Goal: Task Accomplishment & Management: Complete application form

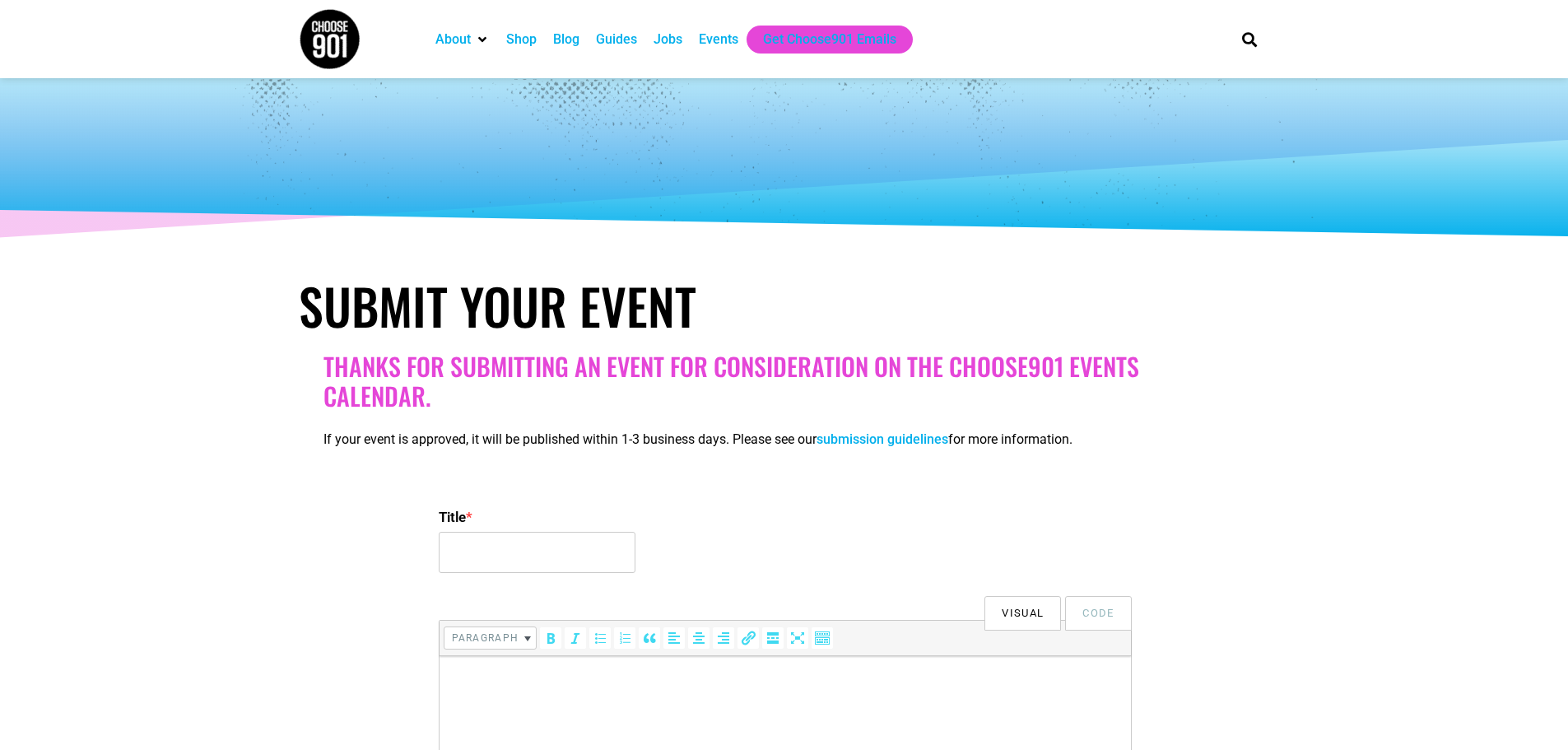
select select
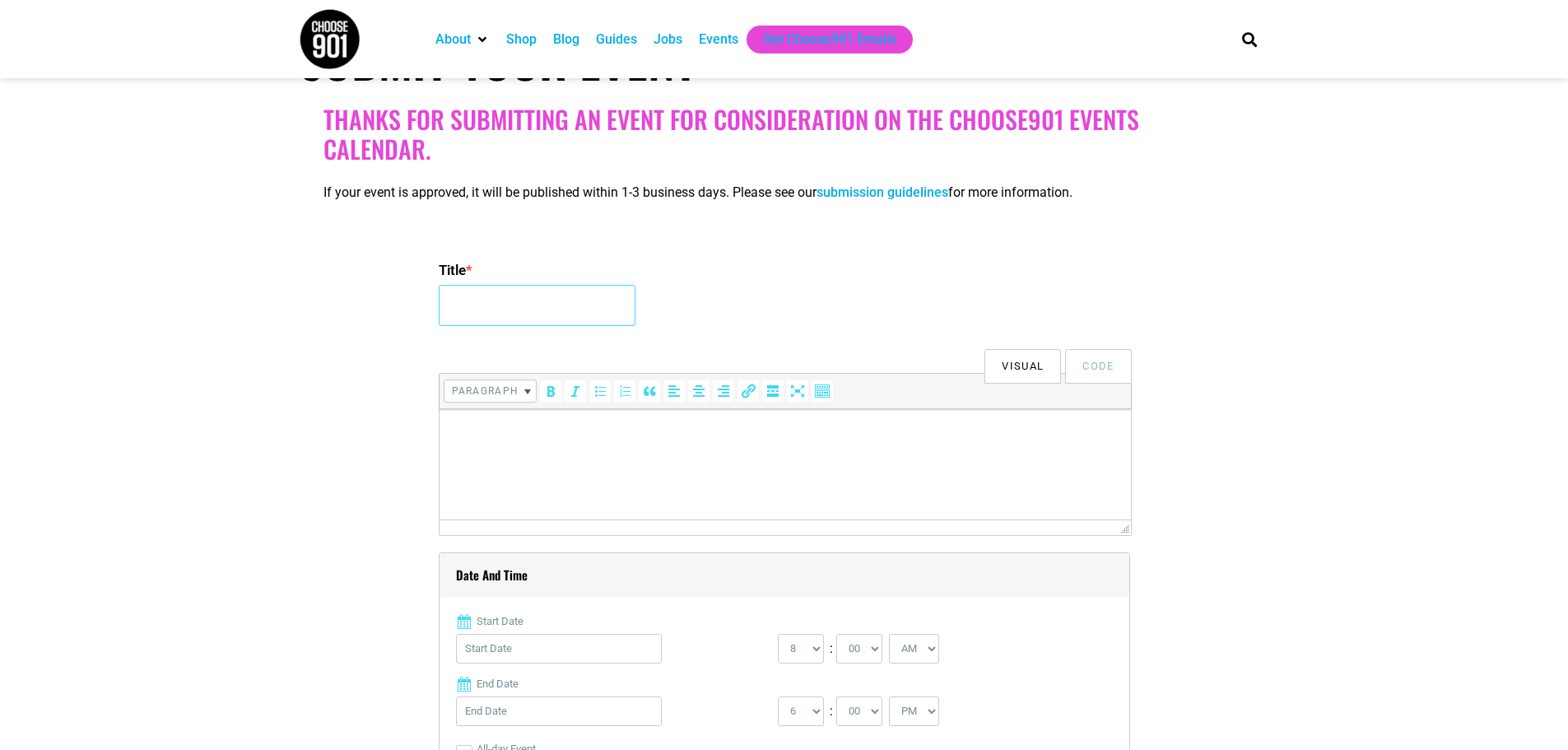
click at [490, 302] on input "Title *" at bounding box center [537, 305] width 196 height 41
type input "University of Memphis ROAR Fest"
click at [483, 437] on p at bounding box center [784, 433] width 675 height 20
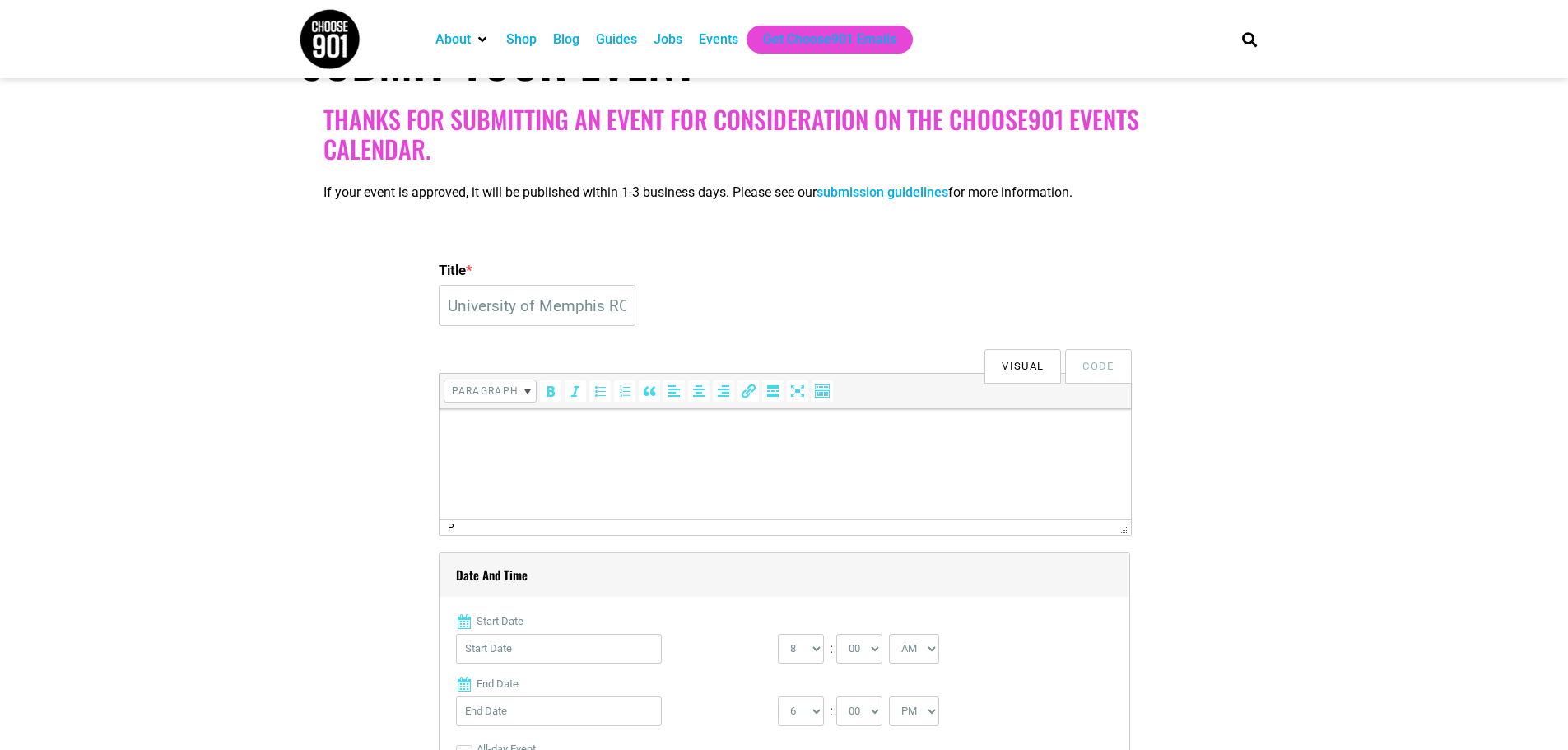
click at [453, 432] on p at bounding box center [784, 433] width 675 height 20
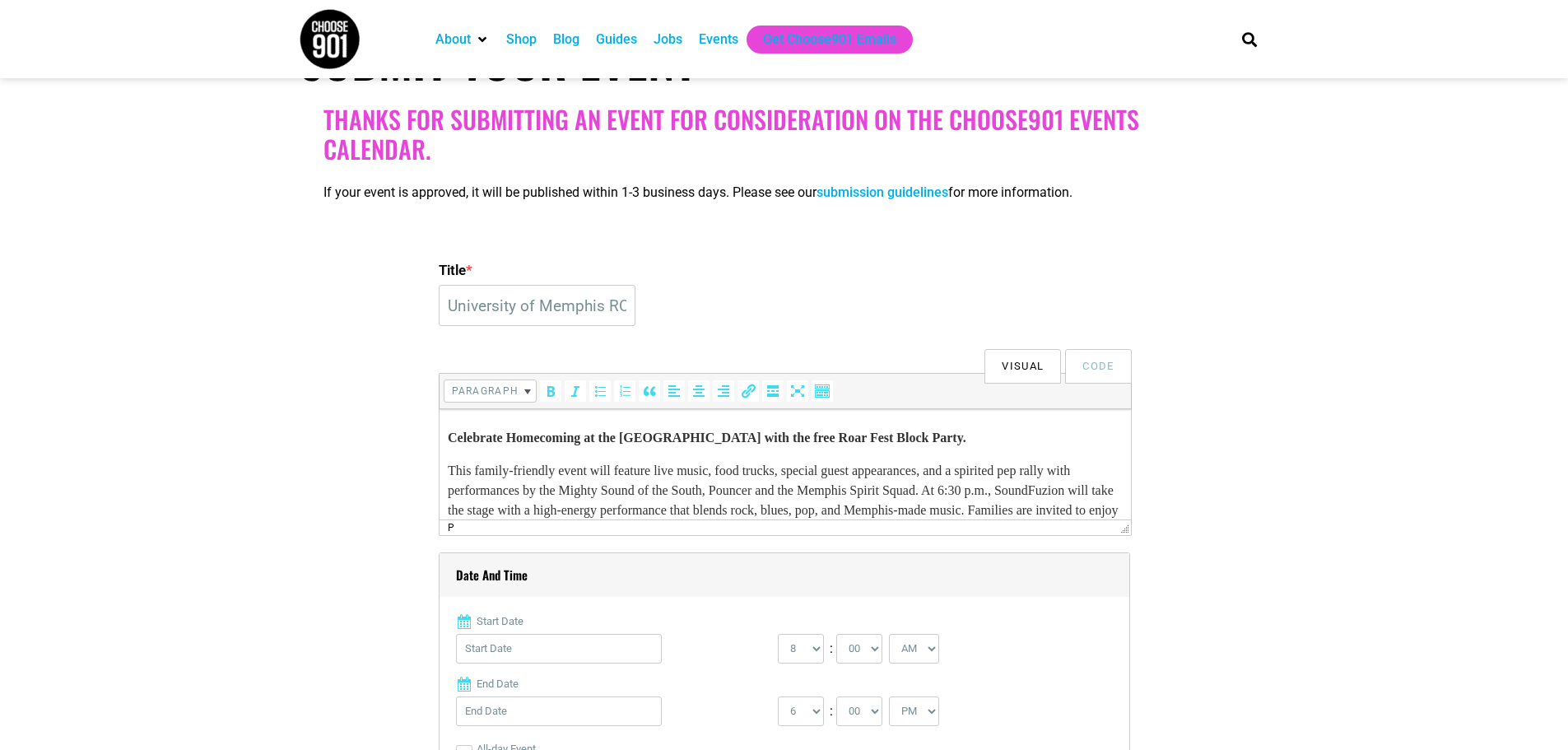
scroll to position [165, 0]
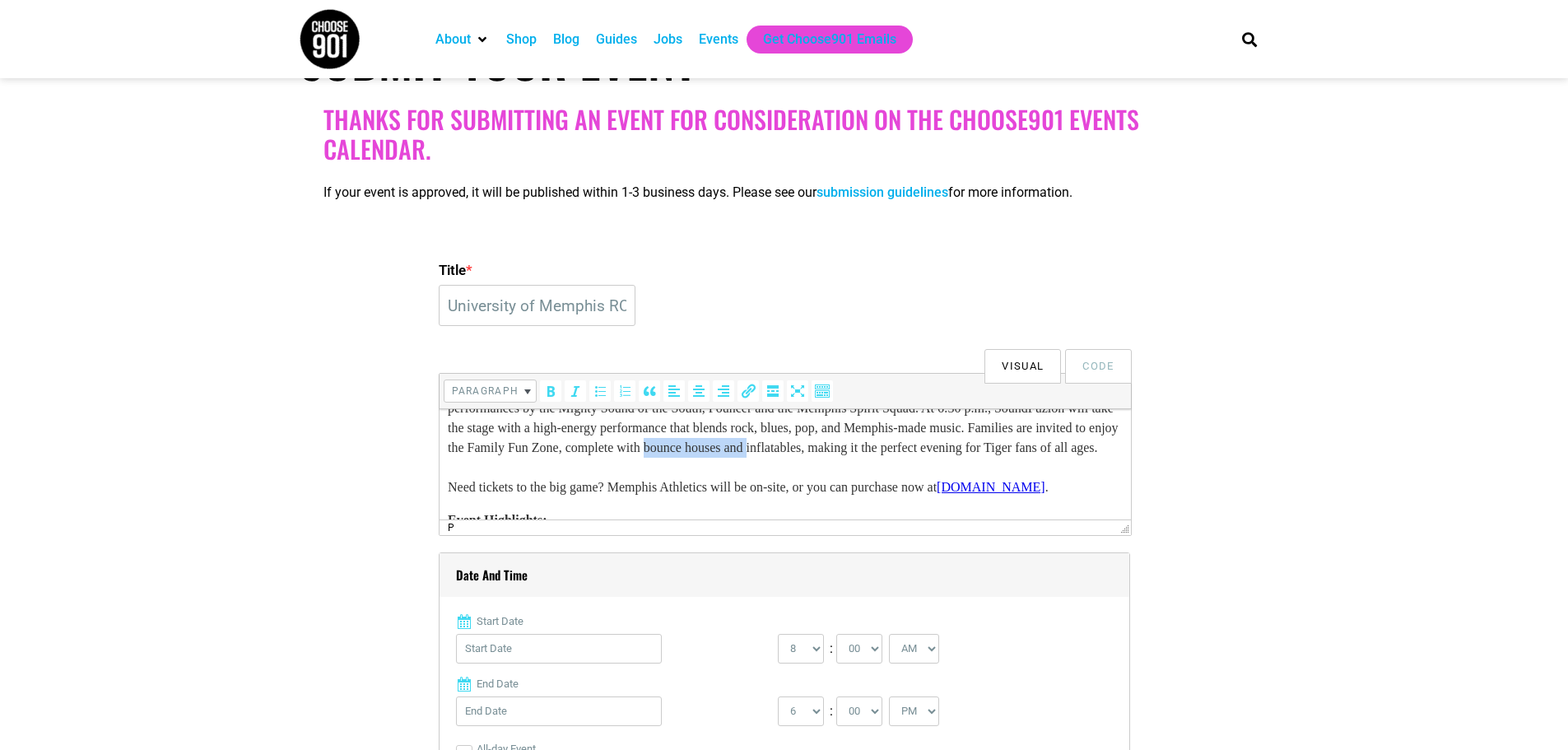
drag, startPoint x: 981, startPoint y: 448, endPoint x: 871, endPoint y: 449, distance: 110.0
click at [871, 449] on p "This family-friendly event will feature live music, food trucks, special guest …" at bounding box center [784, 438] width 675 height 118
click at [934, 451] on p "This family-friendly event will feature live music, food trucks, special guest …" at bounding box center [784, 438] width 675 height 118
click at [951, 446] on p "This family-friendly event will feature live music, food trucks, special guest …" at bounding box center [784, 438] width 675 height 118
drag, startPoint x: 954, startPoint y: 447, endPoint x: 870, endPoint y: 447, distance: 84.0
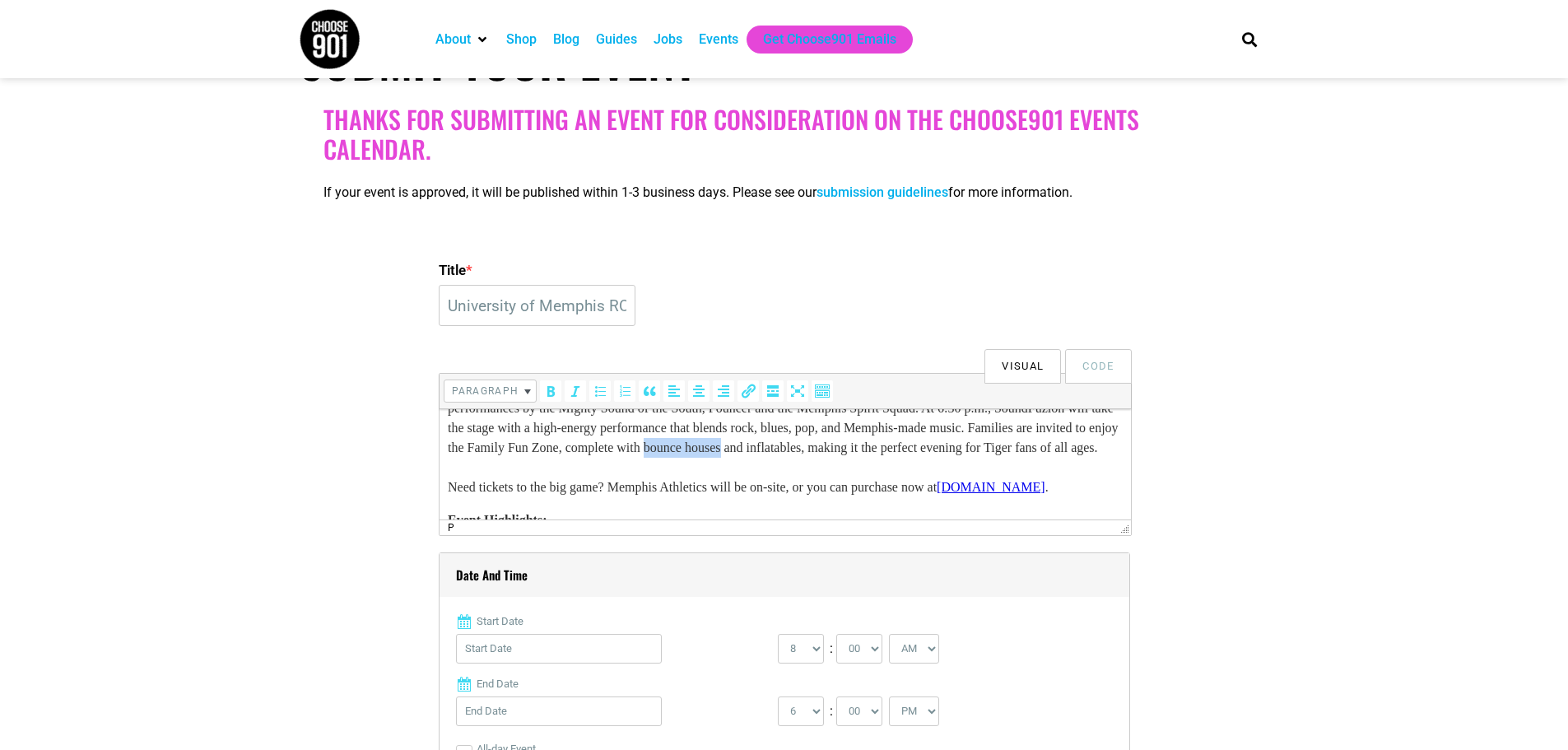
click at [870, 447] on p "This family-friendly event will feature live music, food trucks, special guest …" at bounding box center [784, 438] width 675 height 118
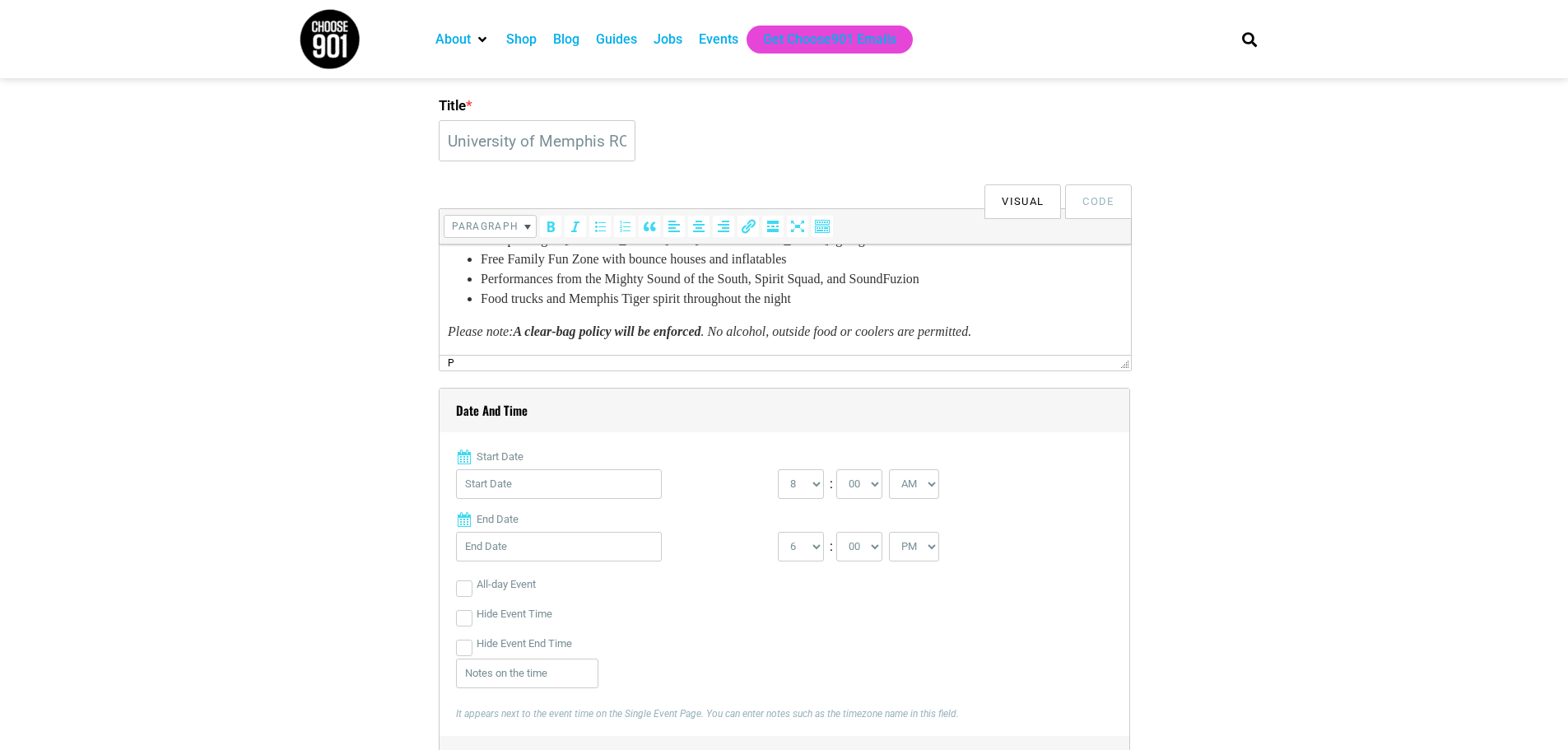
scroll to position [576, 0]
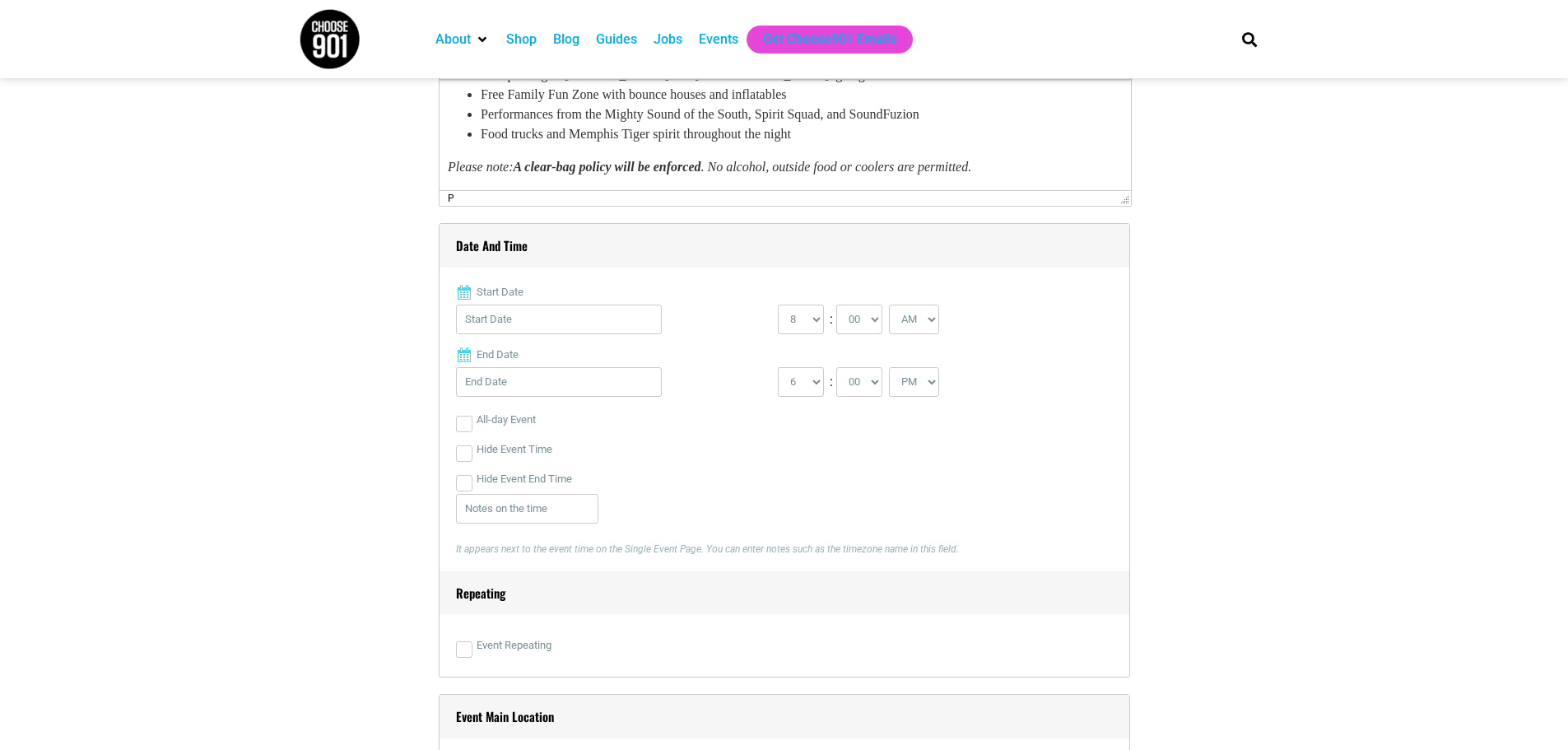
click at [461, 291] on span at bounding box center [464, 292] width 17 height 17
click at [490, 327] on input "Start Date" at bounding box center [559, 319] width 205 height 30
click at [576, 524] on link "24" at bounding box center [580, 536] width 25 height 25
type input "[DATE]"
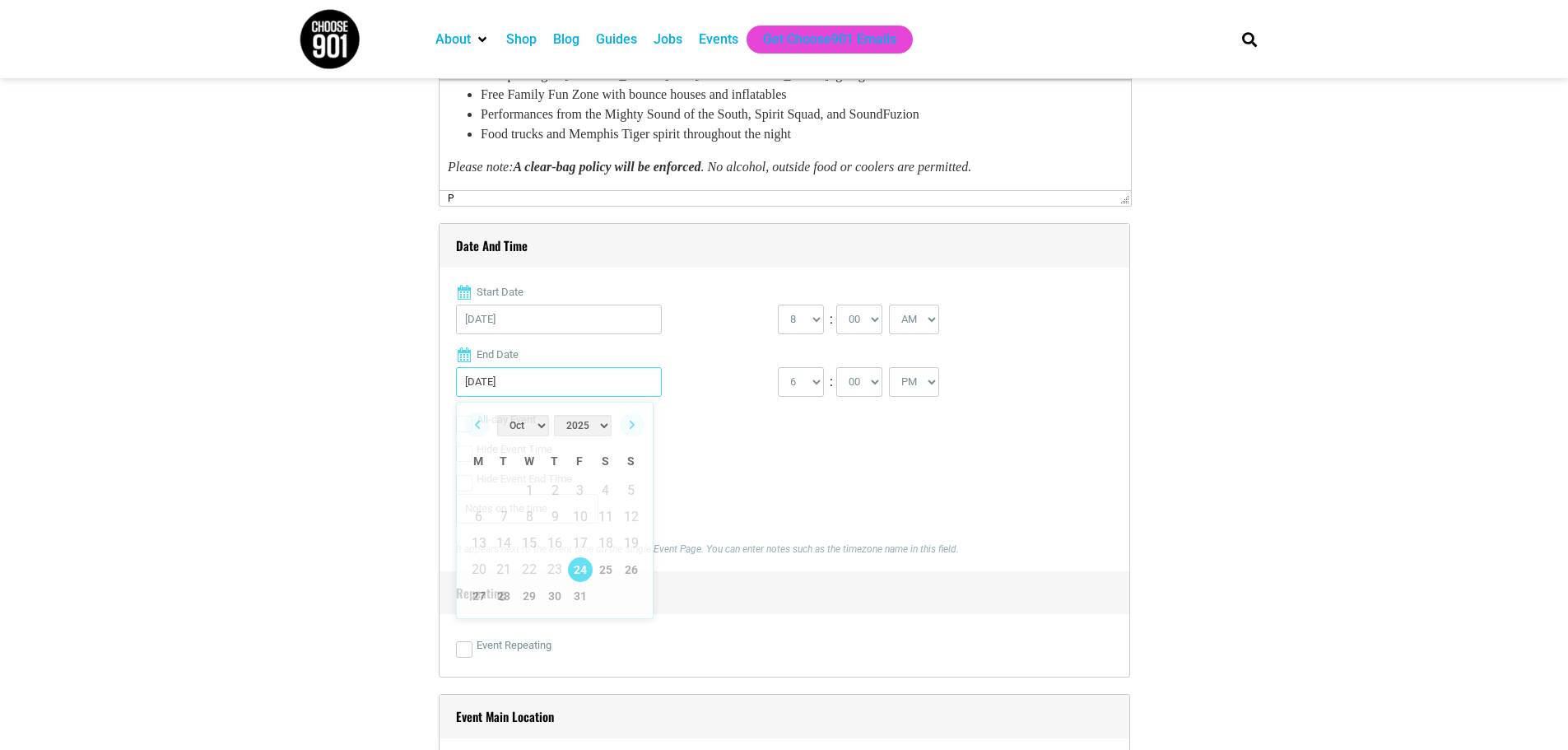
click at [529, 384] on input "[DATE]" at bounding box center [559, 382] width 205 height 30
click at [730, 481] on div "Hide Event End Time" at bounding box center [785, 479] width 657 height 30
click at [816, 324] on select "0 1 2 3 4 5 6 7 8 9 10 11 12" at bounding box center [801, 319] width 46 height 30
select select "6"
click at [778, 306] on select "0 1 2 3 4 5 6 7 8 9 10 11 12" at bounding box center [801, 319] width 46 height 30
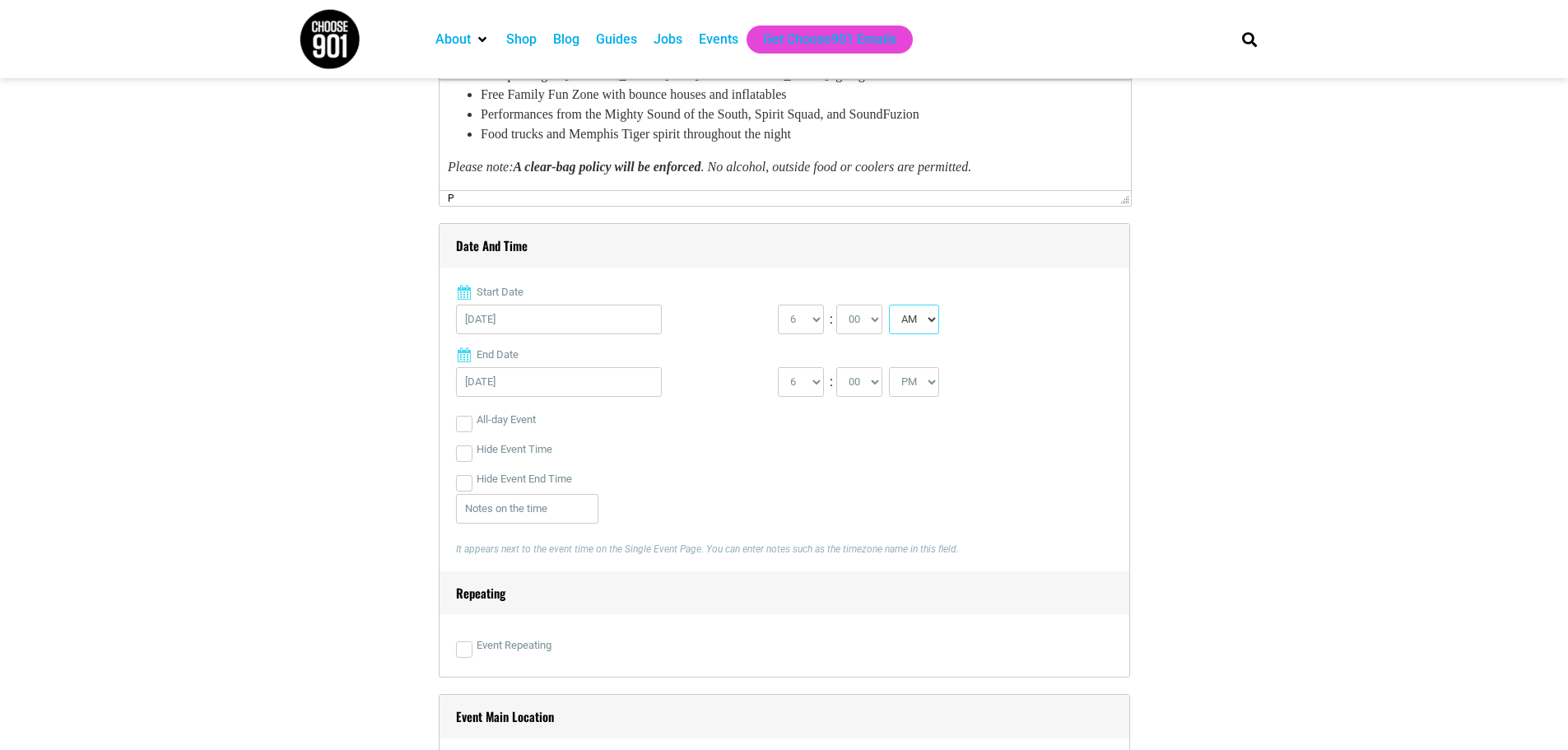
click at [929, 317] on select "AM PM" at bounding box center [914, 319] width 51 height 30
select select "PM"
click at [891, 306] on select "AM PM" at bounding box center [914, 319] width 51 height 30
click at [820, 384] on select "1 2 3 4 5 6 7 8 9 10 11 12" at bounding box center [801, 382] width 46 height 30
select select "8"
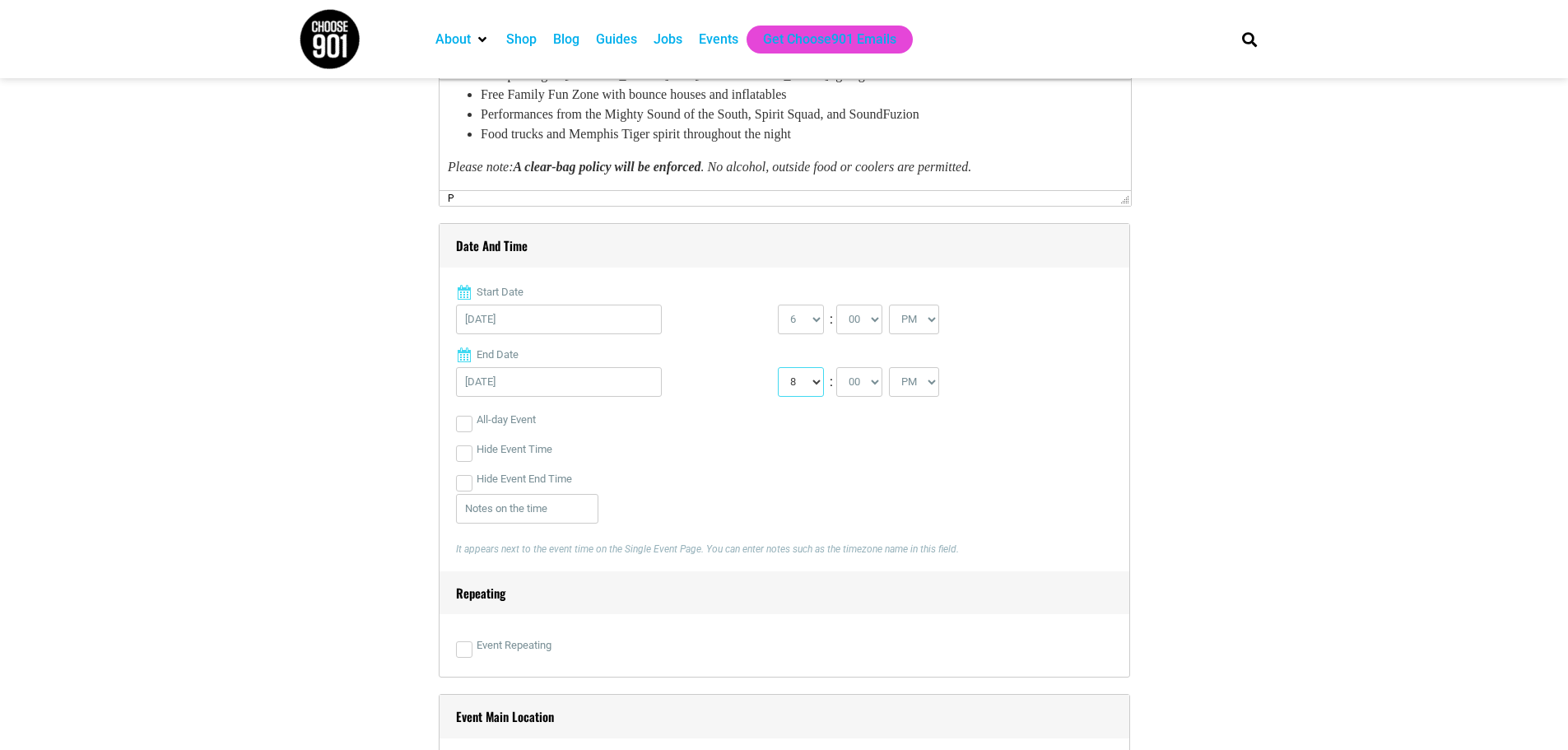
click at [778, 368] on select "1 2 3 4 5 6 7 8 9 10 11 12" at bounding box center [801, 382] width 46 height 30
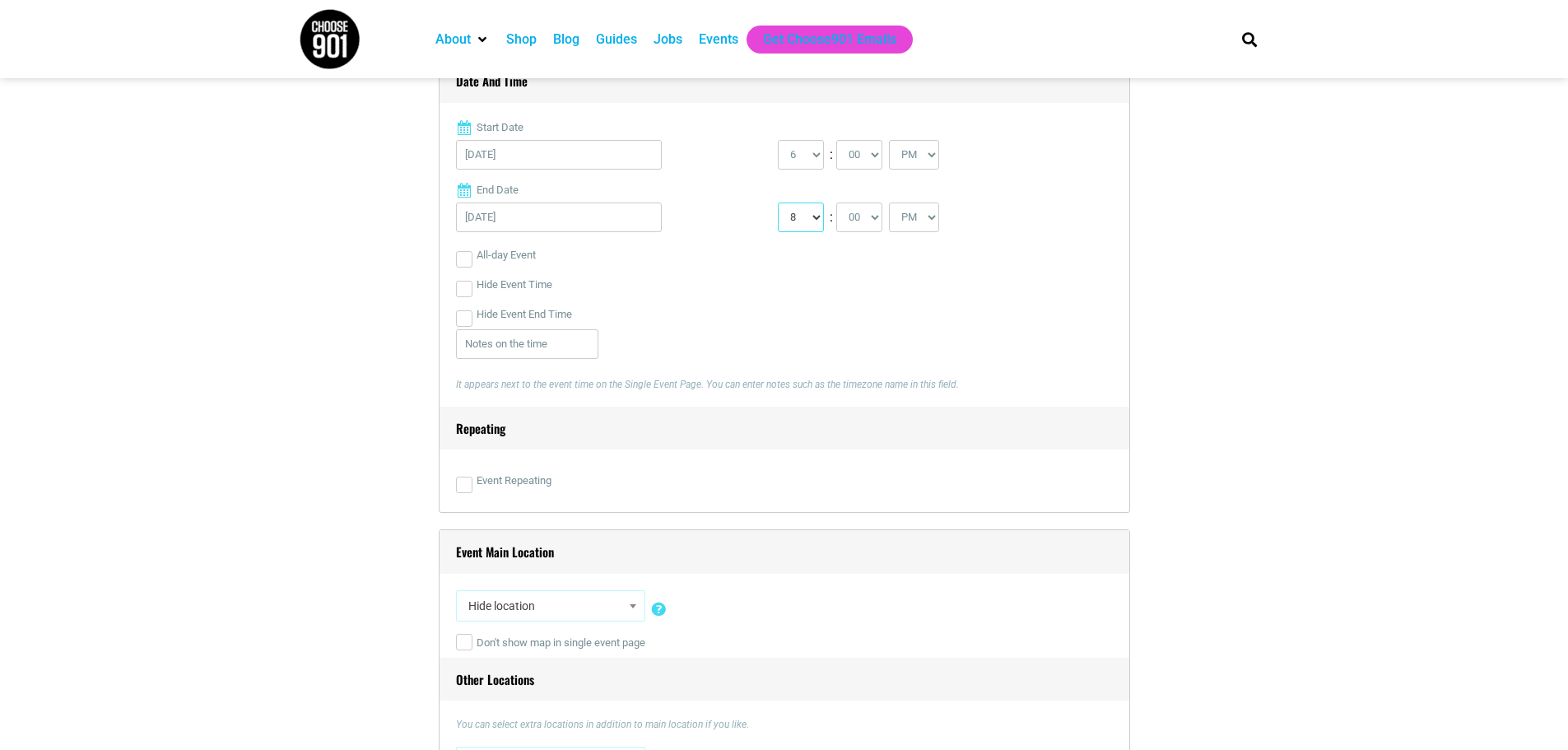
scroll to position [823, 0]
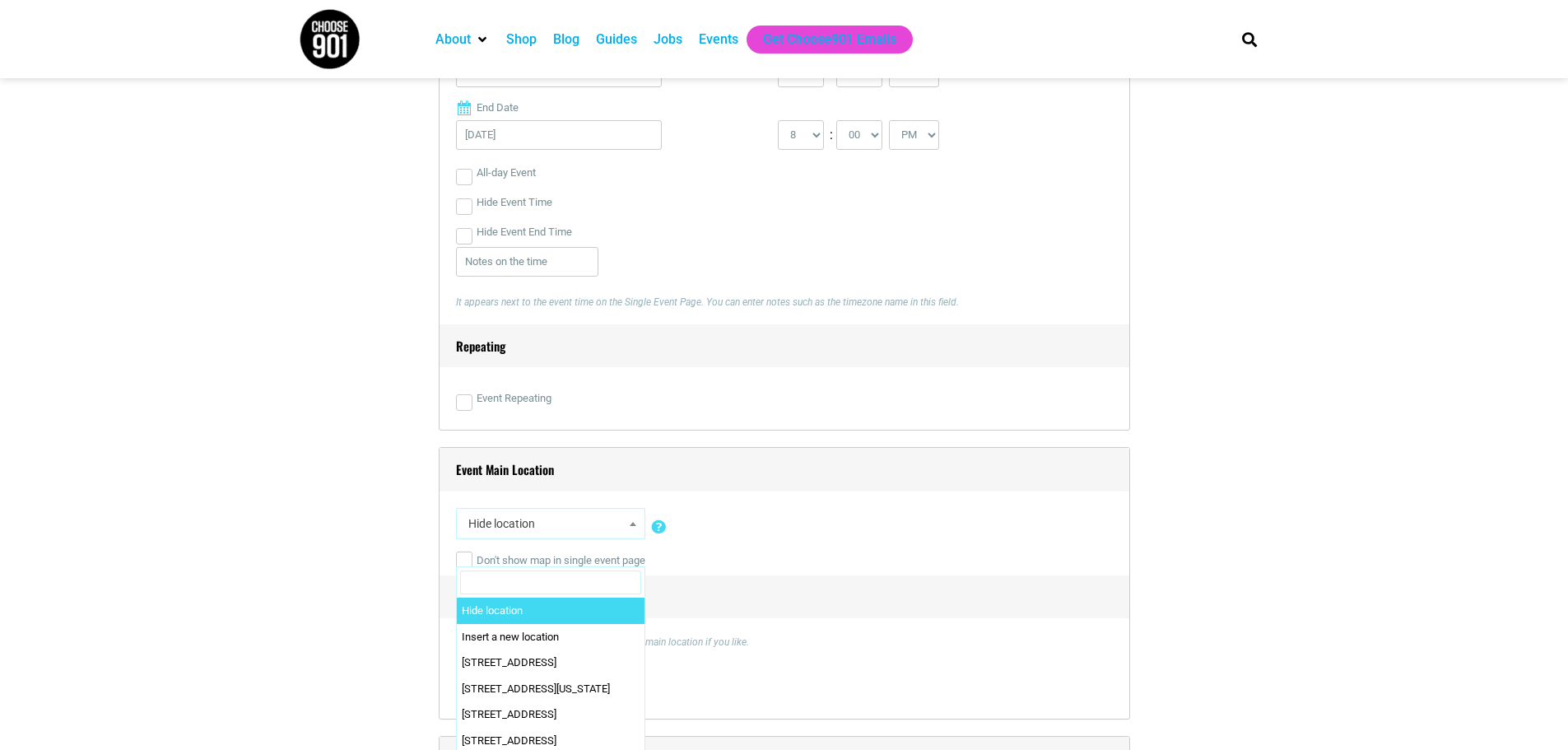
click at [630, 526] on b at bounding box center [633, 524] width 7 height 4
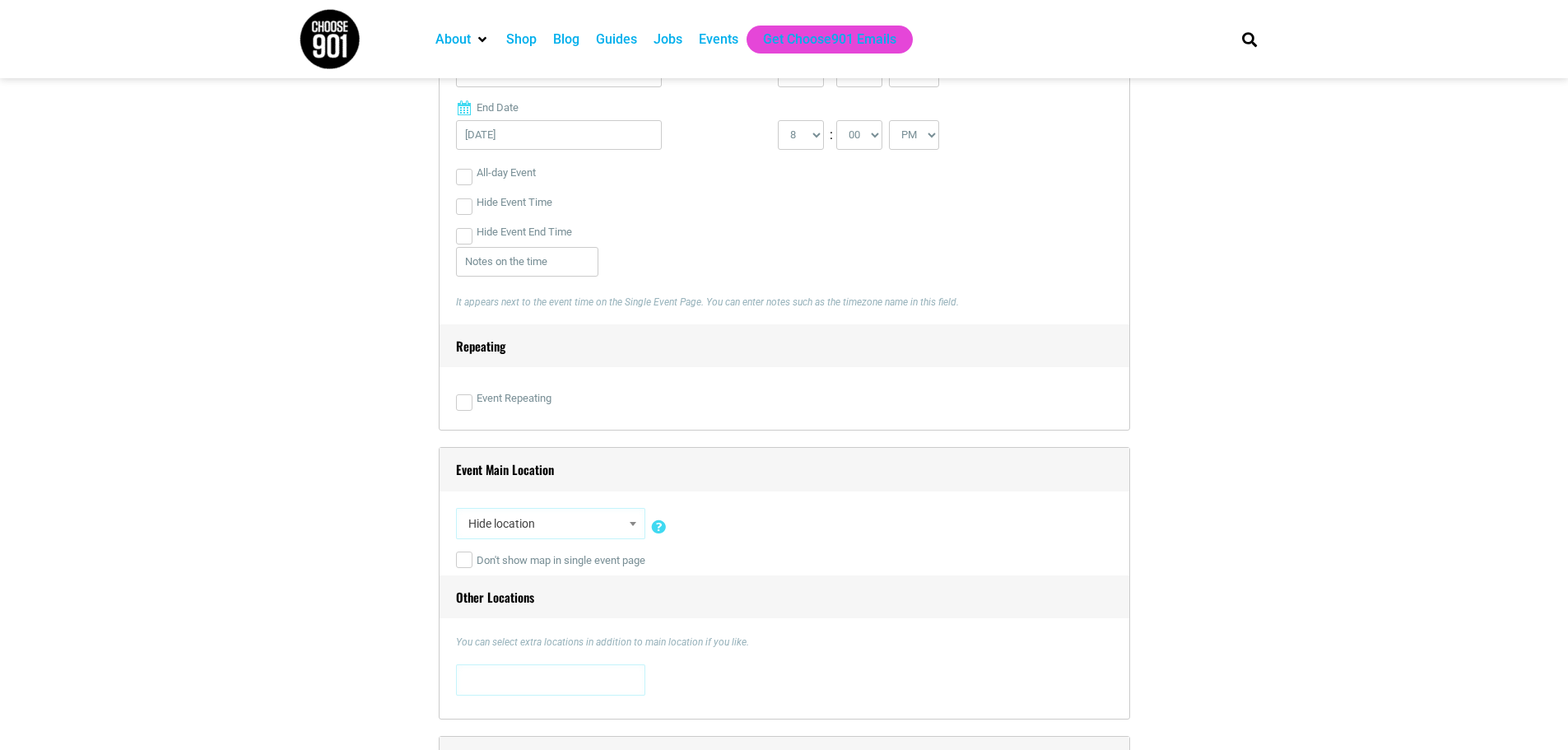
click at [762, 534] on div "Hide location Insert a new location 0 [STREET_ADDRESS][US_STATE] [STREET_ADDRES…" at bounding box center [785, 527] width 657 height 38
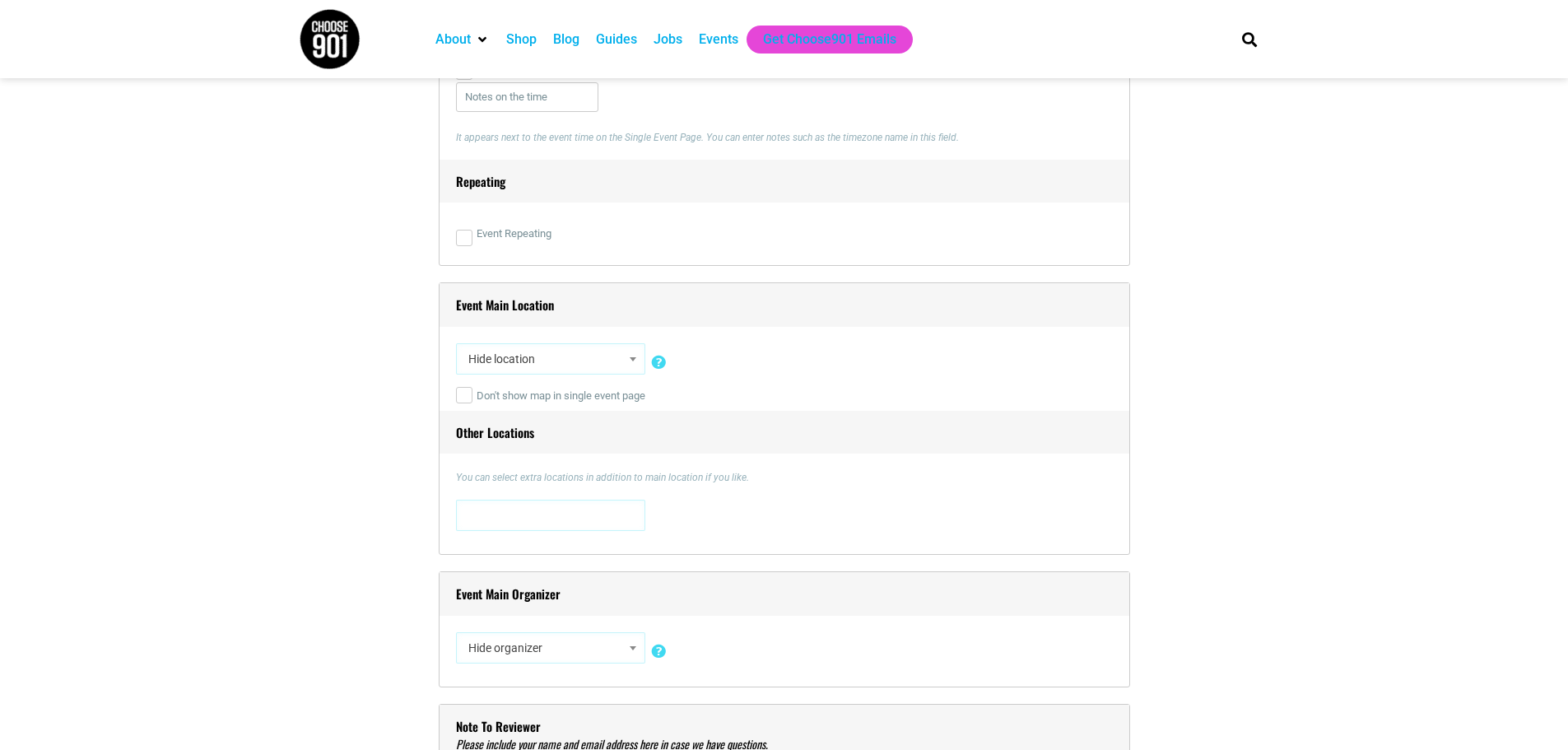
click at [628, 360] on span at bounding box center [633, 359] width 17 height 22
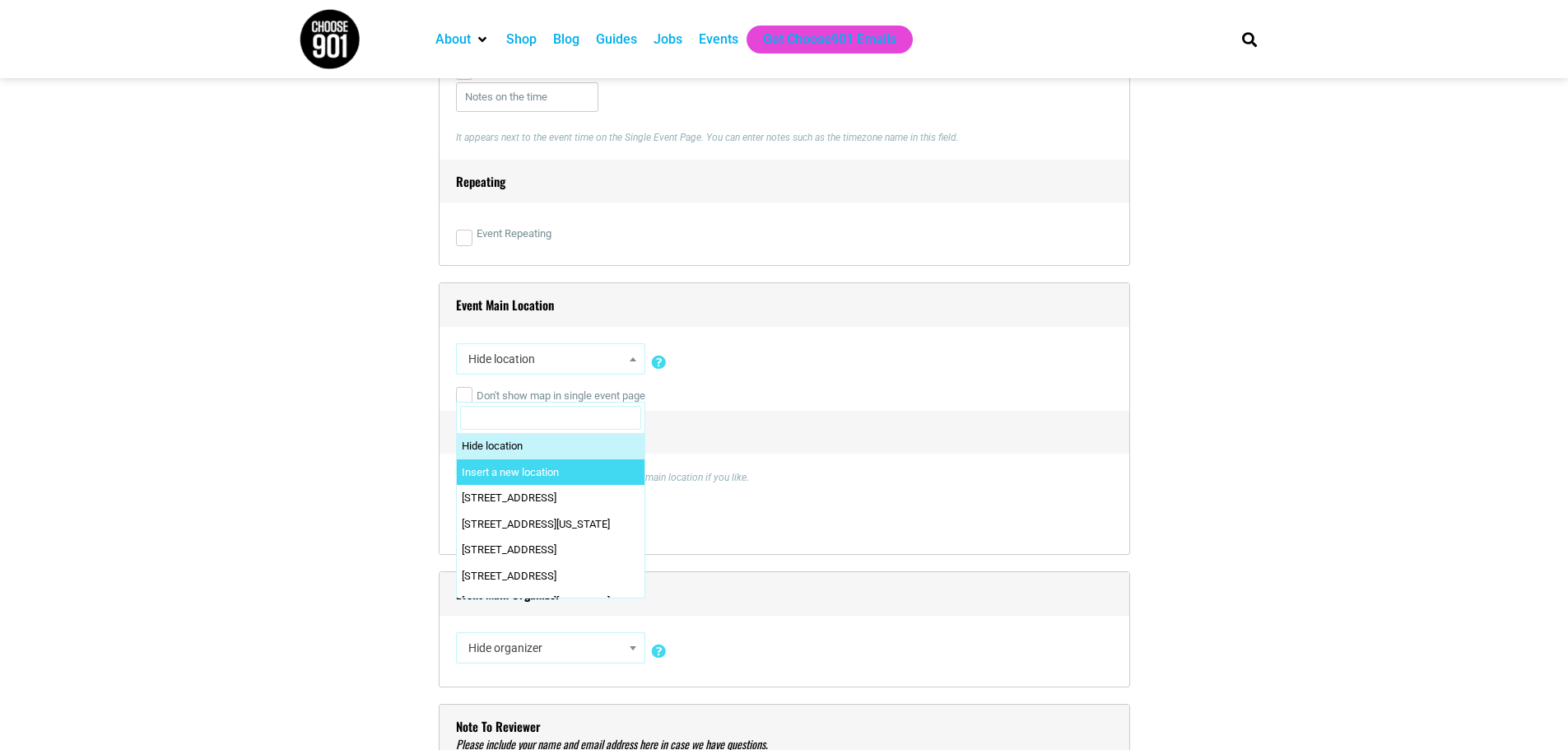
select select "0"
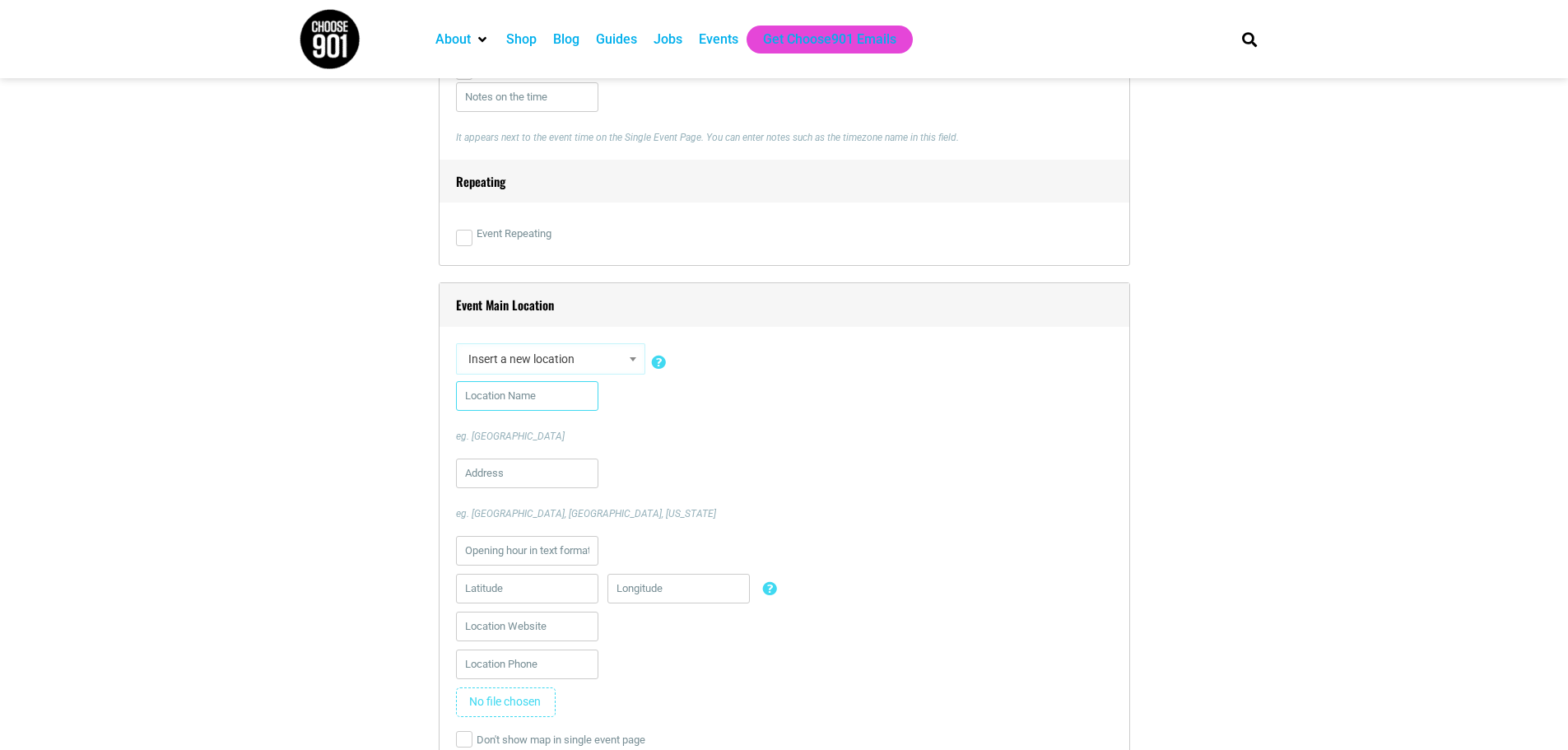
click at [512, 402] on input "text" at bounding box center [528, 396] width 143 height 30
type input "[PERSON_NAME] Alumni Mall"
click at [502, 472] on input "text" at bounding box center [528, 473] width 143 height 30
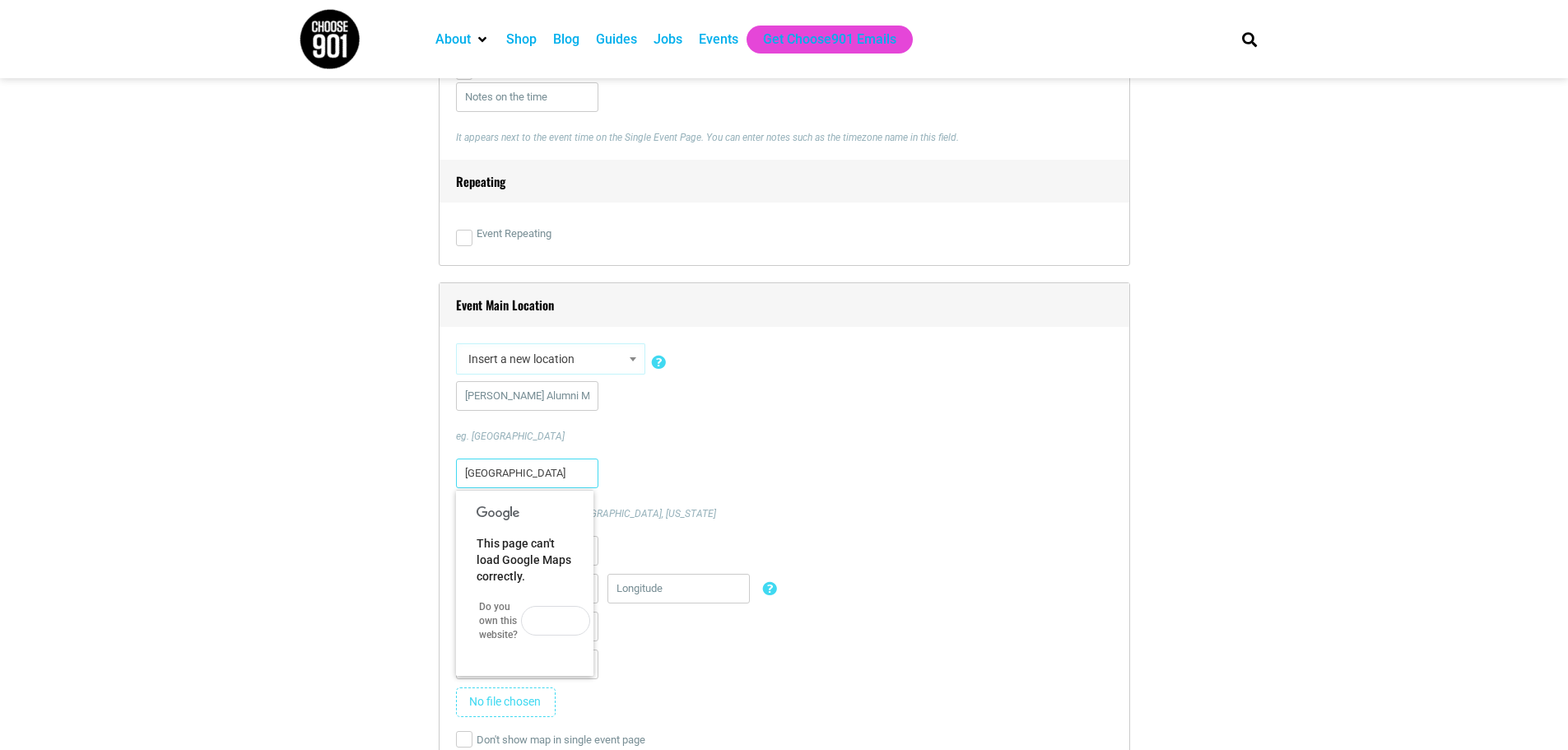
type input "[GEOGRAPHIC_DATA]"
click at [542, 559] on span "This page can't load Google Maps correctly." at bounding box center [523, 560] width 94 height 46
click at [547, 620] on button "OK" at bounding box center [556, 621] width 69 height 30
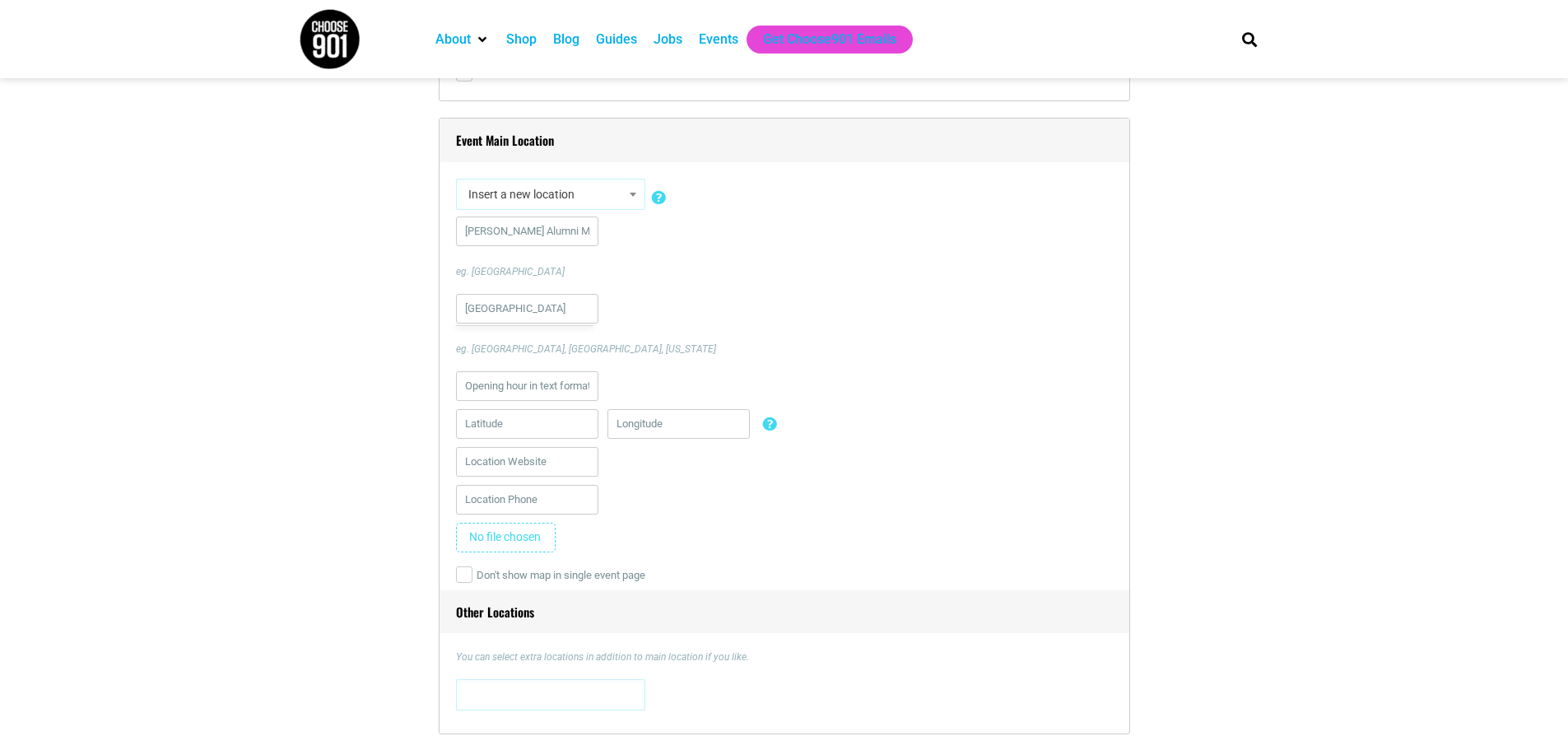
scroll to position [987, 0]
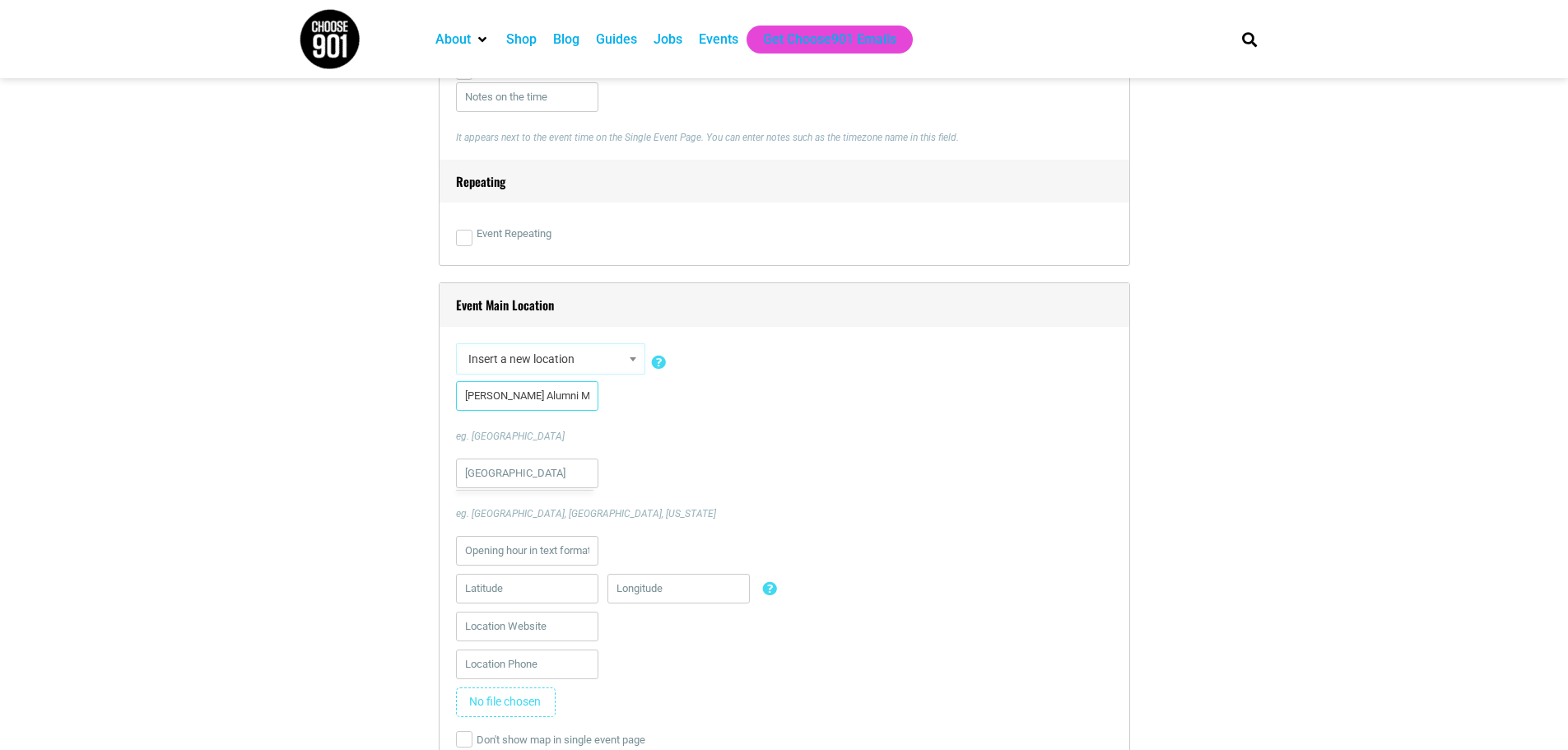
click at [590, 399] on input "[PERSON_NAME] Alumni Mall" at bounding box center [528, 396] width 143 height 30
click at [464, 394] on input "[PERSON_NAME] Alumni Mall" at bounding box center [528, 396] width 143 height 30
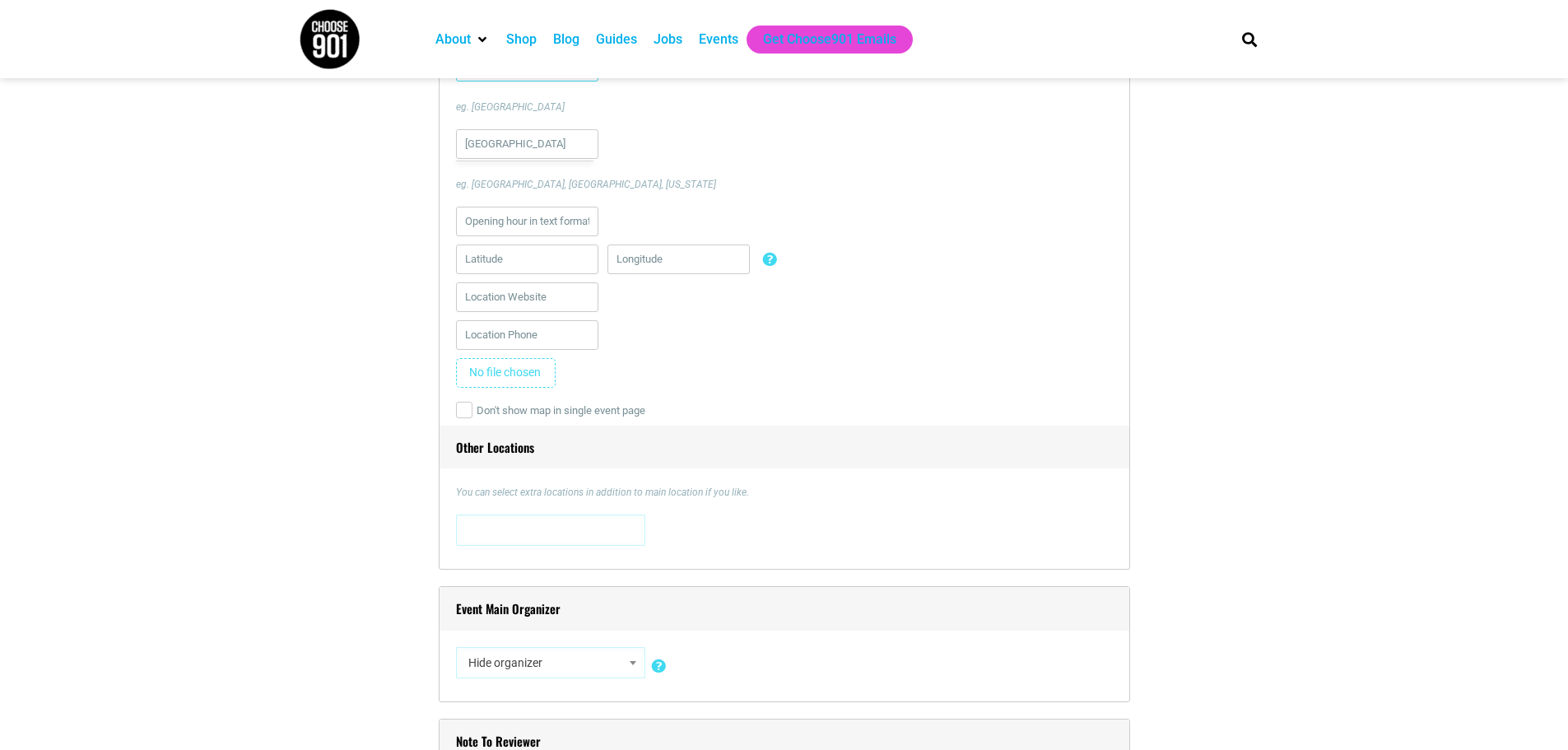
scroll to position [1563, 0]
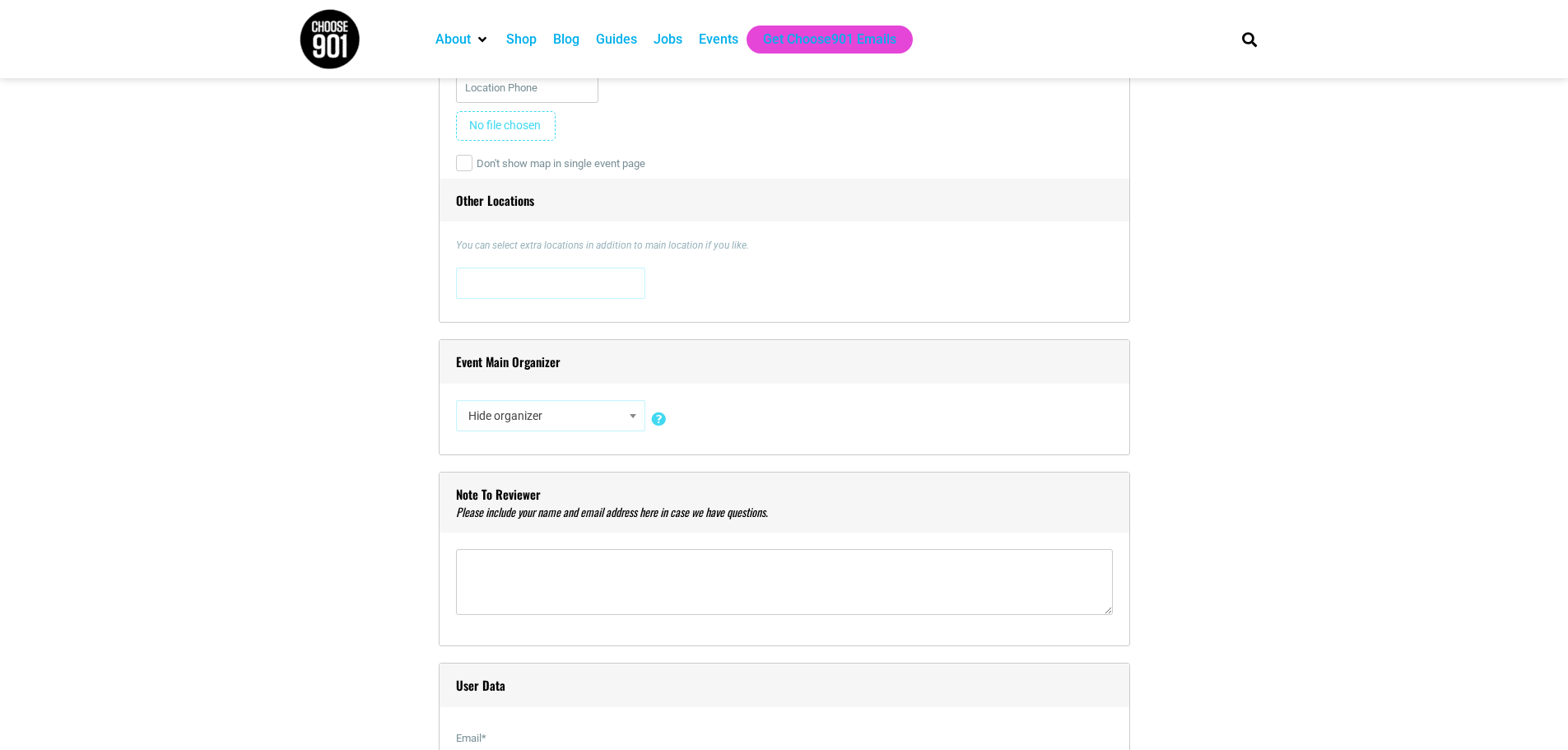
type input "[GEOGRAPHIC_DATA] [PERSON_NAME] Alumni Mall"
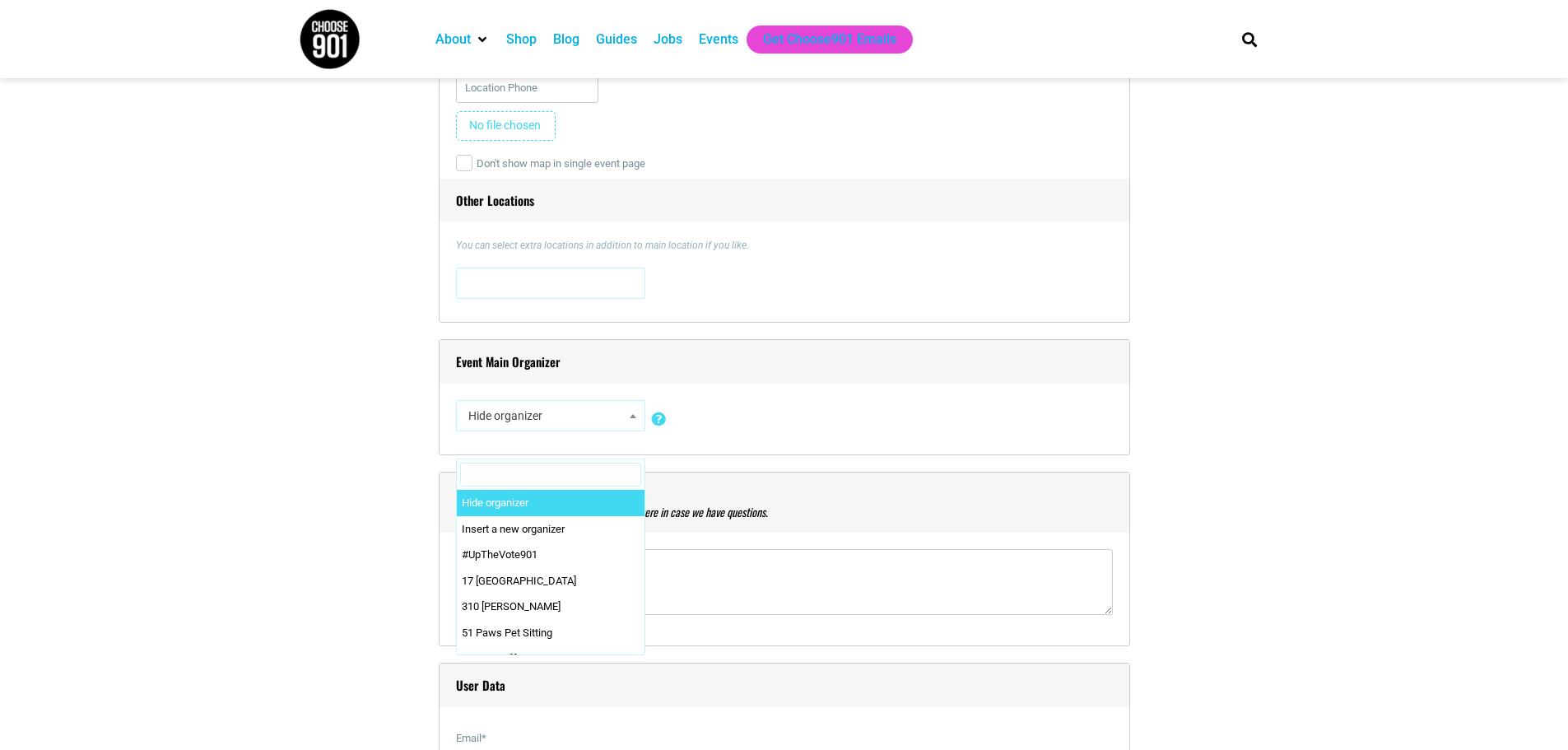
click at [634, 415] on b at bounding box center [633, 416] width 7 height 4
select select "0"
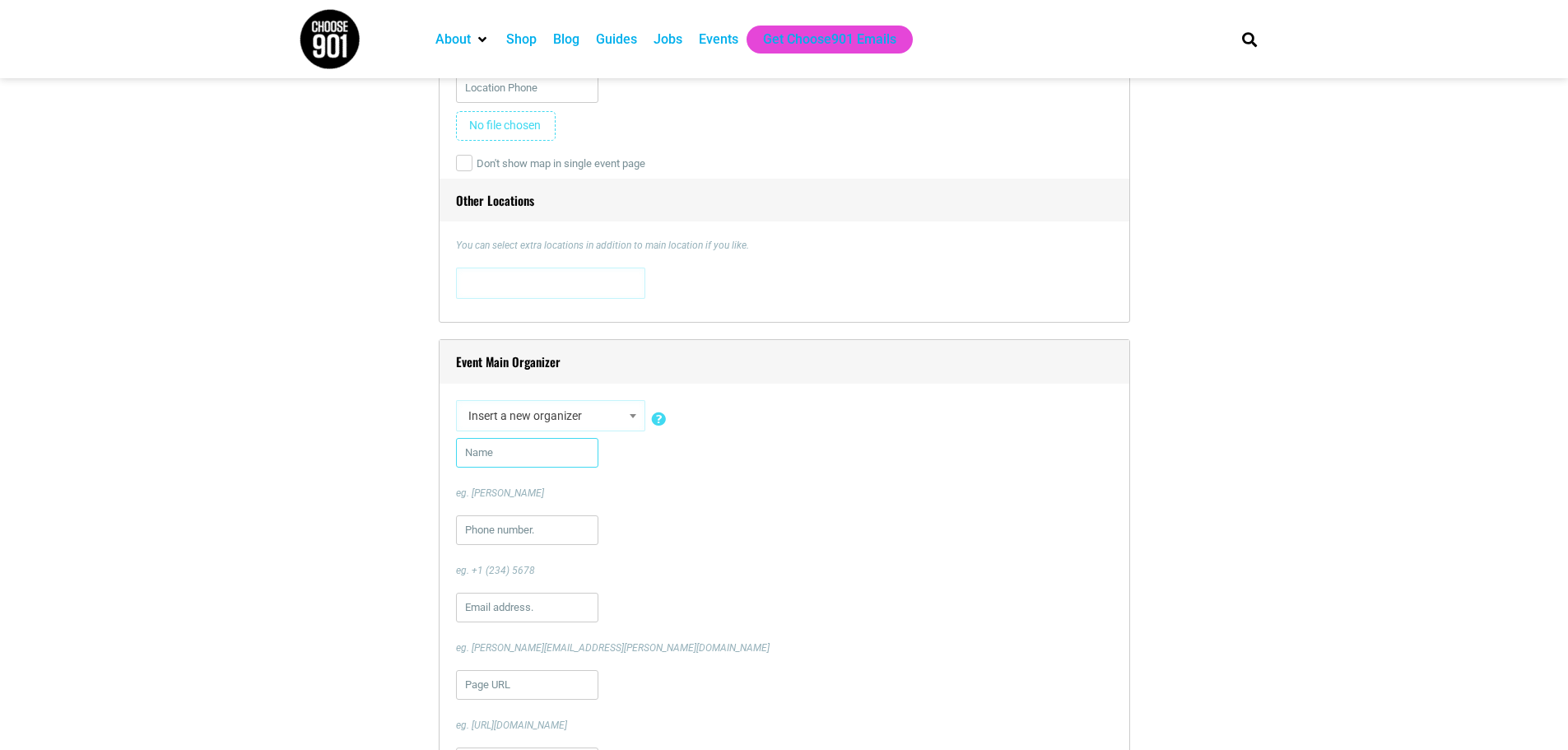
click at [514, 460] on input "text" at bounding box center [528, 452] width 143 height 30
type input "[GEOGRAPHIC_DATA]"
click at [484, 525] on input "text" at bounding box center [528, 530] width 143 height 30
type input "[PHONE_NUMBER]"
click at [480, 612] on input "text" at bounding box center [528, 607] width 143 height 30
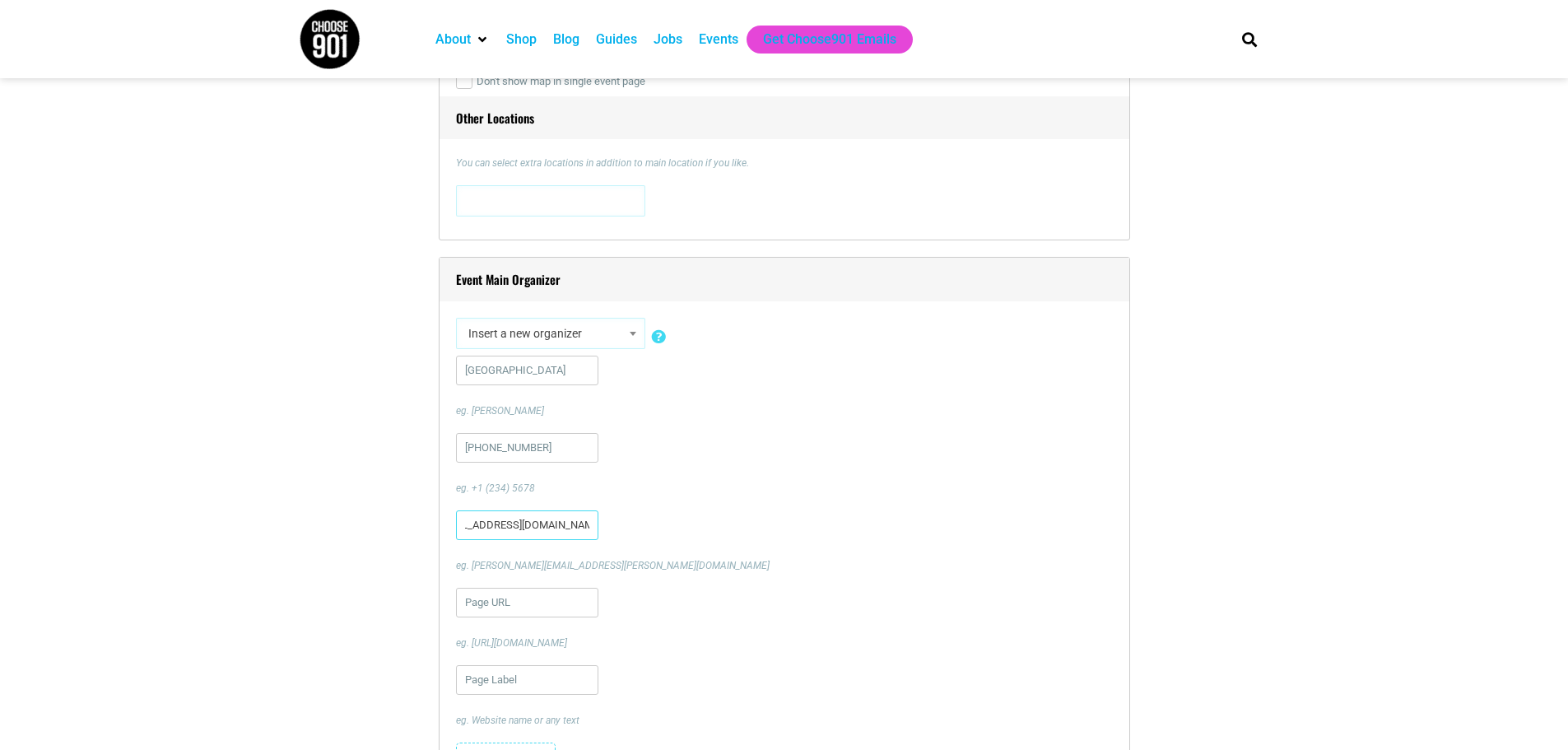
scroll to position [0, 36]
type input "[EMAIL_ADDRESS][DOMAIN_NAME]"
click at [514, 609] on input "url" at bounding box center [528, 602] width 143 height 30
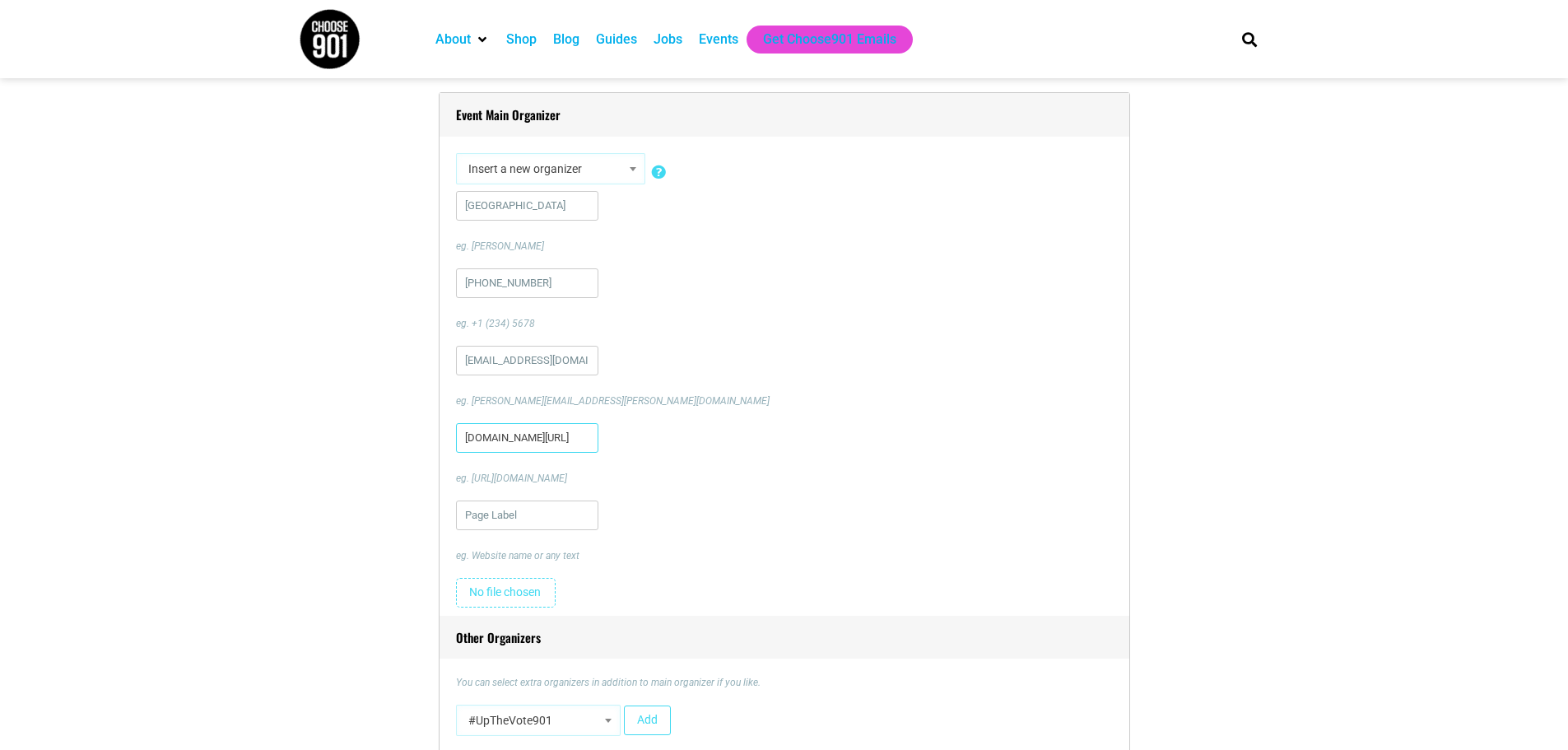
scroll to position [1893, 0]
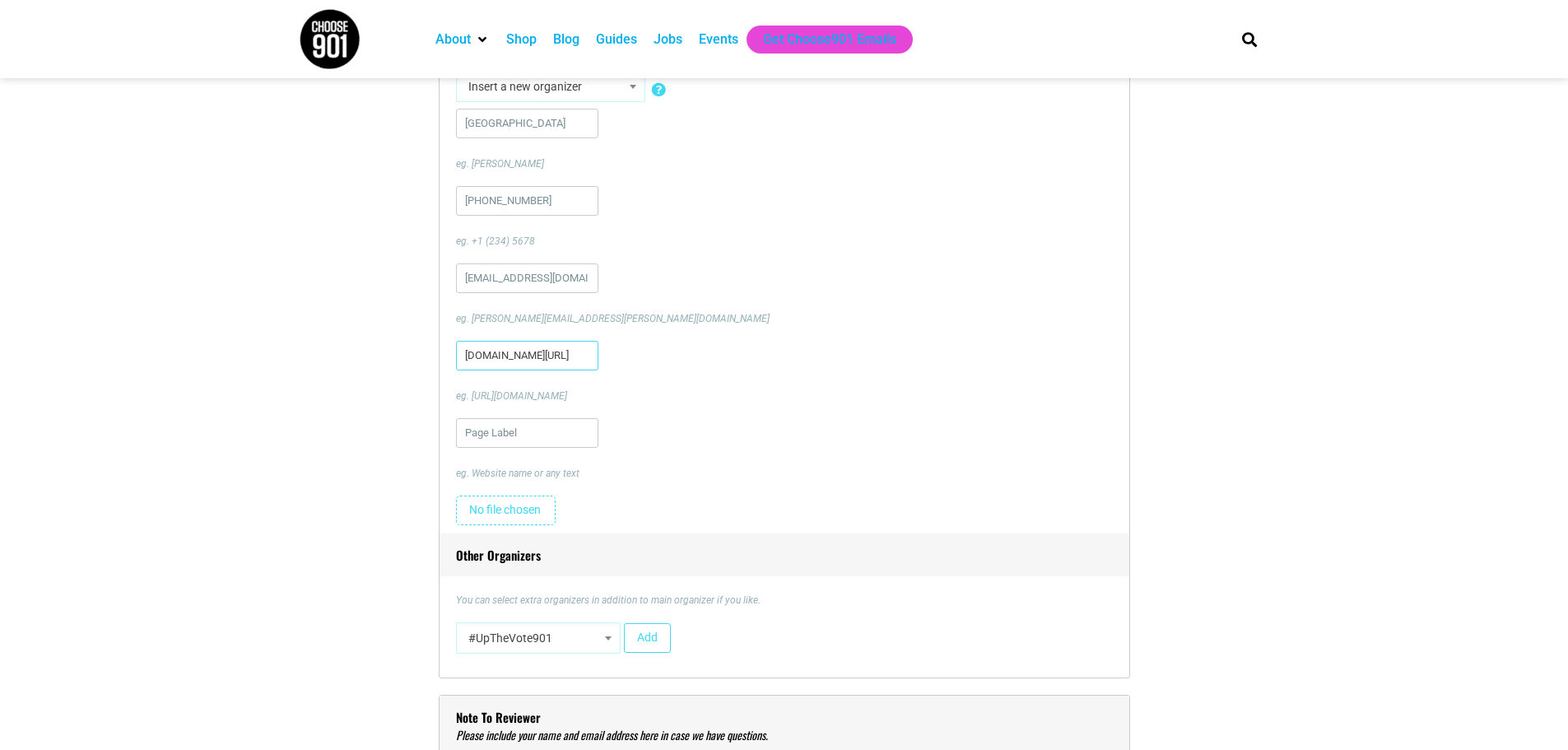
type input "[DOMAIN_NAME][URL]"
click at [620, 641] on body "About Contact Us Donate Shop Blog Guides Jobs Events Get Choose901 Emails Searc…" at bounding box center [784, 636] width 1568 height 5058
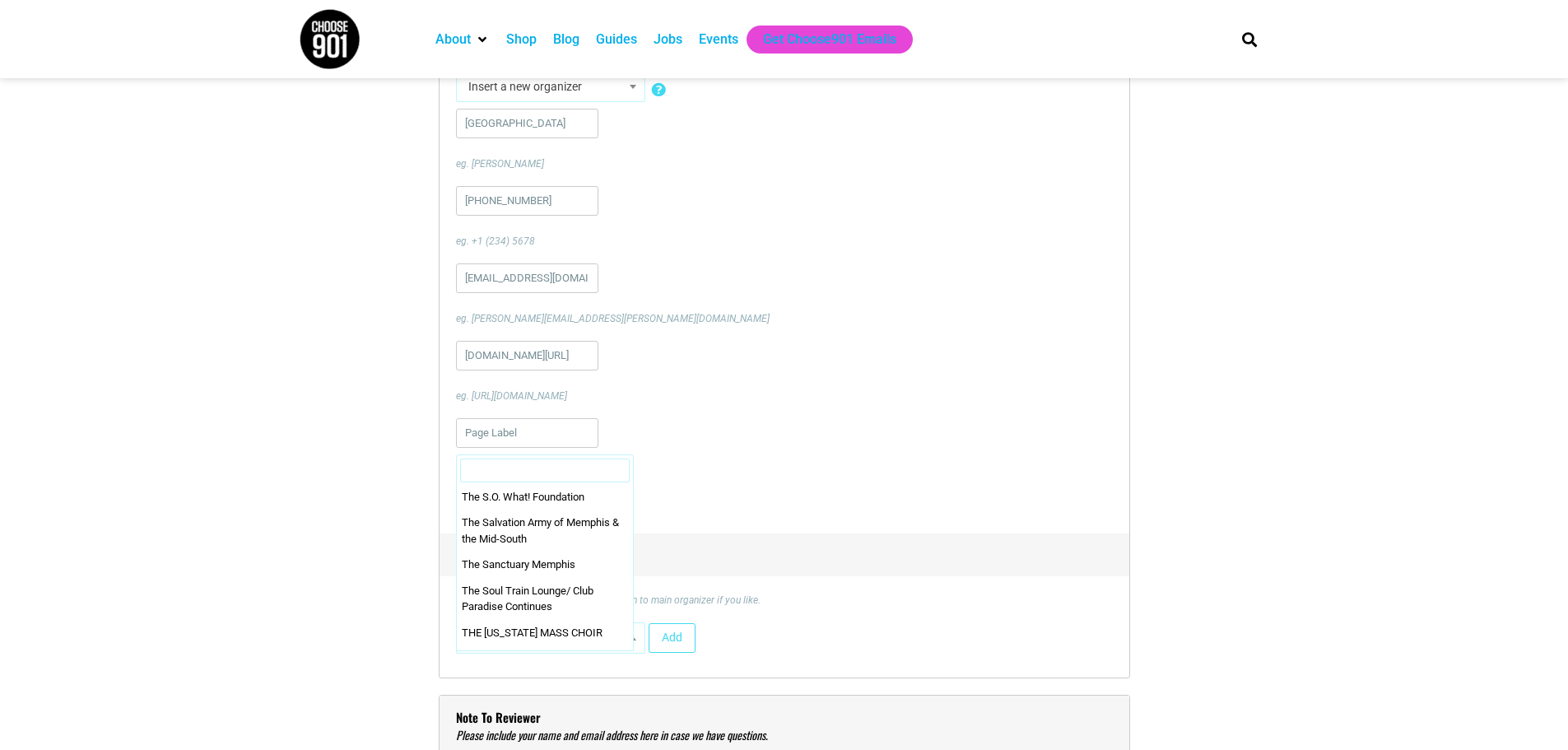
scroll to position [37572, 0]
select select "1994"
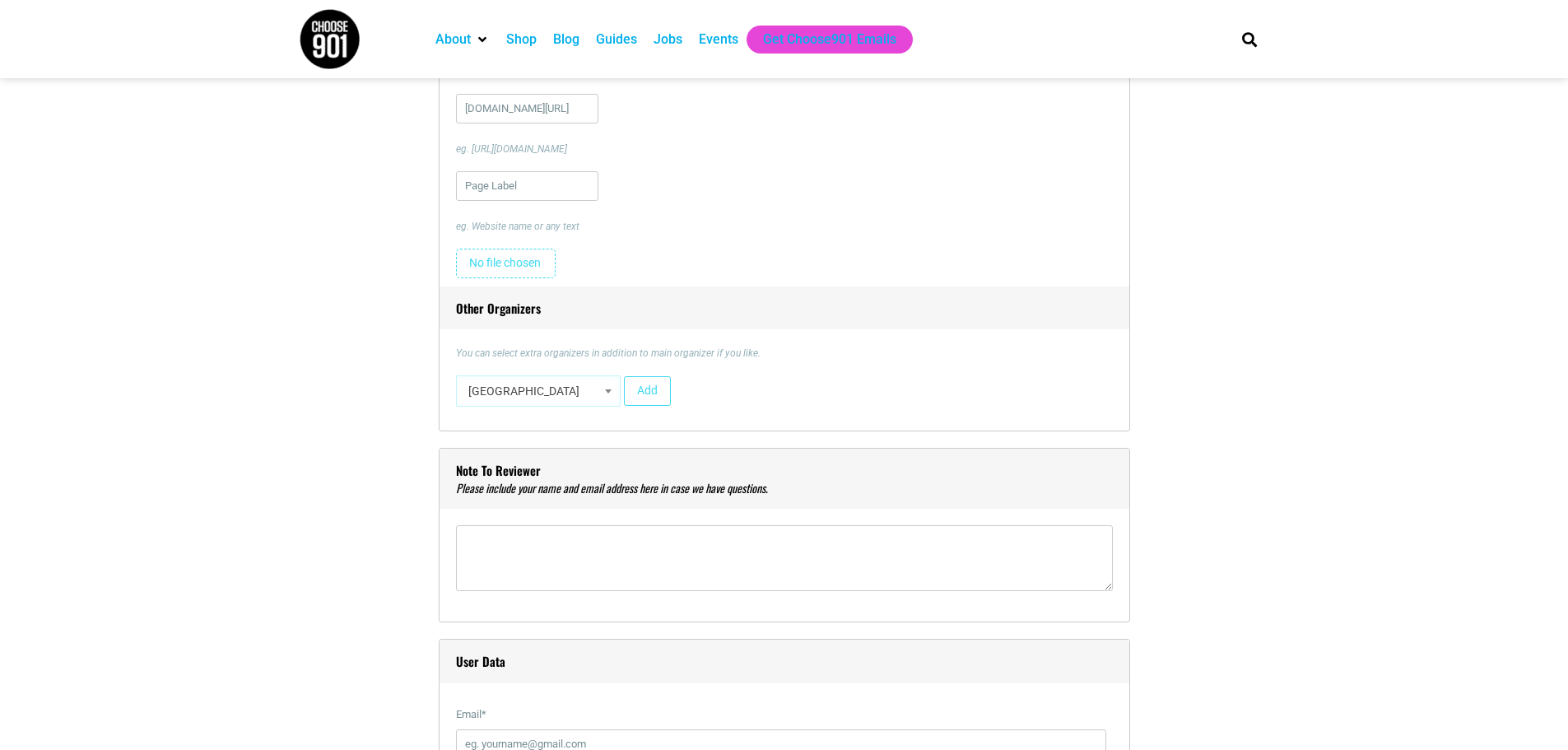
scroll to position [2222, 0]
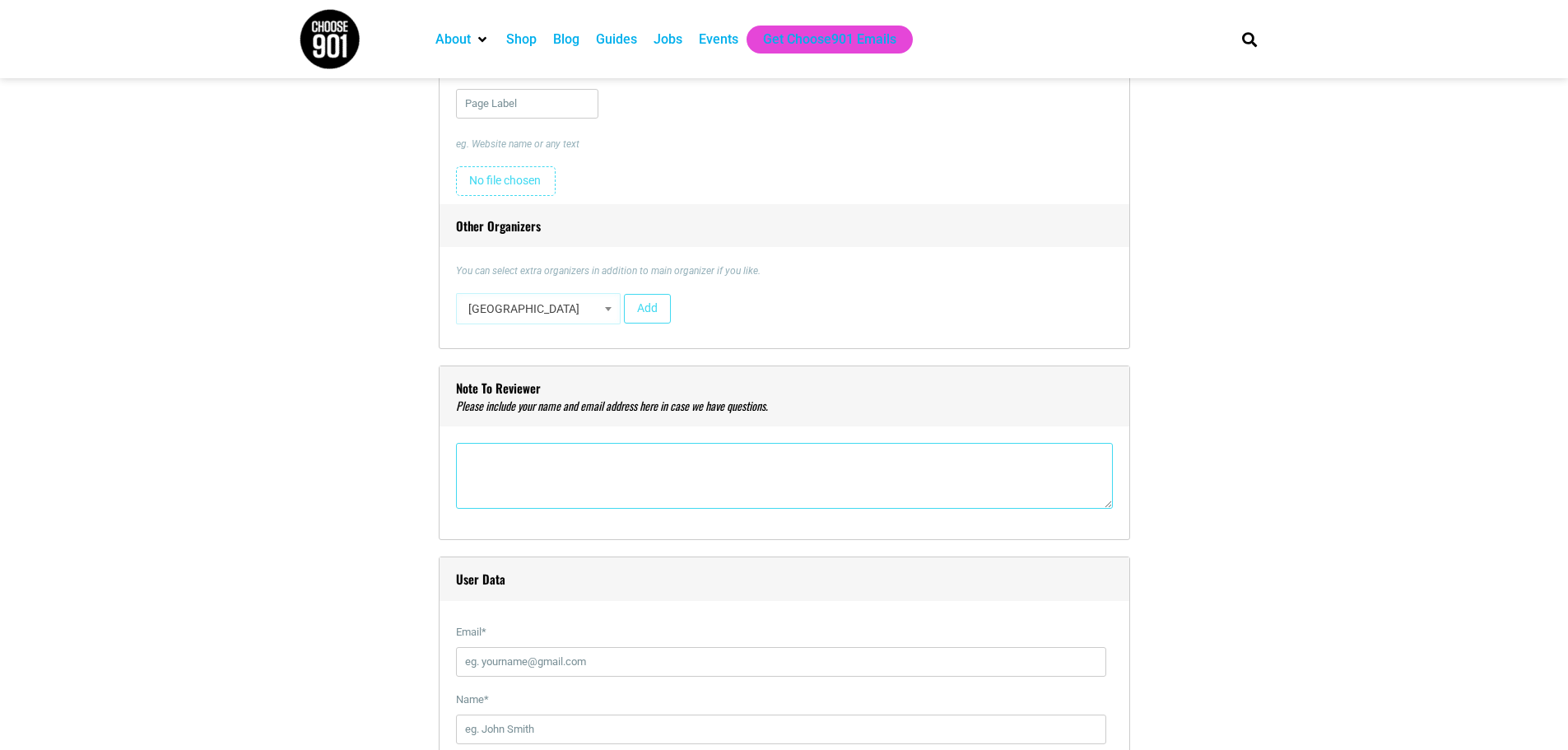
click at [503, 469] on textarea"] at bounding box center [785, 475] width 657 height 65
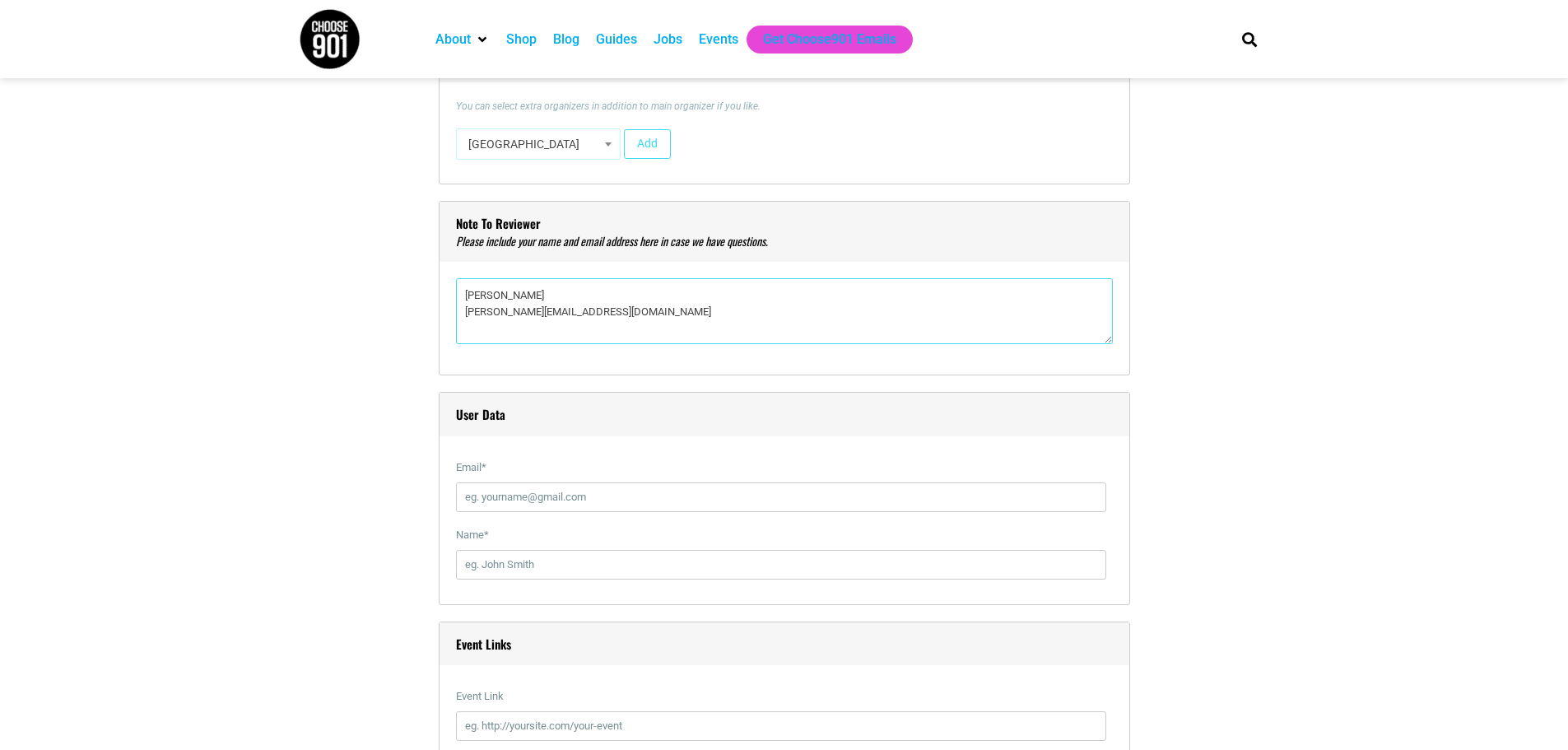
drag, startPoint x: 580, startPoint y: 315, endPoint x: 428, endPoint y: 321, distance: 152.1
click at [425, 317] on div "Title * University of Memphis ROAR Fest Visual Code b i link b-quote del ins im…" at bounding box center [784, 92] width 972 height 4021
type textarea"] "[PERSON_NAME]"
click at [522, 562] on input "Name *" at bounding box center [781, 564] width 650 height 30
click at [500, 495] on input "Email *" at bounding box center [781, 497] width 650 height 30
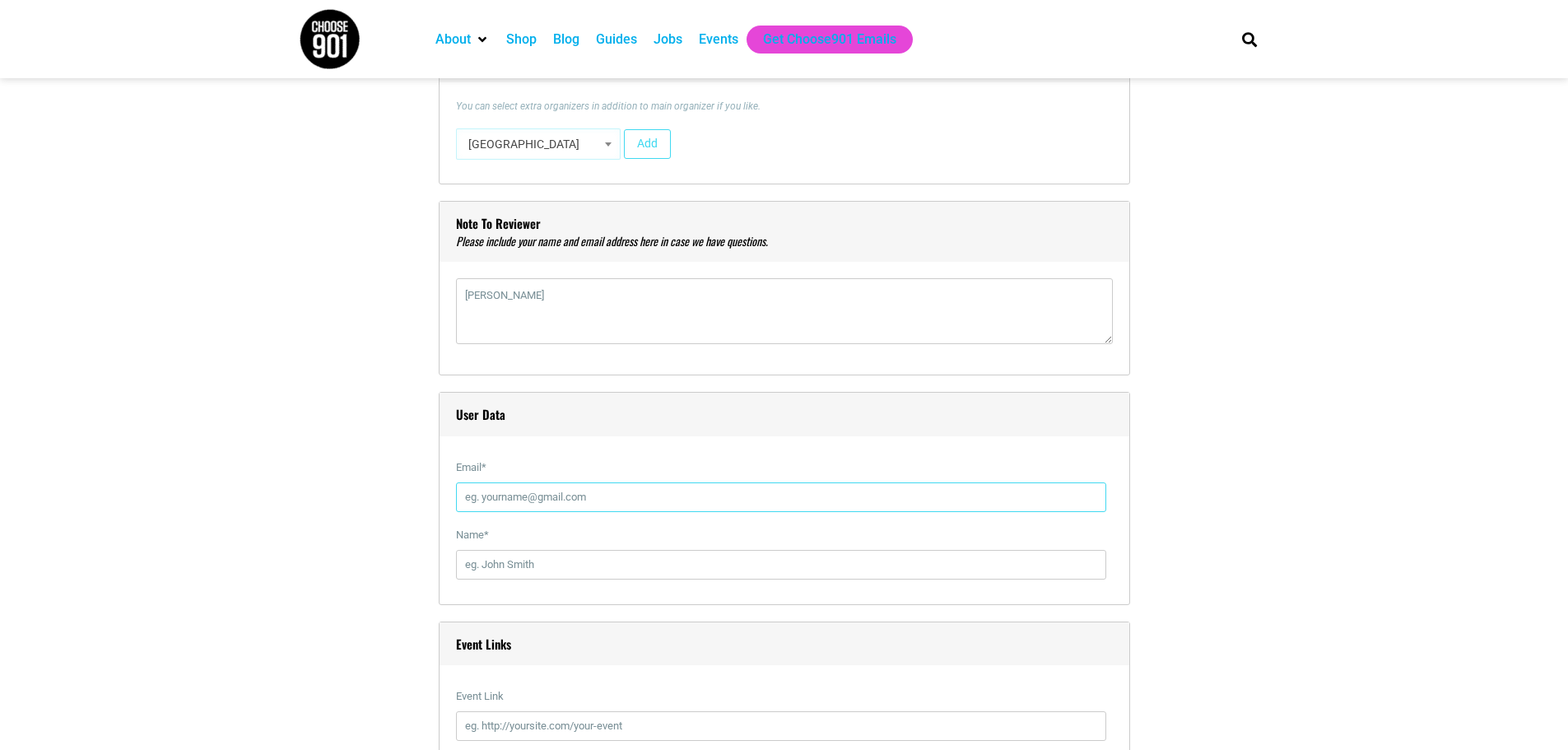
paste input "[EMAIL_ADDRESS][DOMAIN_NAME]"
type input "[EMAIL_ADDRESS][DOMAIN_NAME]"
drag, startPoint x: 550, startPoint y: 300, endPoint x: 399, endPoint y: 290, distance: 151.3
click at [399, 290] on div "Title * University of Memphis ROAR Fest Visual Code b i link b-quote del ins im…" at bounding box center [784, 92] width 972 height 4021
click at [525, 558] on input "Name *" at bounding box center [781, 564] width 650 height 30
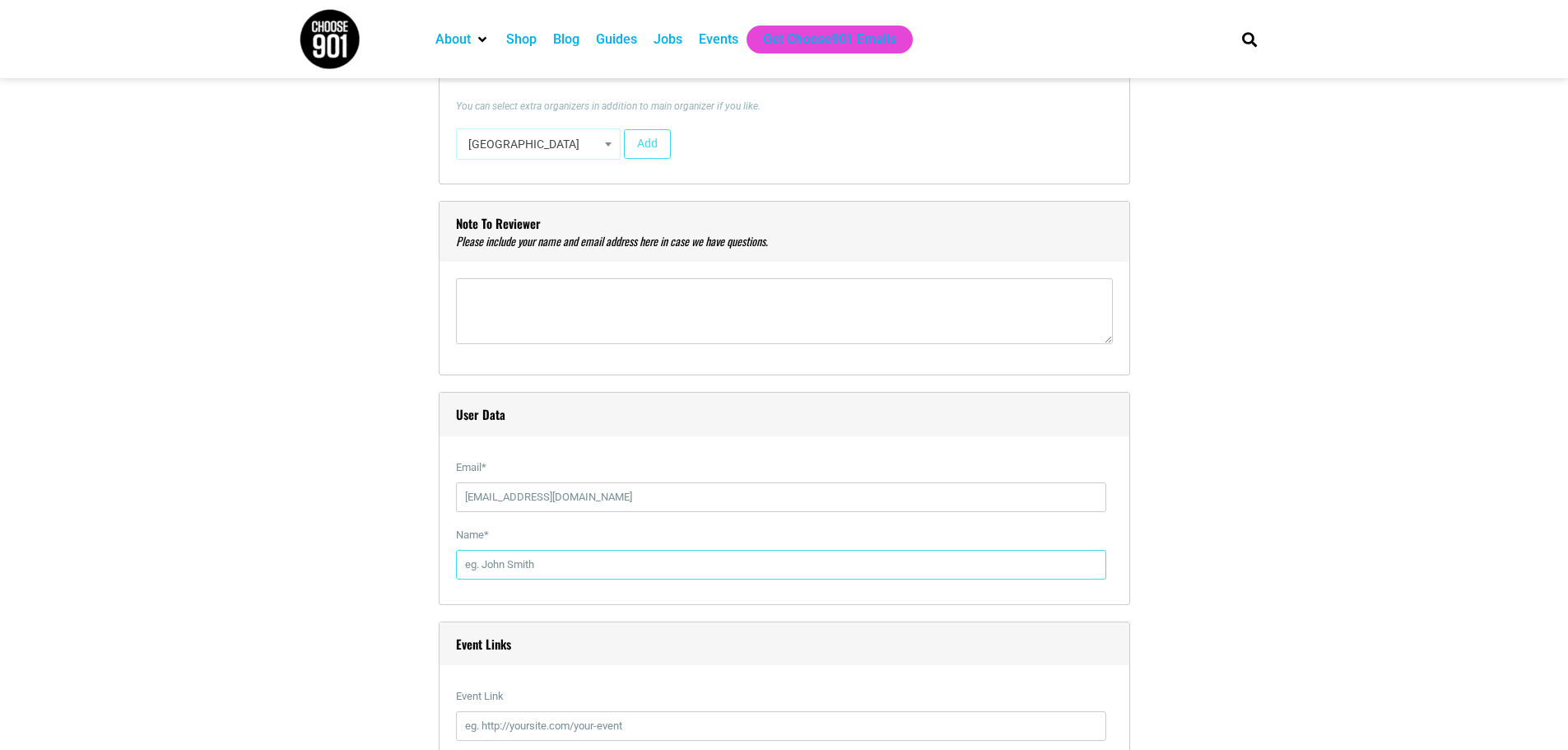
type input "[PERSON_NAME]"
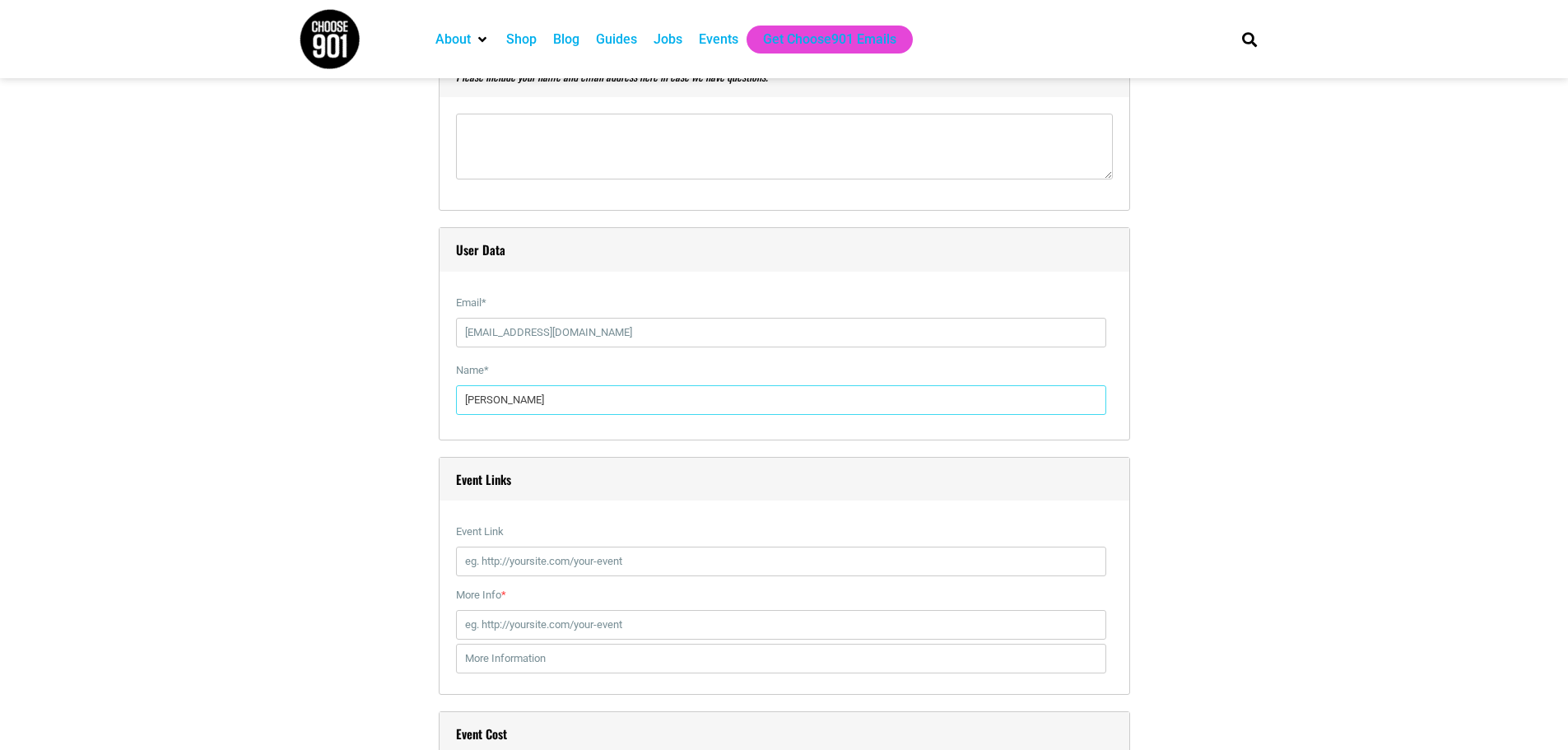
scroll to position [2633, 0]
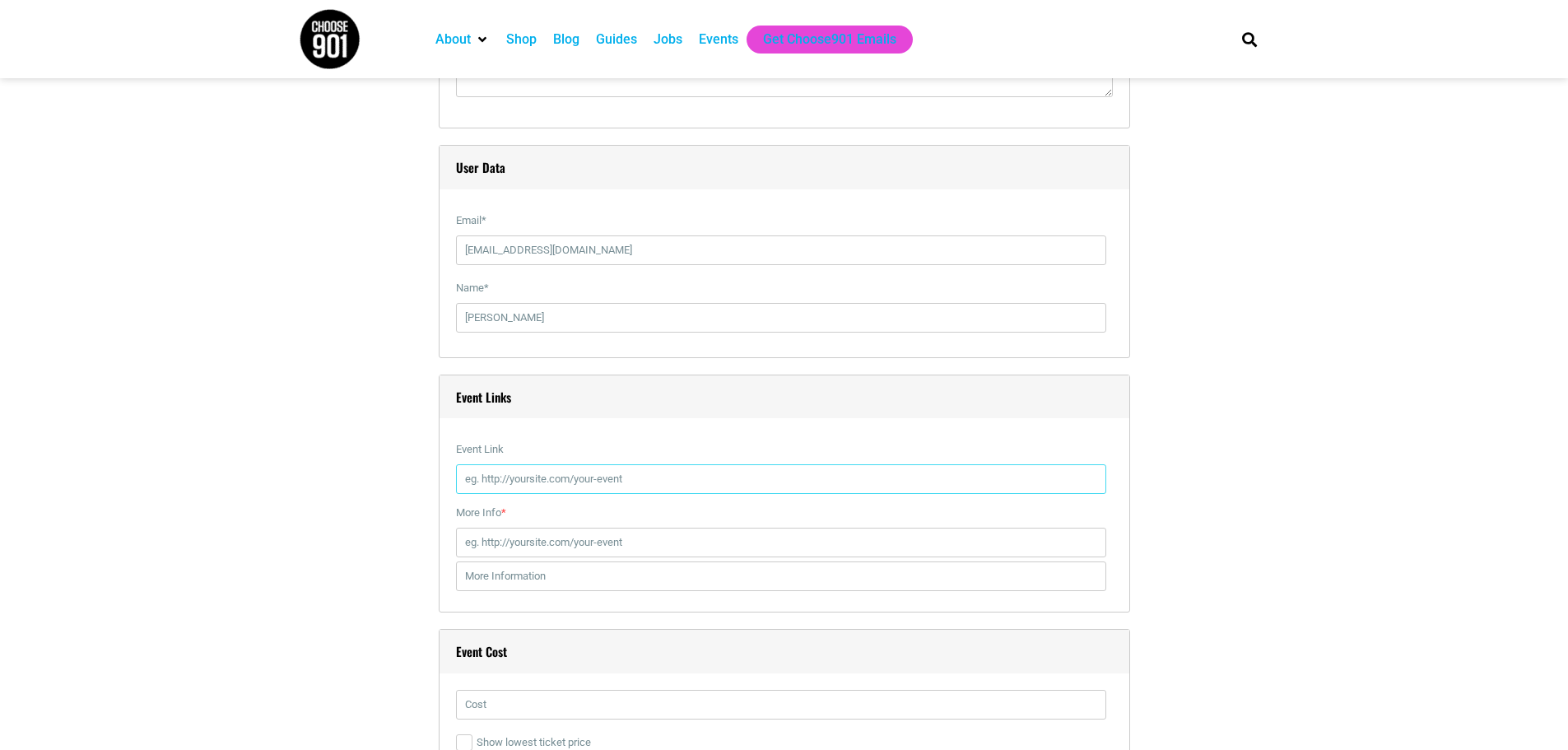
click at [498, 482] on input "Event Link" at bounding box center [781, 479] width 650 height 30
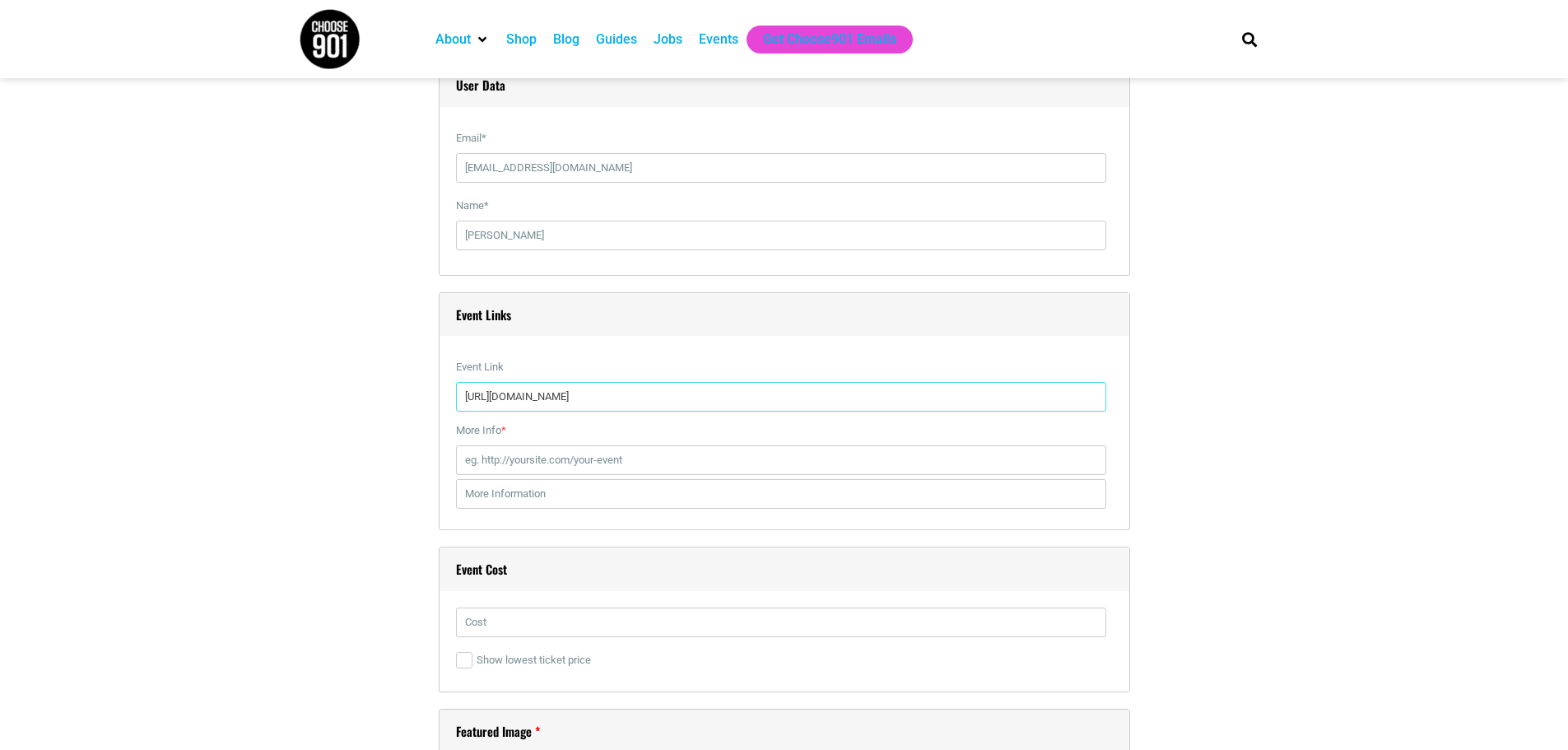
scroll to position [2798, 0]
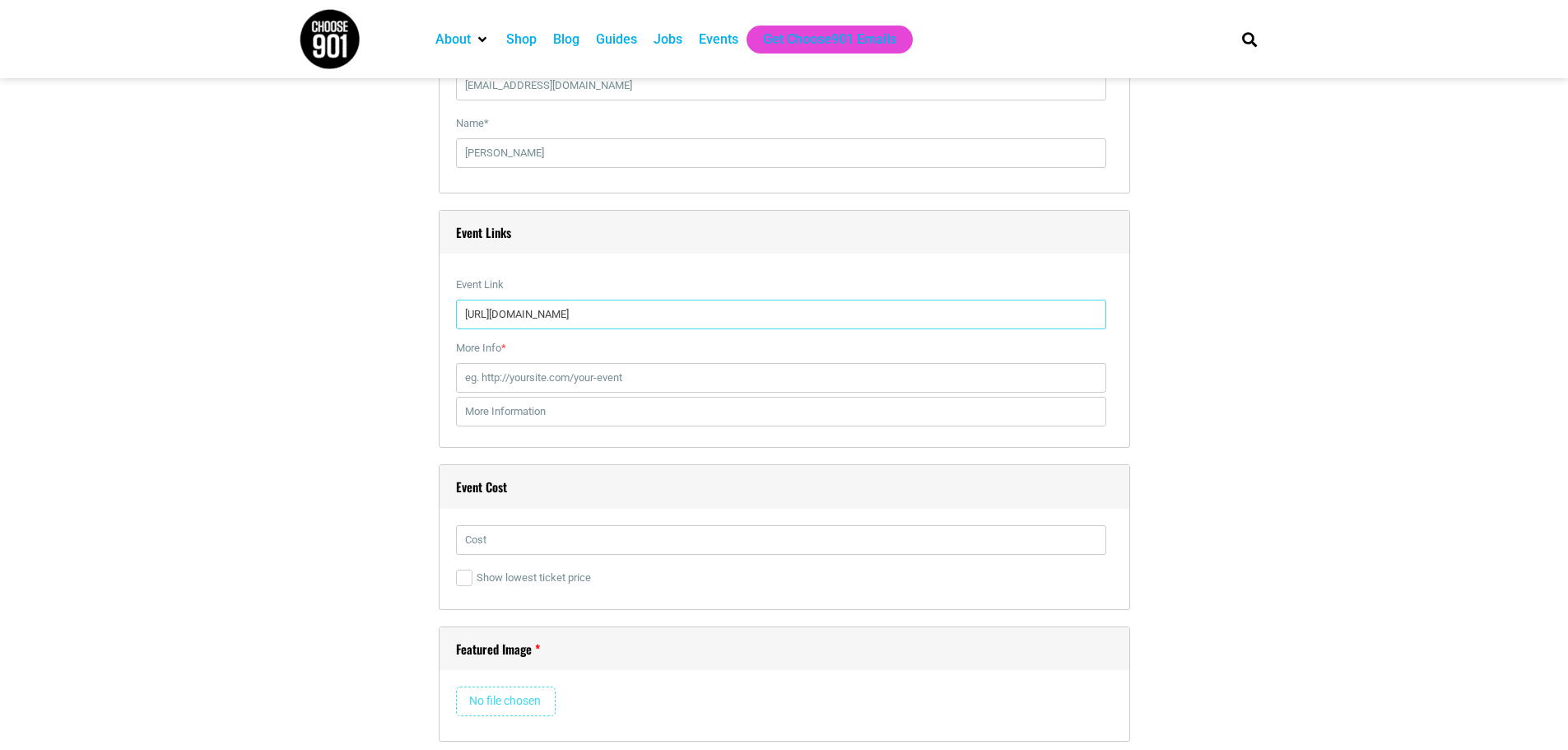
type input "[URL][DOMAIN_NAME]"
click at [525, 550] on input "text" at bounding box center [781, 540] width 650 height 30
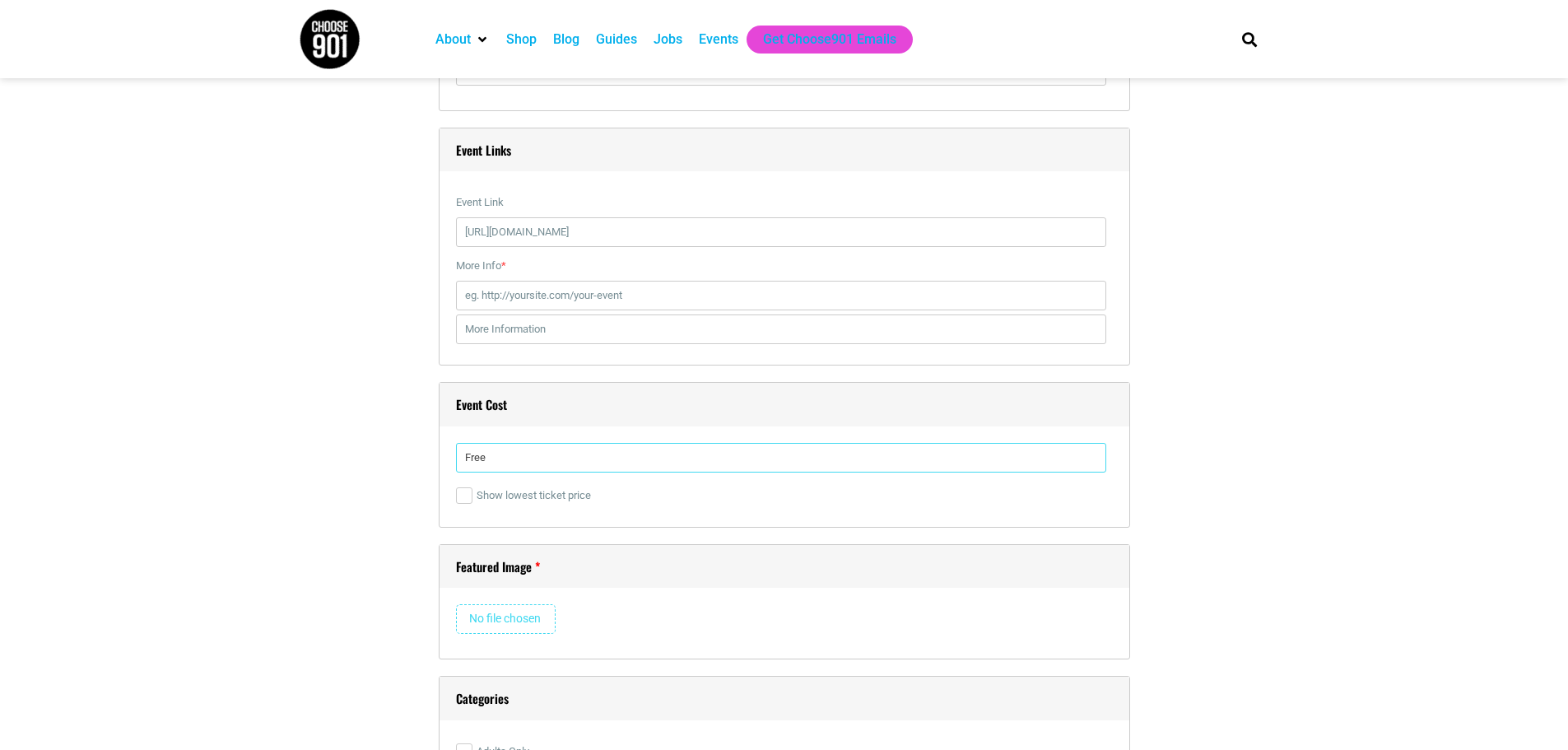
type input "Free"
click at [519, 615] on input "file" at bounding box center [506, 619] width 99 height 30
type input "C:\fakepath\ROARFest_Homepage_Banner.png"
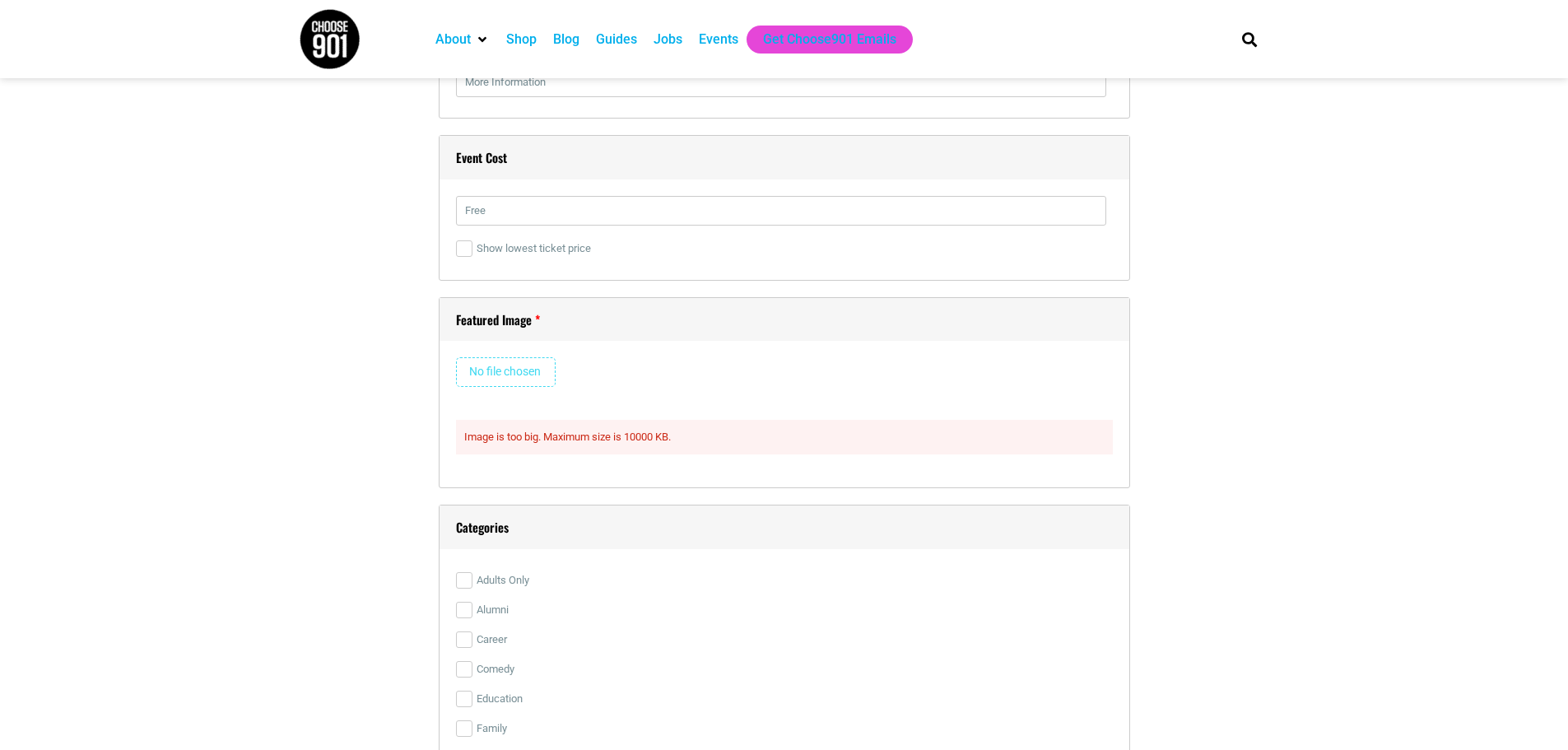
scroll to position [3209, 0]
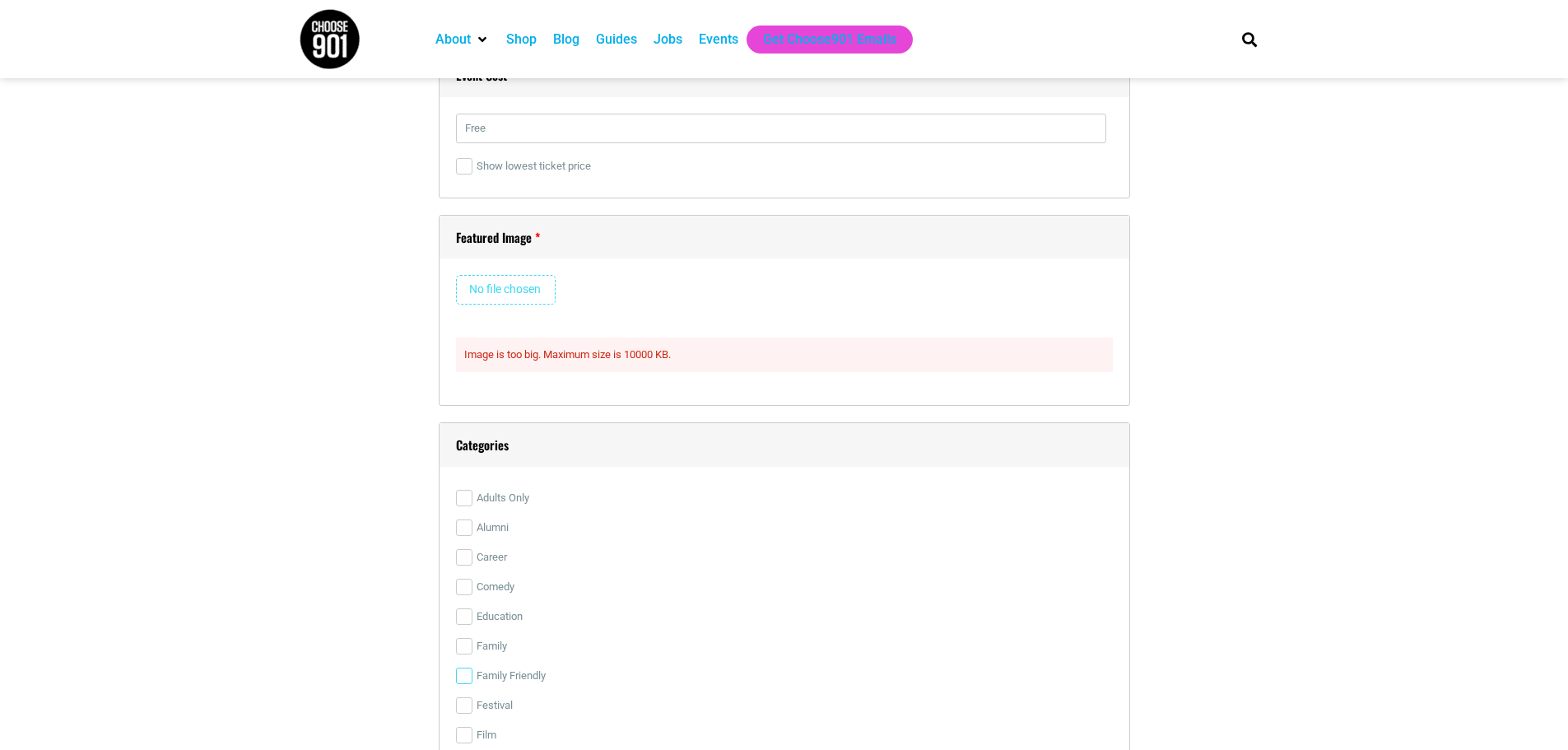
click at [463, 681] on input "Family Friendly" at bounding box center [464, 676] width 17 height 17
checkbox input "true"
click at [466, 708] on input "Festival" at bounding box center [464, 705] width 17 height 17
checkbox input "true"
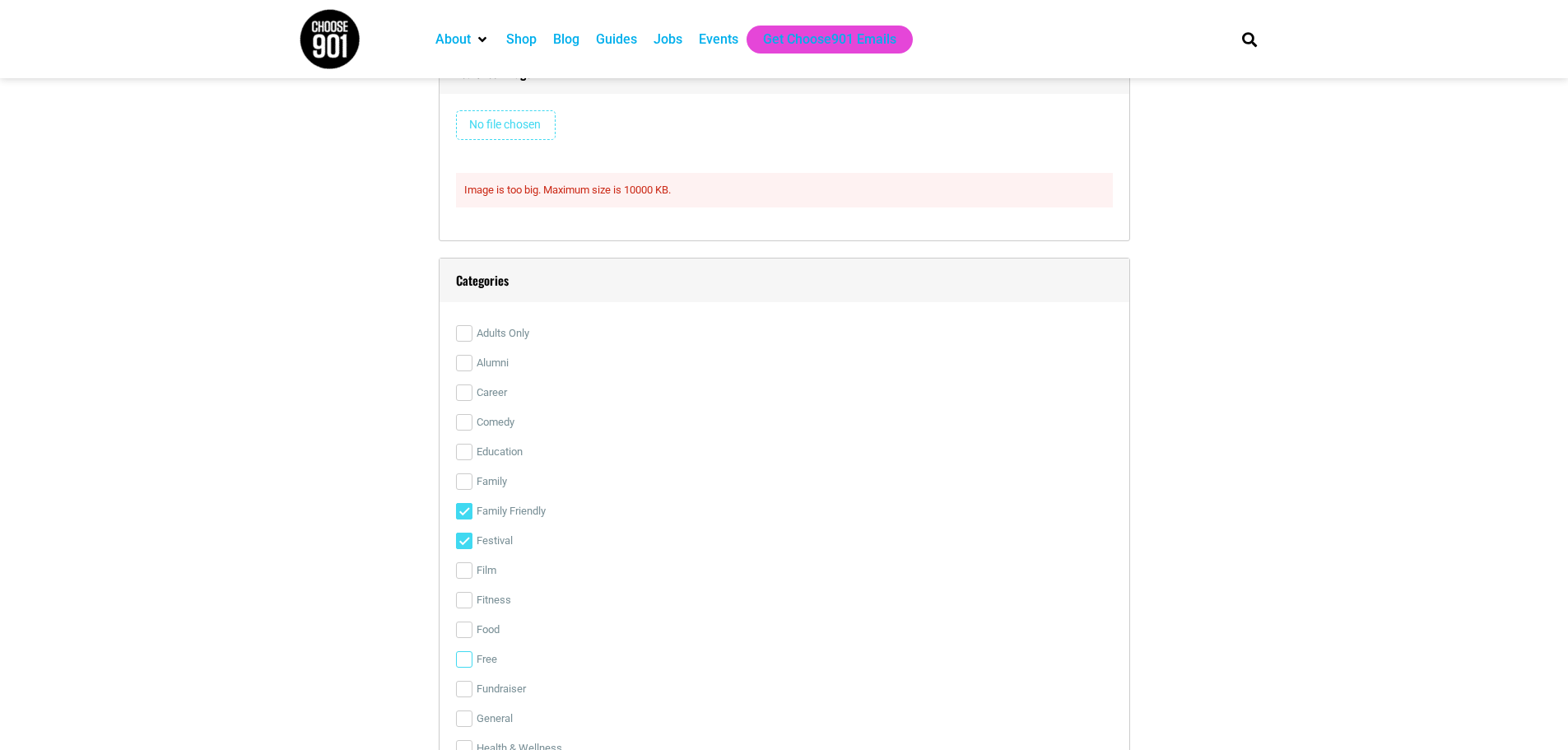
click at [461, 665] on input "Free" at bounding box center [464, 659] width 17 height 17
checkbox input "true"
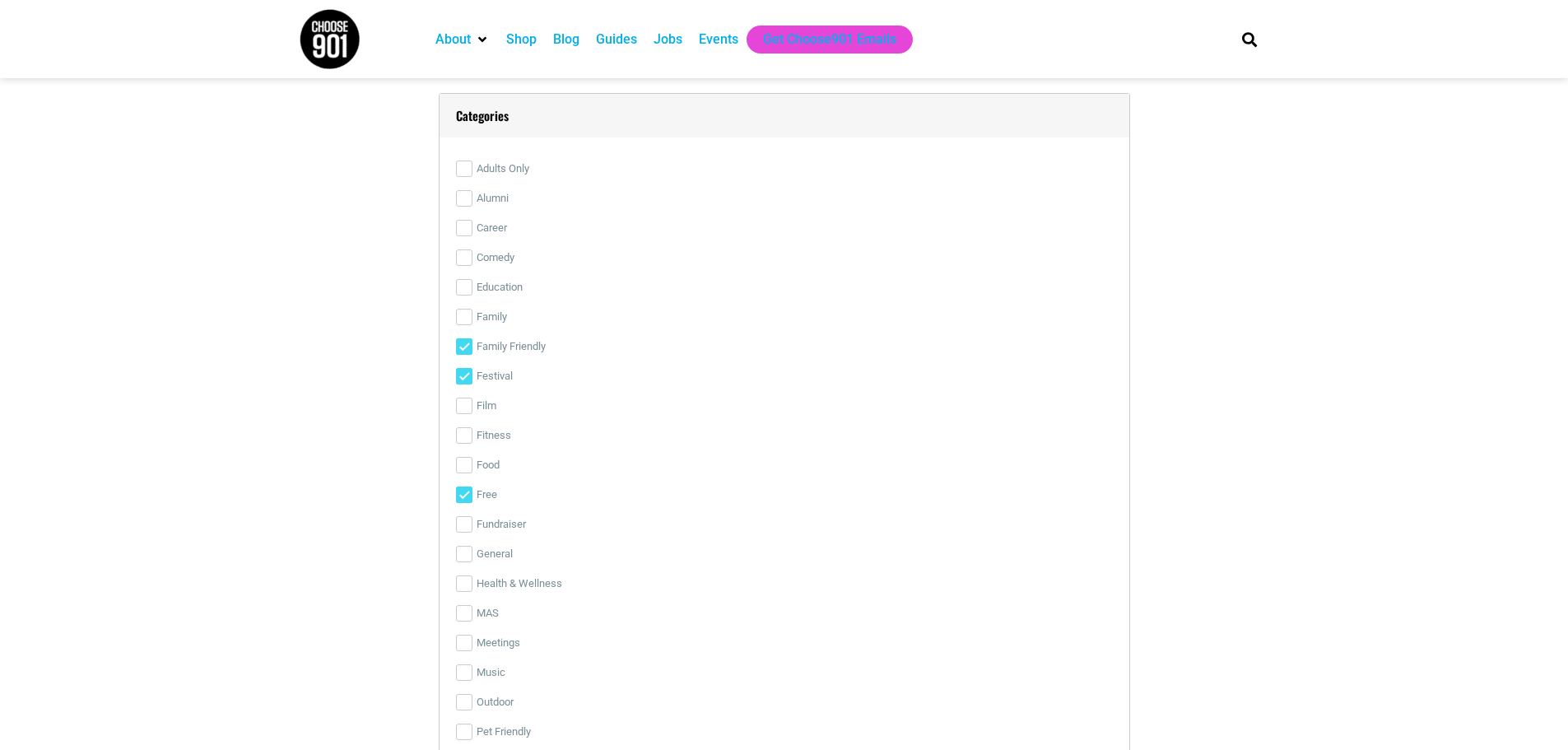
scroll to position [3621, 0]
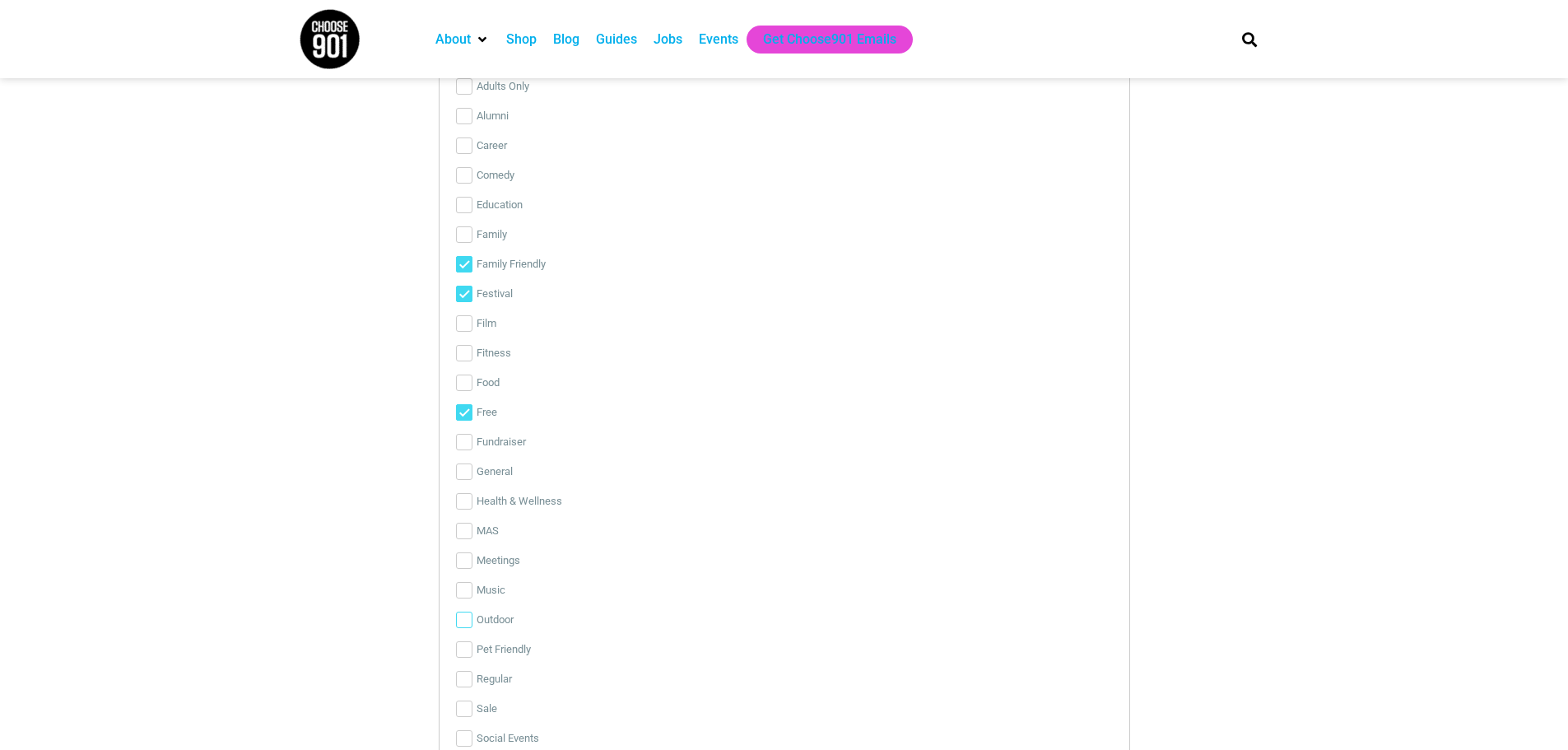
click at [463, 620] on input "Outdoor" at bounding box center [464, 619] width 17 height 17
checkbox input "true"
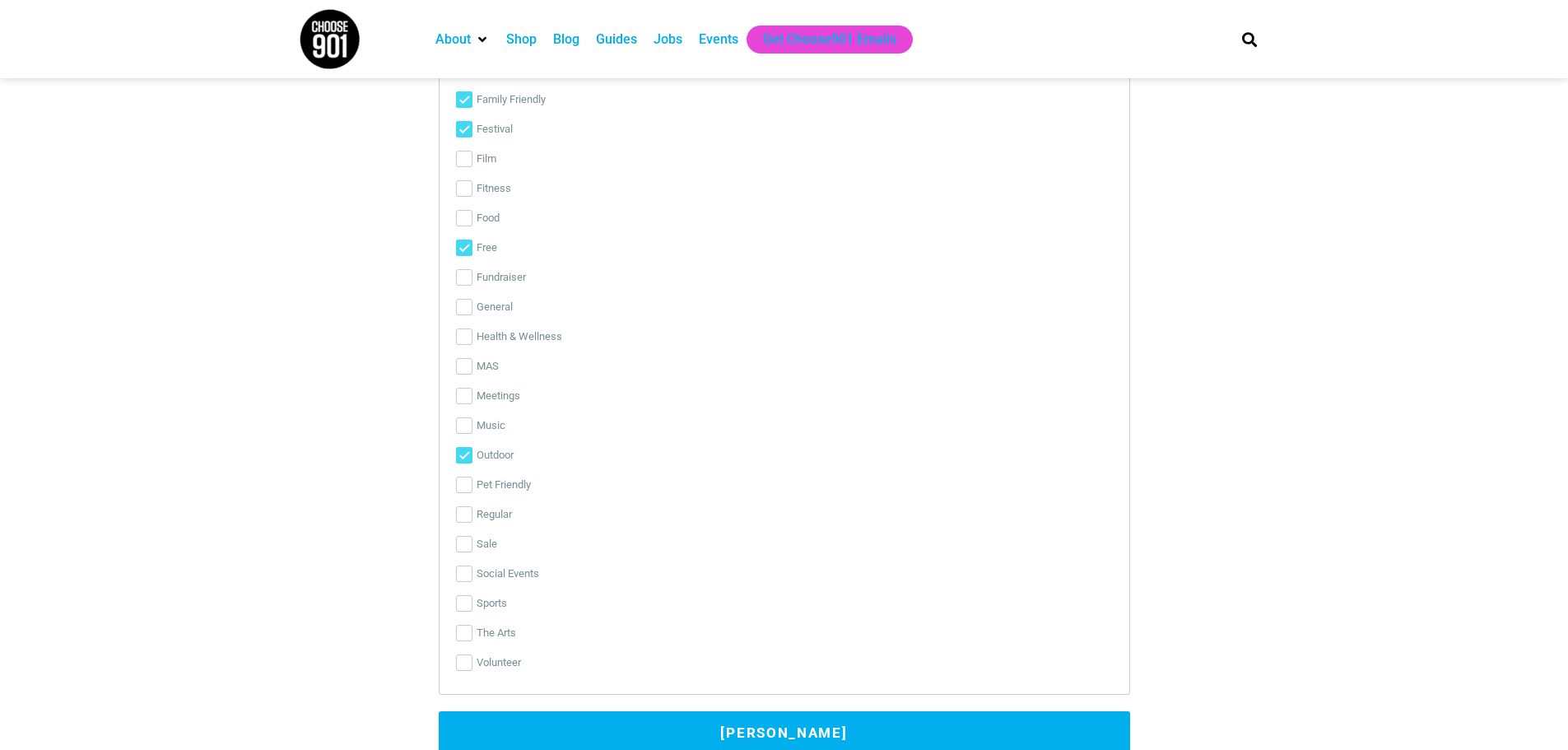
scroll to position [3950, 0]
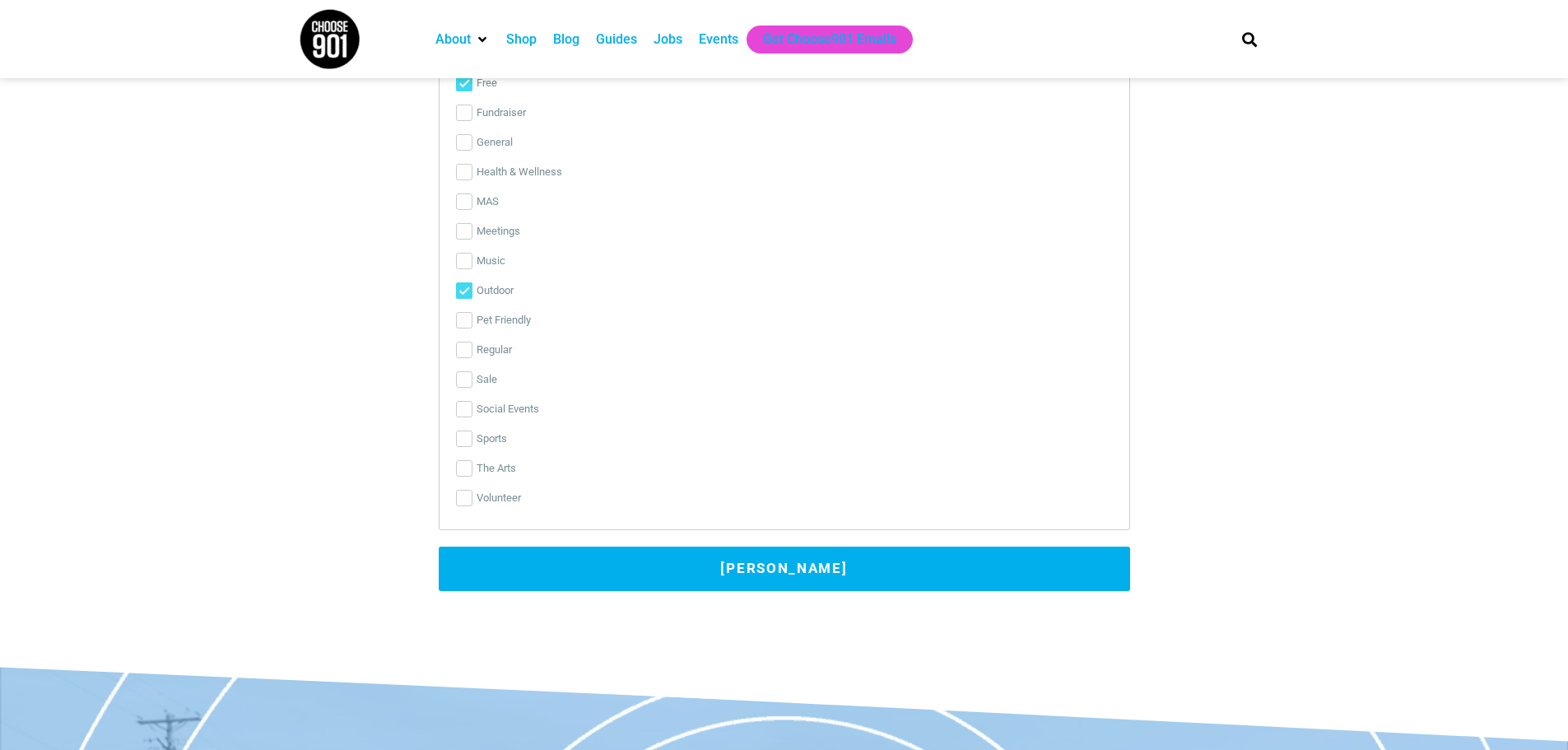
click at [824, 568] on button "[PERSON_NAME]" at bounding box center [784, 568] width 692 height 45
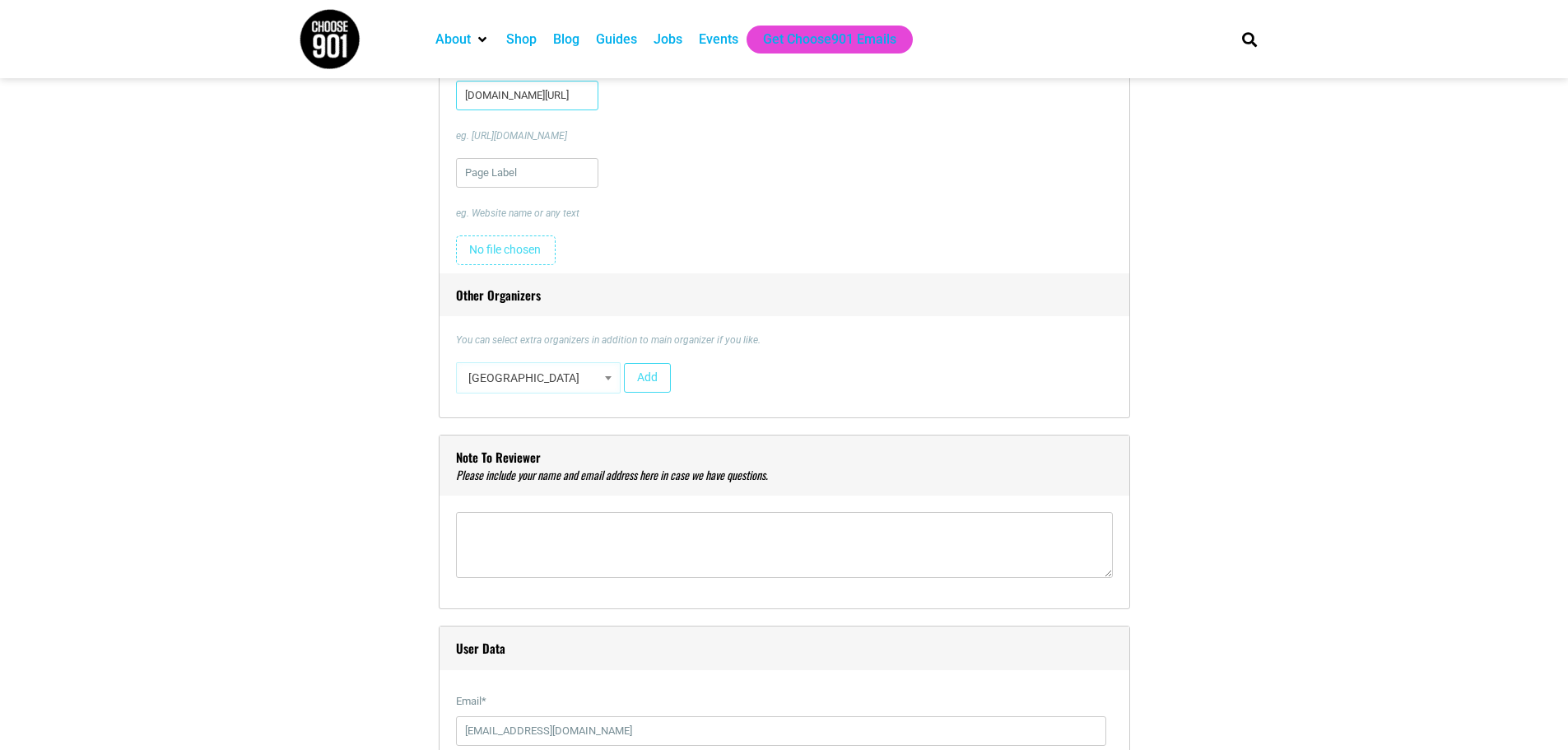
scroll to position [1988, 0]
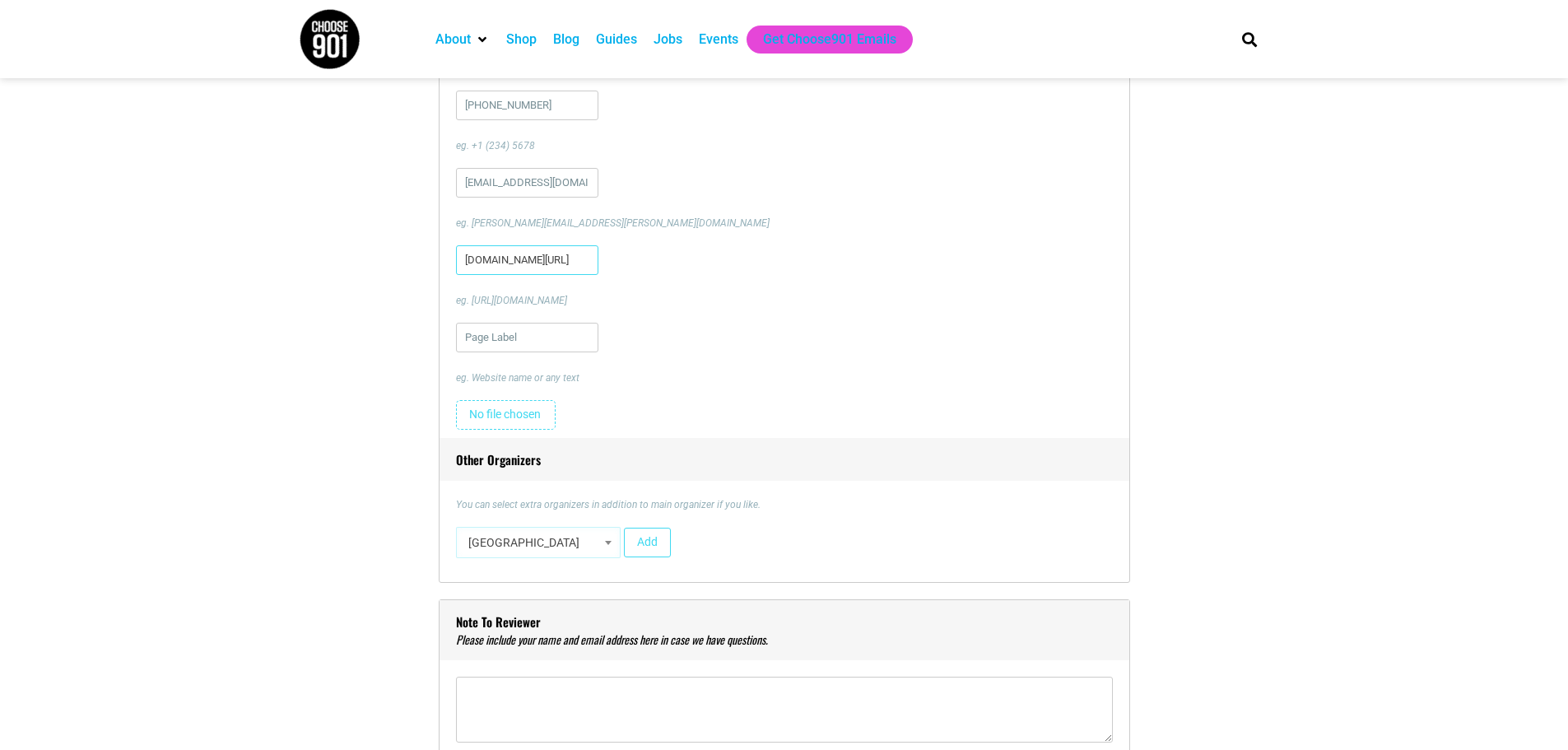
click at [587, 263] on input "[DOMAIN_NAME][URL]" at bounding box center [528, 260] width 143 height 30
click at [463, 261] on input "[DOMAIN_NAME][URL]" at bounding box center [528, 260] width 143 height 30
click at [509, 261] on input "[DOMAIN_NAME][URL]" at bounding box center [528, 260] width 143 height 30
click at [495, 301] on p "eg. [URL][DOMAIN_NAME]" at bounding box center [785, 300] width 657 height 15
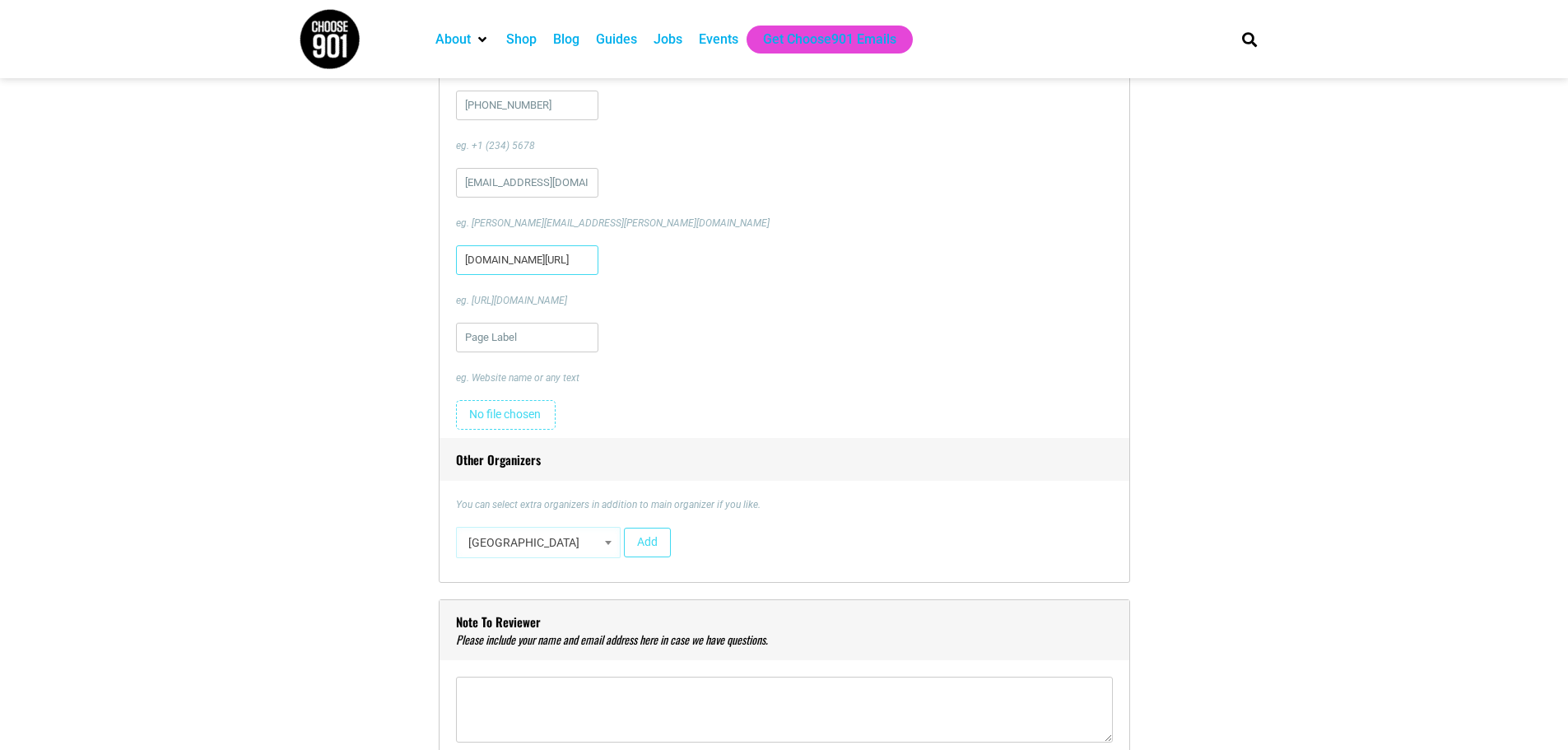
drag, startPoint x: 462, startPoint y: 258, endPoint x: 480, endPoint y: 260, distance: 18.1
click at [480, 261] on input "[DOMAIN_NAME][URL]" at bounding box center [528, 260] width 143 height 30
click at [500, 264] on input "[DOMAIN_NAME][URL]" at bounding box center [528, 260] width 143 height 30
drag, startPoint x: 531, startPoint y: 260, endPoint x: 612, endPoint y: 261, distance: 81.0
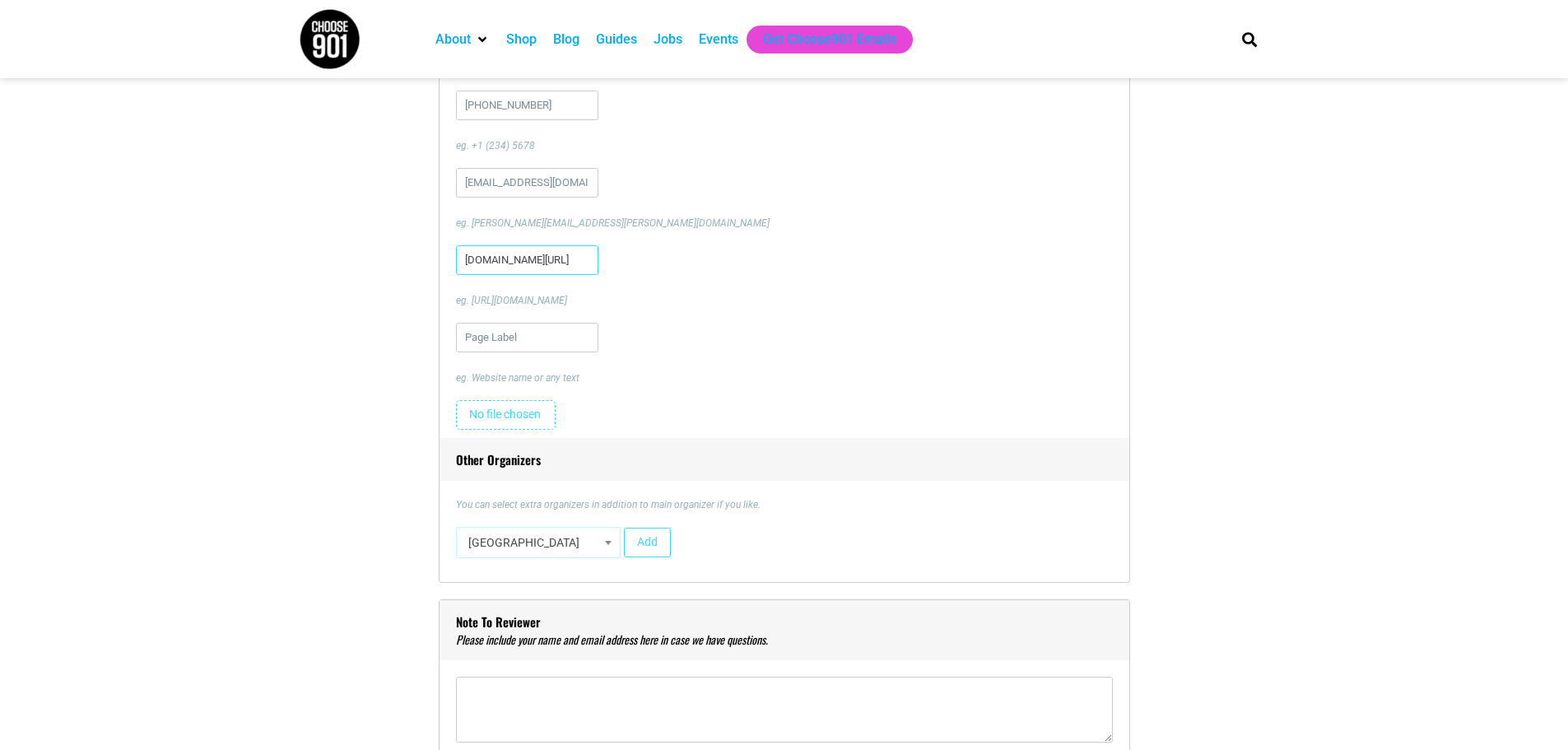
click at [612, 261] on div "[DOMAIN_NAME][URL] eg. [URL][DOMAIN_NAME]" at bounding box center [785, 276] width 657 height 62
type input "m"
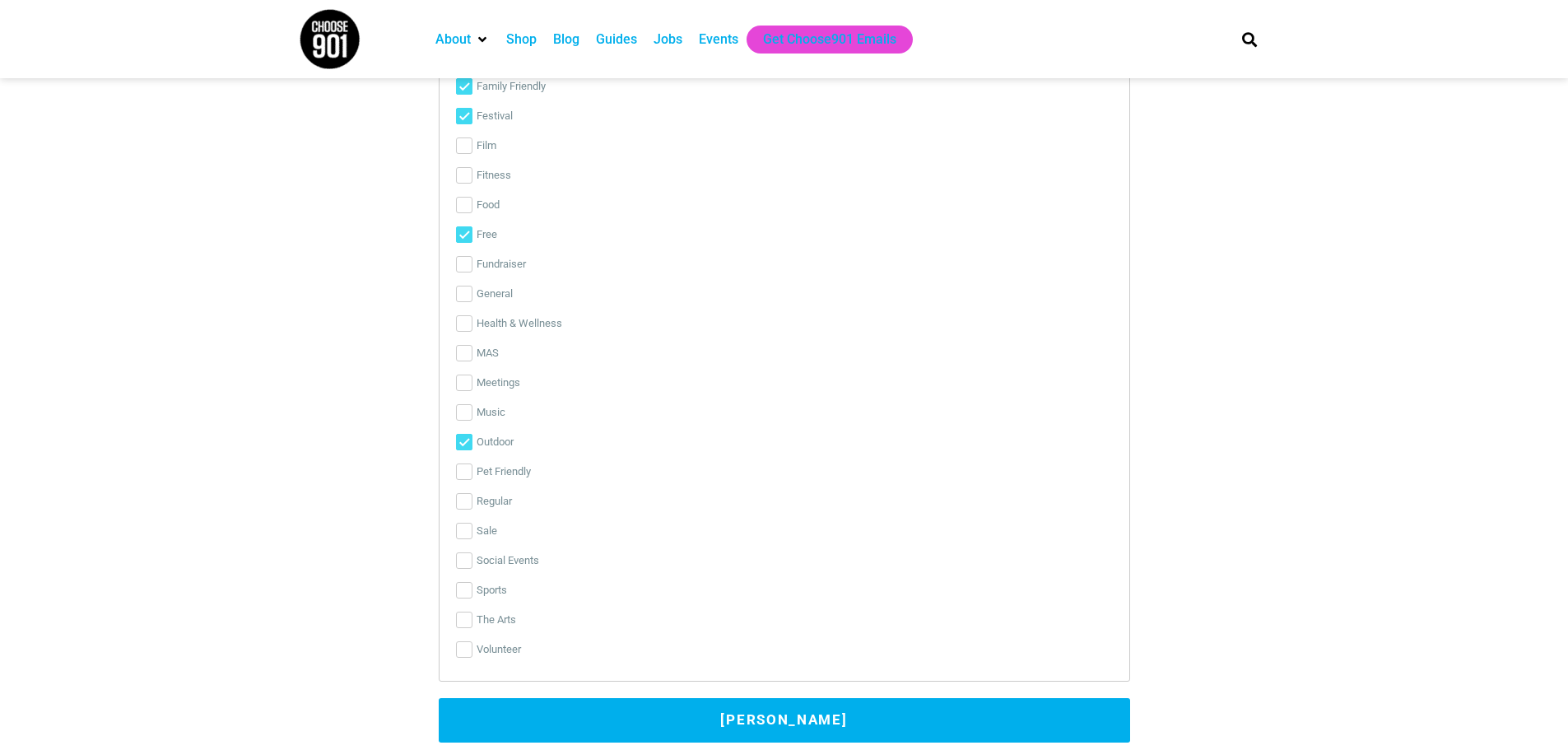
scroll to position [4210, 0]
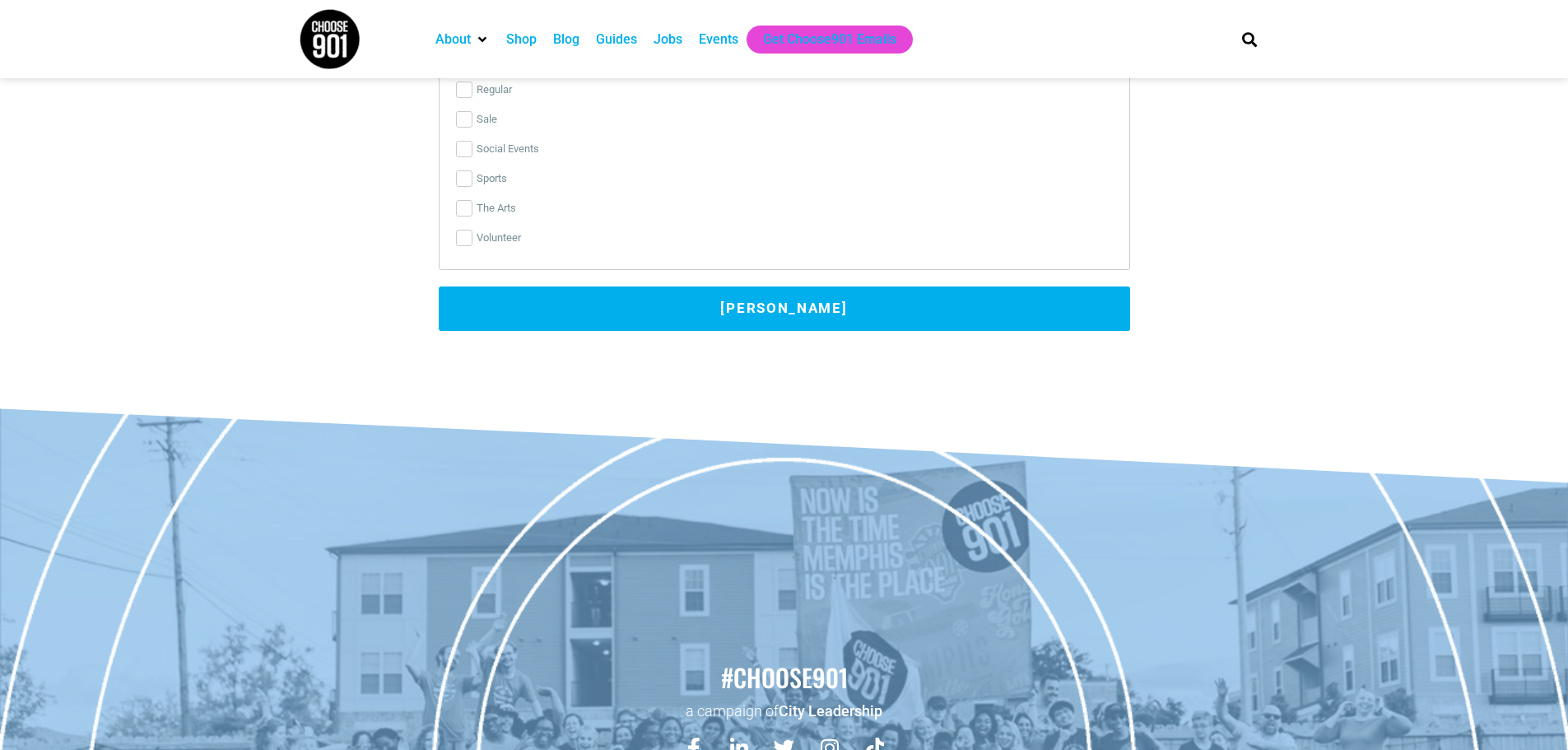
type input "[URL][DOMAIN_NAME]"
click at [805, 313] on button "[PERSON_NAME]" at bounding box center [784, 309] width 692 height 45
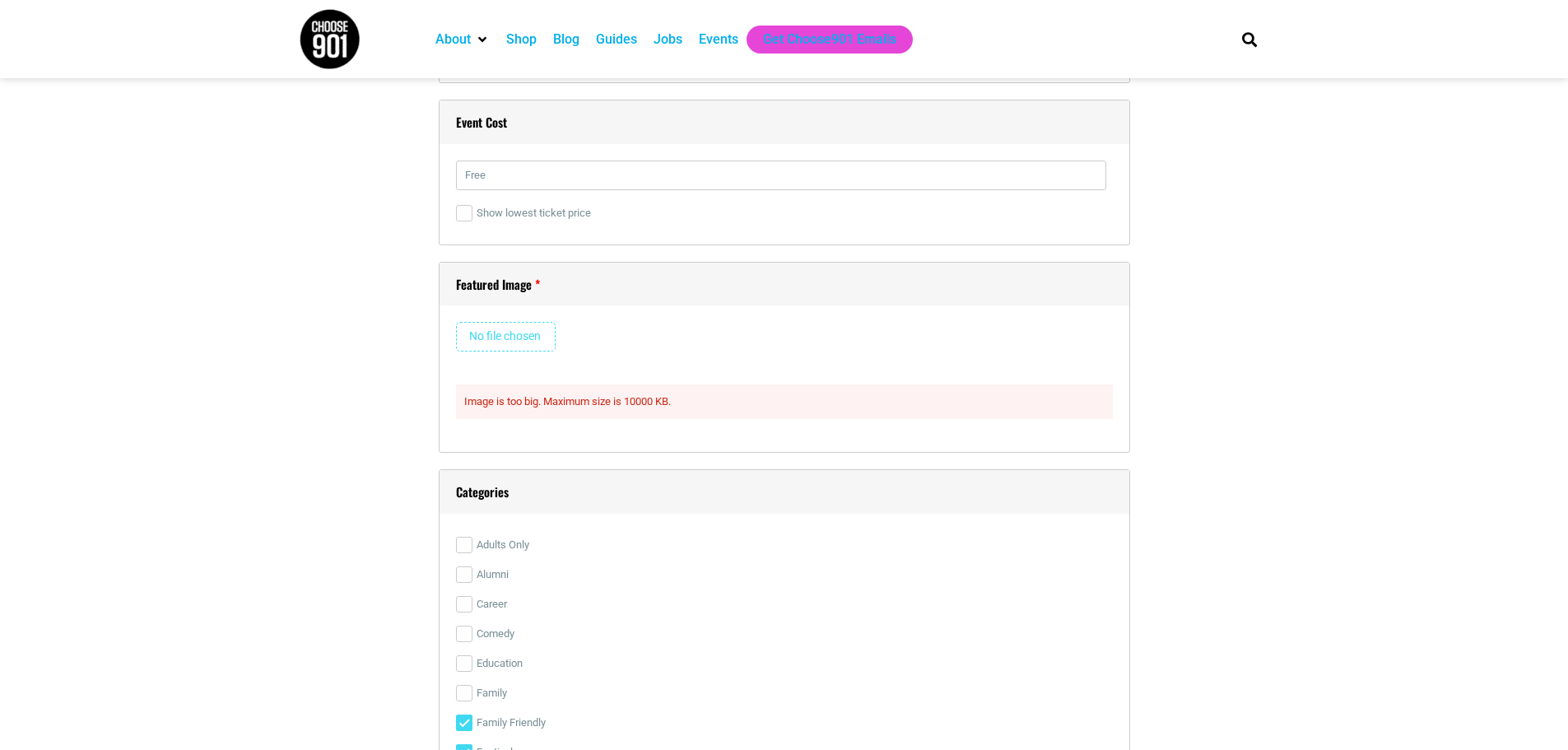
click at [515, 343] on input "file" at bounding box center [506, 336] width 99 height 30
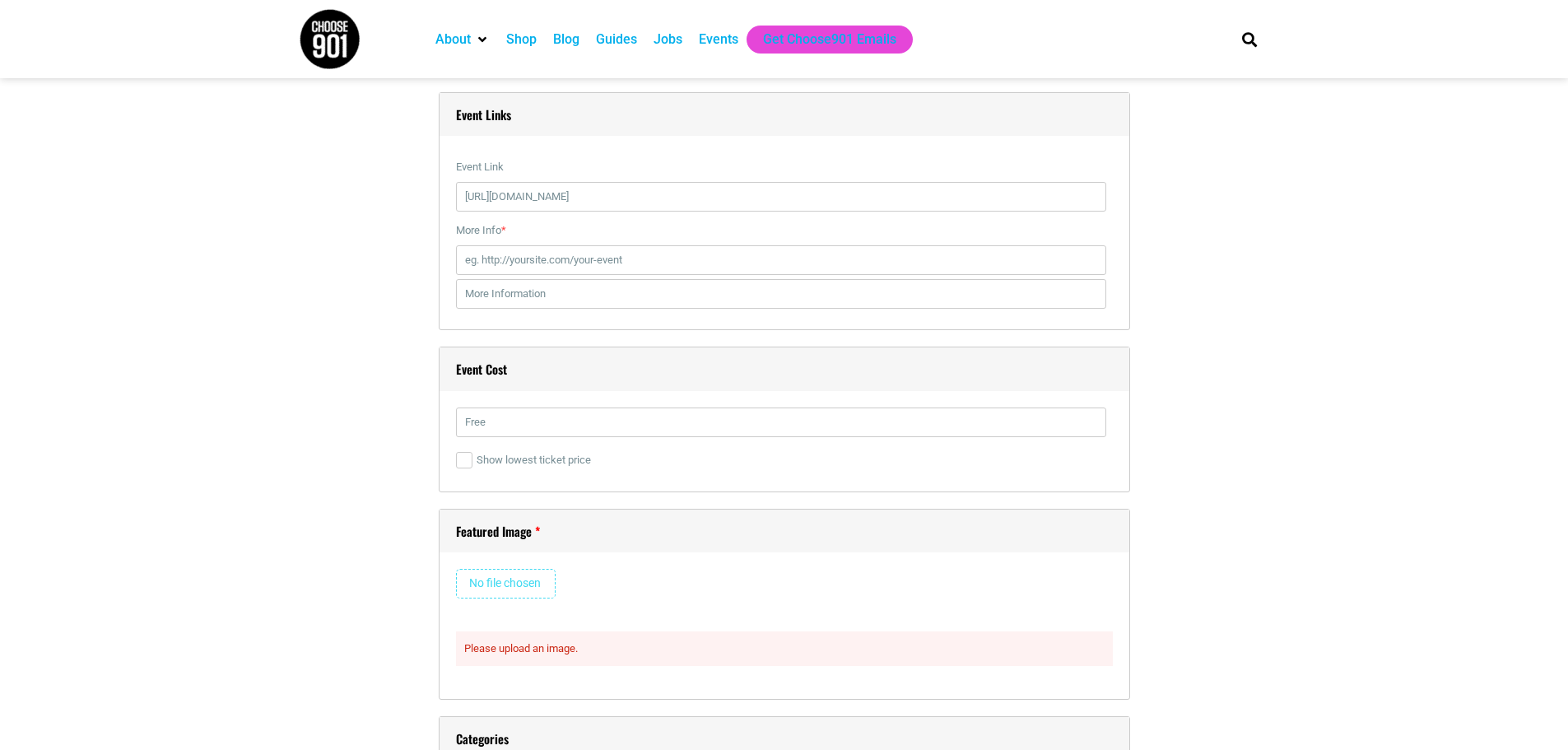
scroll to position [2998, 0]
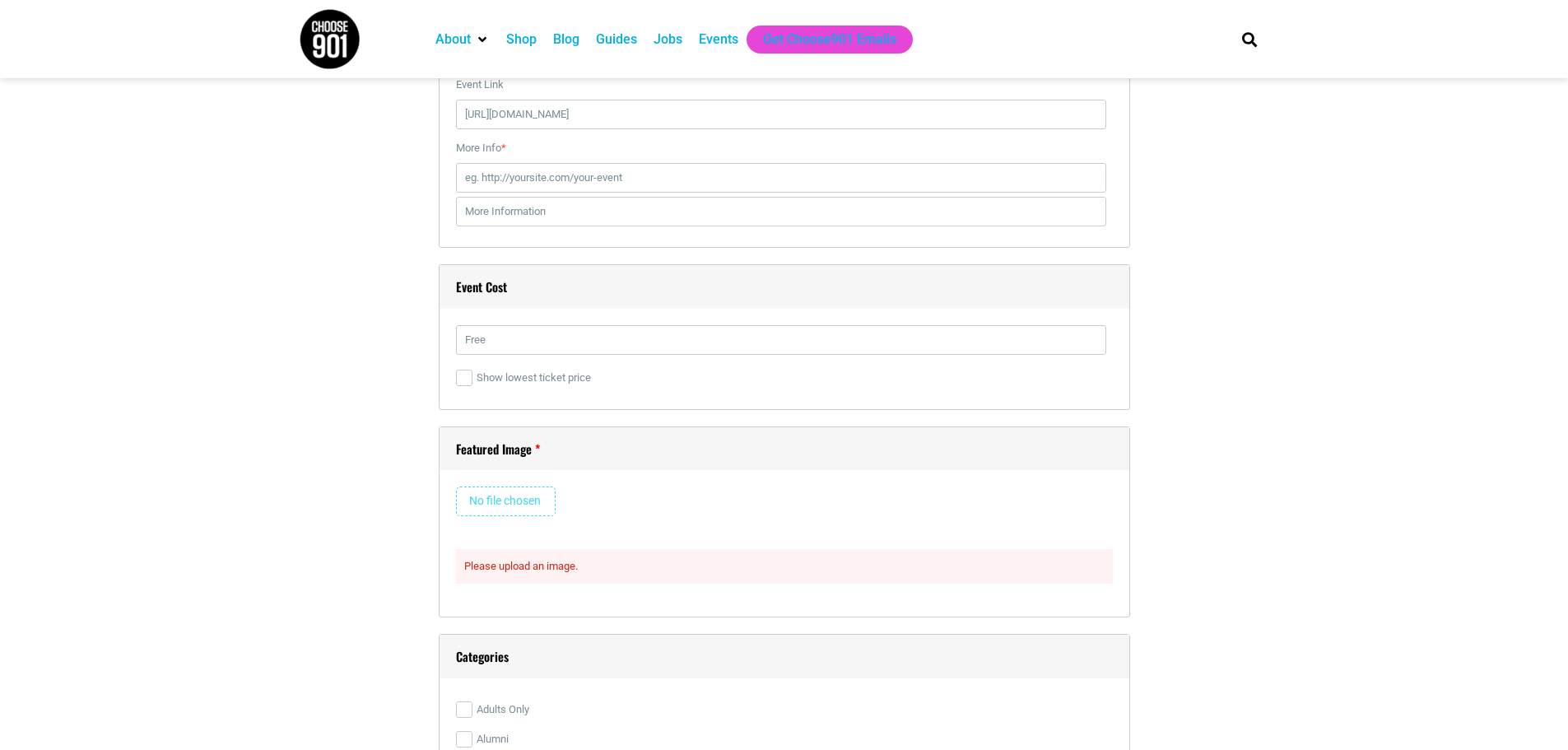
click at [495, 495] on input "file" at bounding box center [506, 501] width 99 height 30
type input "C:\fakepath\2526_MKTG_180_ROARFest_SocialPosts_1080x1350_3.jpg"
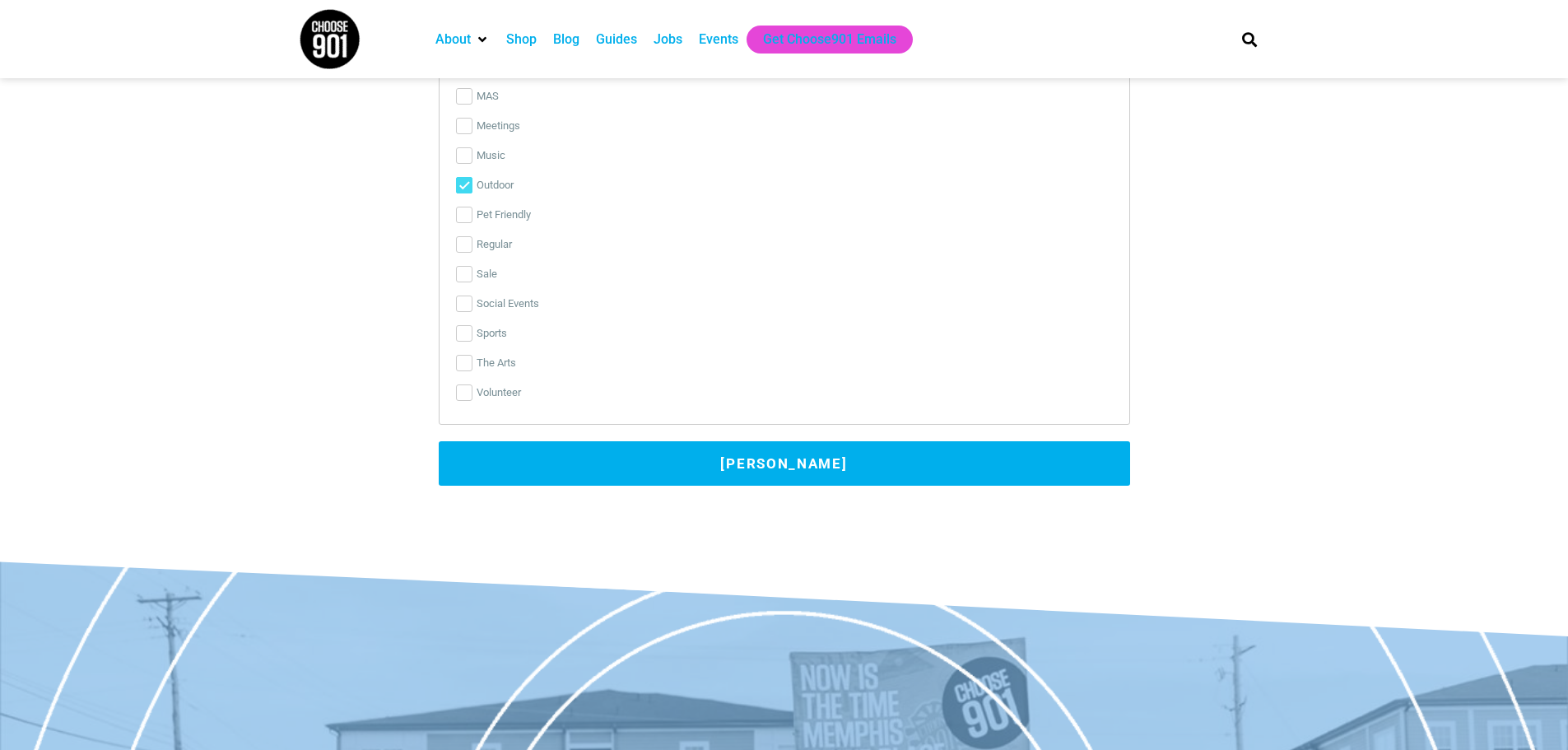
click at [776, 468] on button "[PERSON_NAME]" at bounding box center [784, 463] width 692 height 45
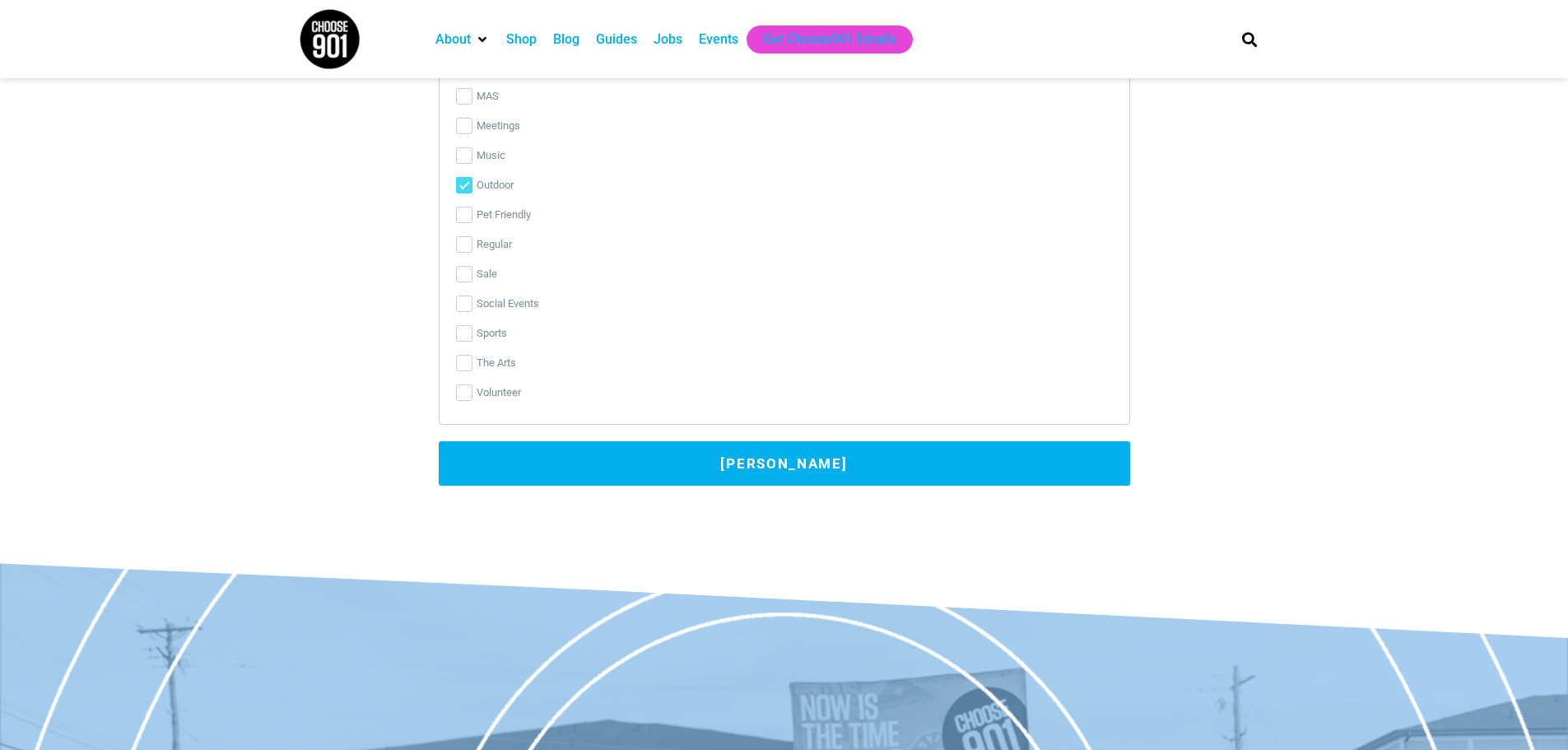
scroll to position [3163, 0]
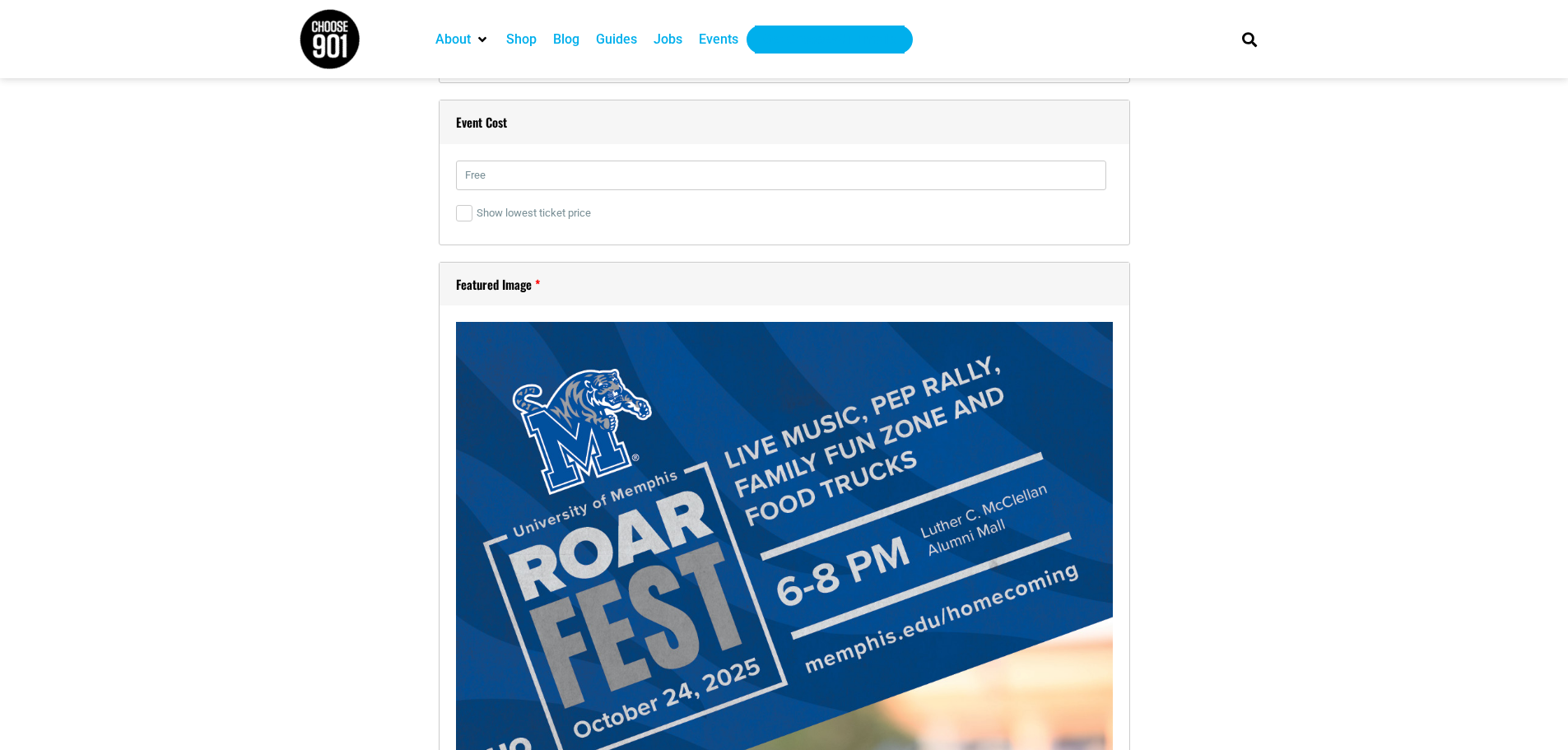
click at [784, 45] on div "Get Choose901 Emails" at bounding box center [830, 40] width 133 height 20
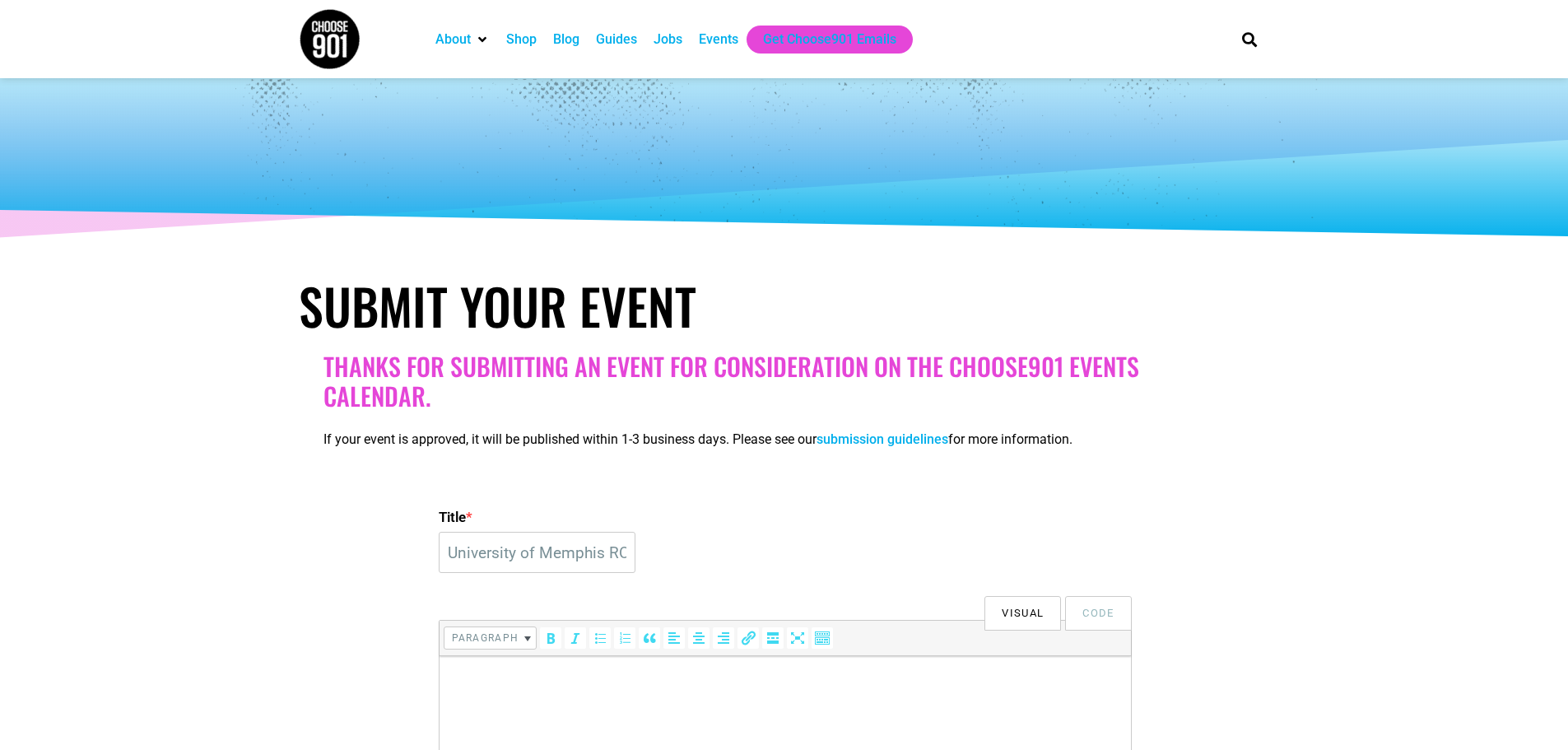
select select "6"
select select "PM"
select select "8"
select select "0"
select select
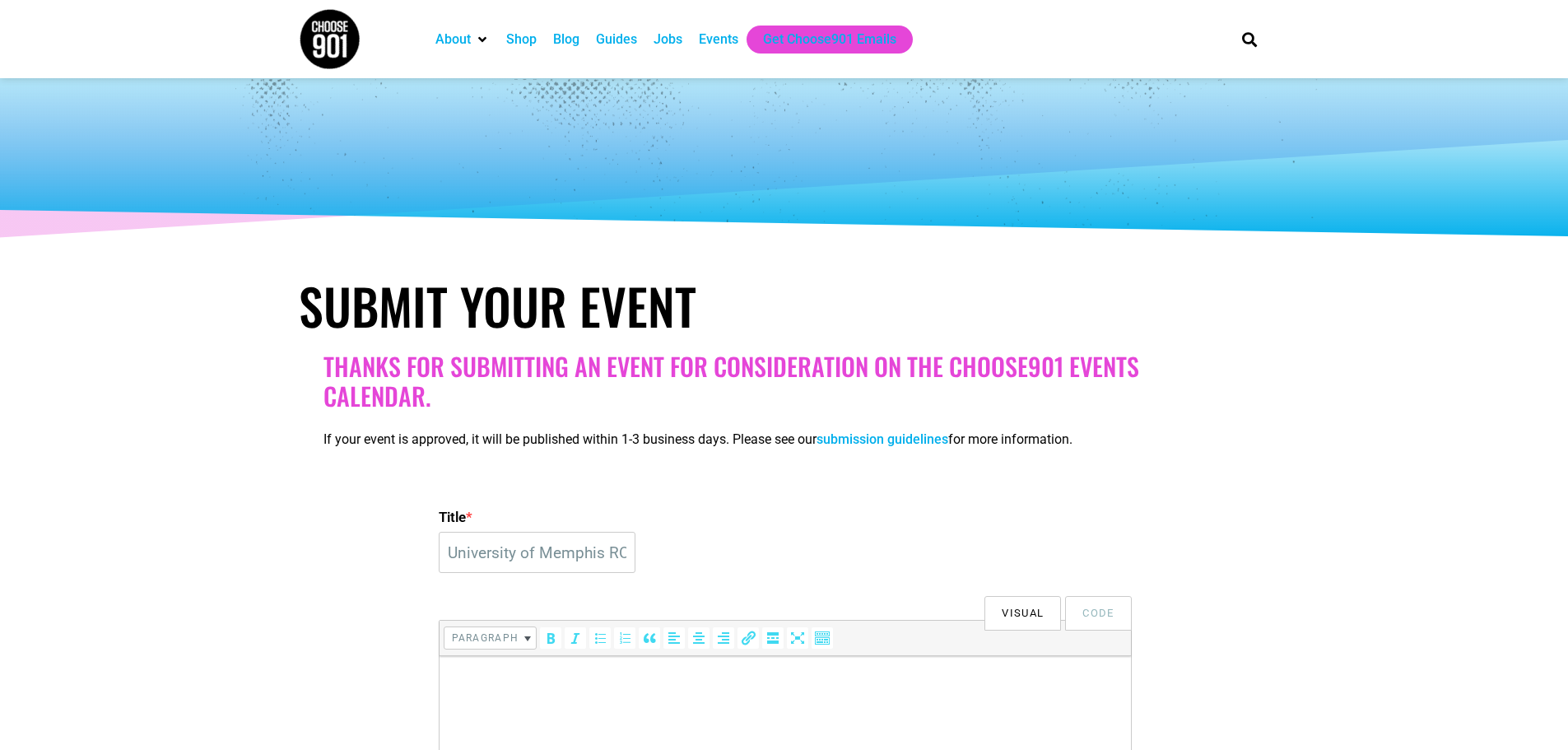
select select "0"
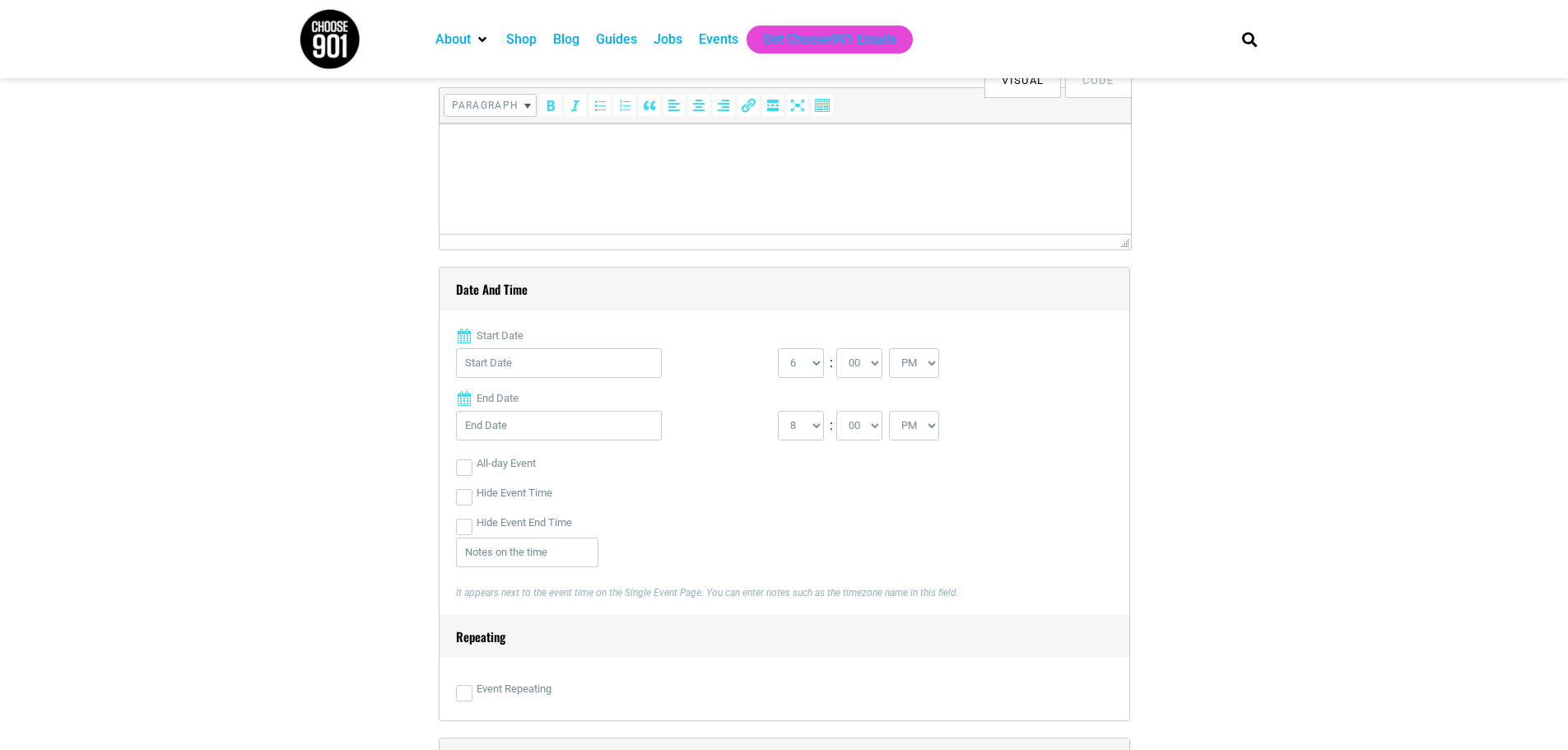
scroll to position [121, 0]
